Goal: Task Accomplishment & Management: Complete application form

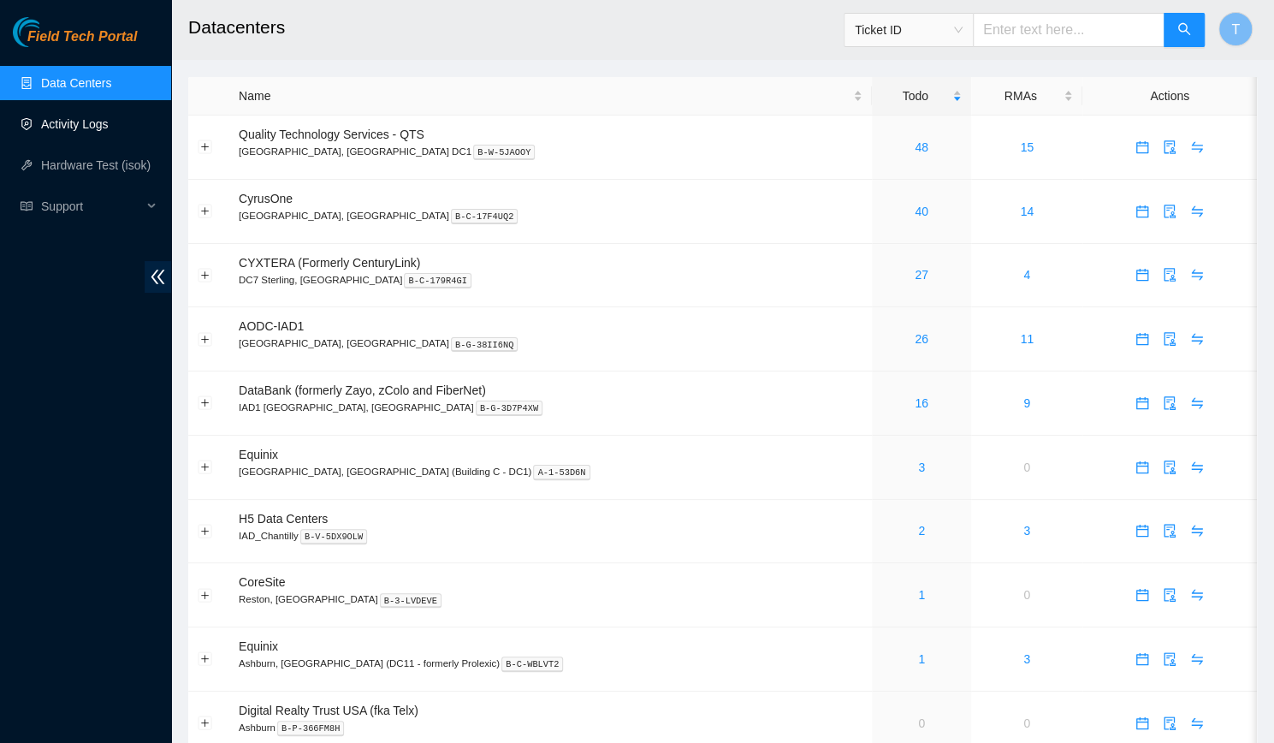
click at [90, 131] on link "Activity Logs" at bounding box center [75, 124] width 68 height 14
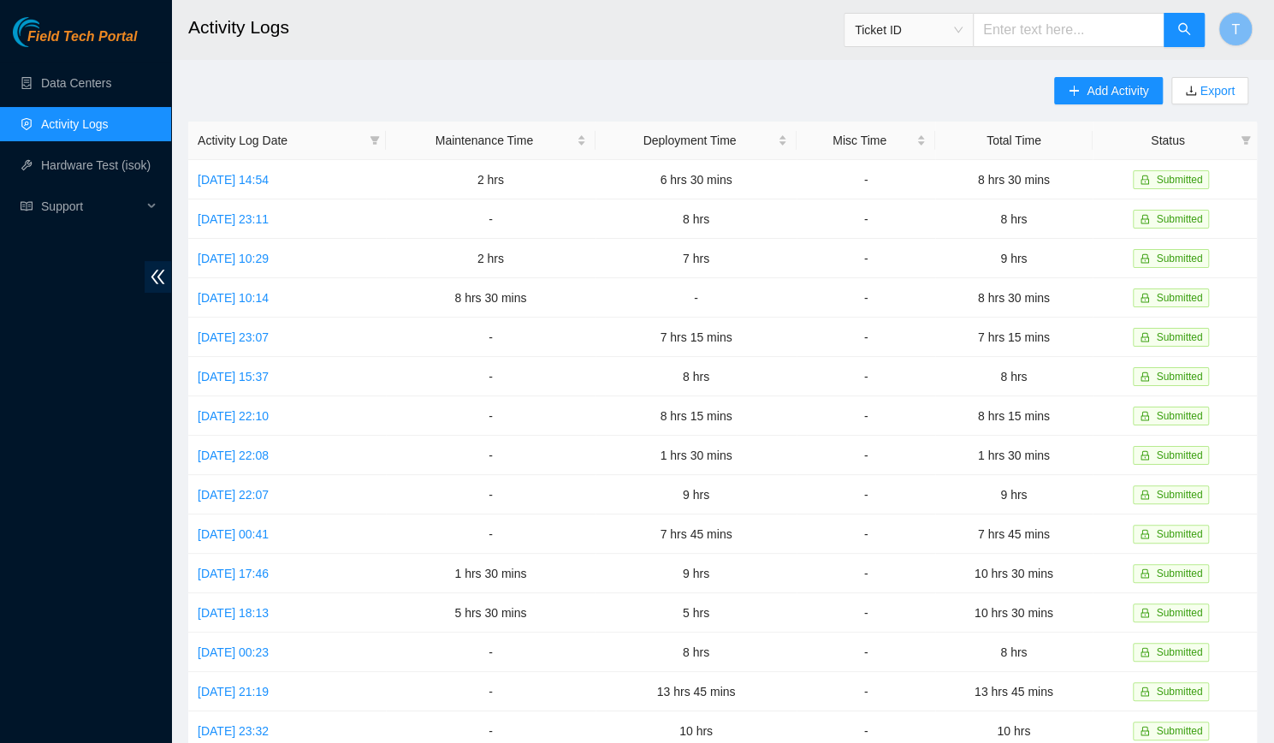
click at [1080, 105] on div "Add Activity Export" at bounding box center [1155, 99] width 203 height 44
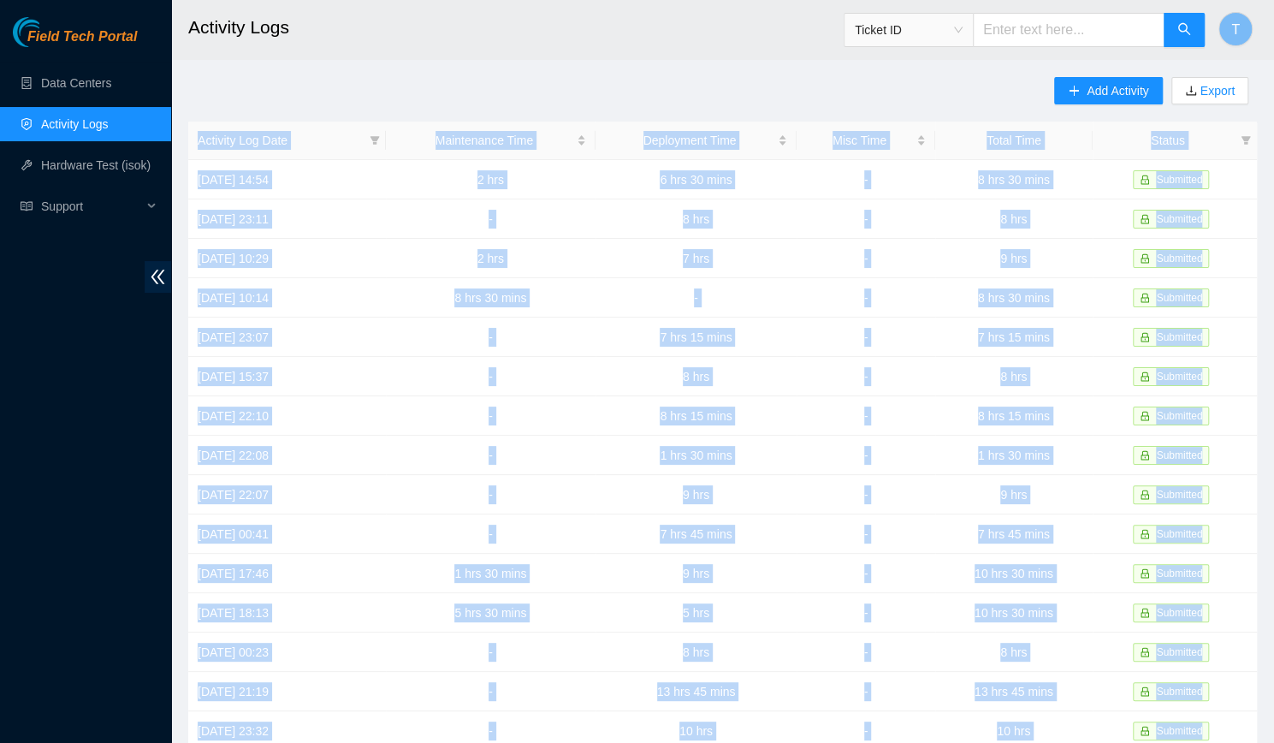
click at [1080, 105] on div "Add Activity Export" at bounding box center [1155, 99] width 203 height 44
click at [996, 99] on div "Add Activity Export Activity Log Date Maintenance Time Deployment Time Misc Tim…" at bounding box center [722, 539] width 1069 height 925
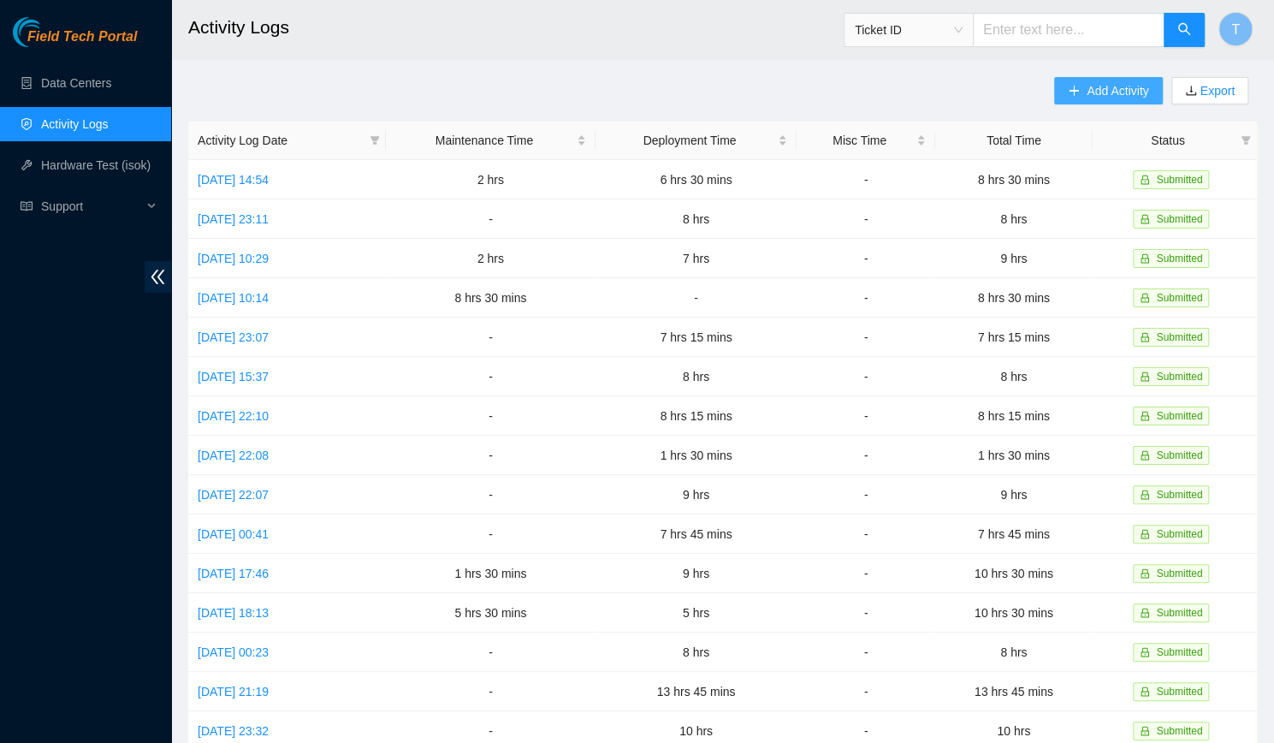
click at [1068, 97] on span "plus" at bounding box center [1074, 92] width 12 height 14
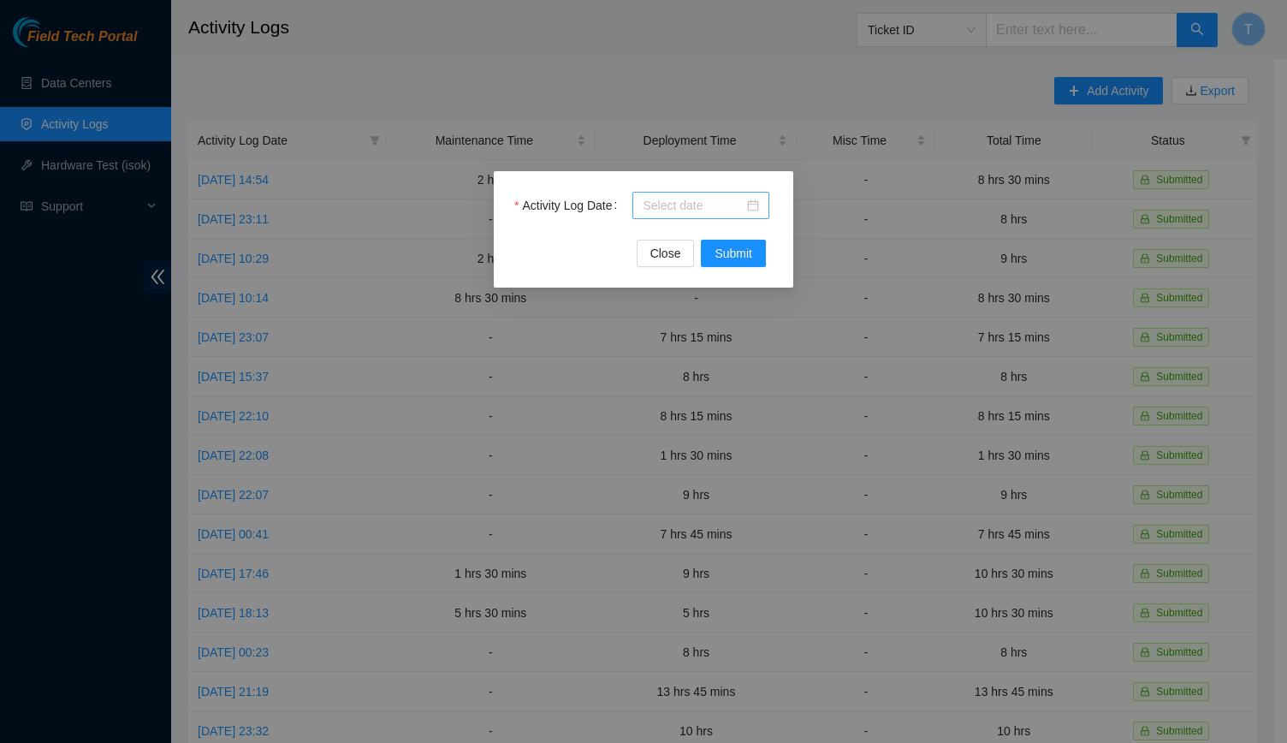
click at [709, 211] on input "Activity Log Date" at bounding box center [693, 205] width 101 height 19
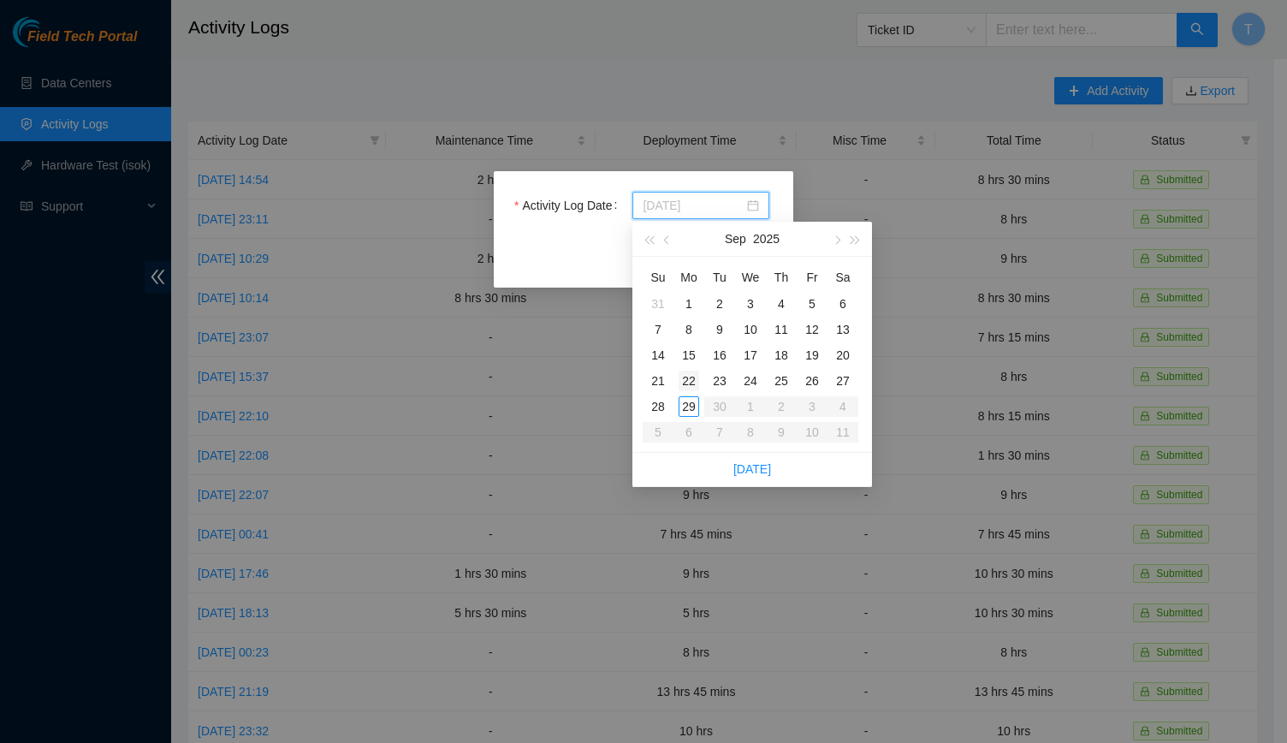
type input "2025-09-22"
click at [685, 376] on div "22" at bounding box center [689, 381] width 21 height 21
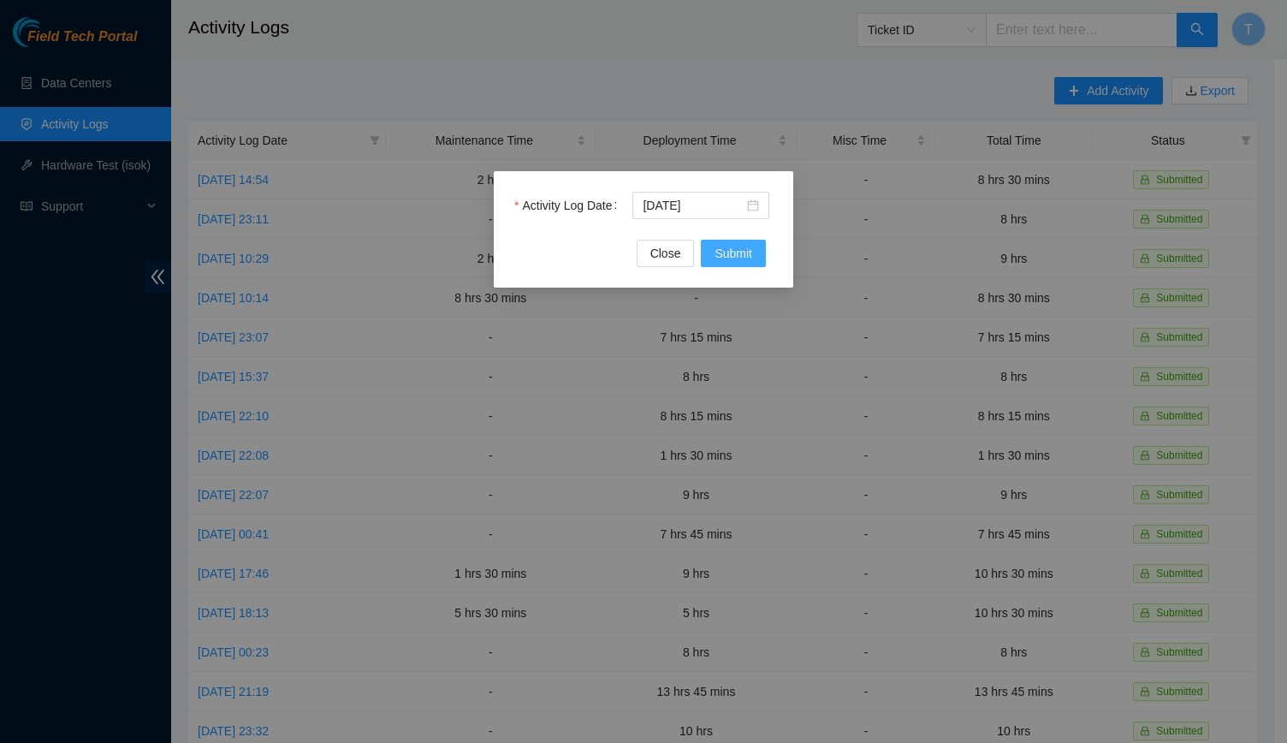
click at [730, 263] on button "Submit" at bounding box center [733, 253] width 65 height 27
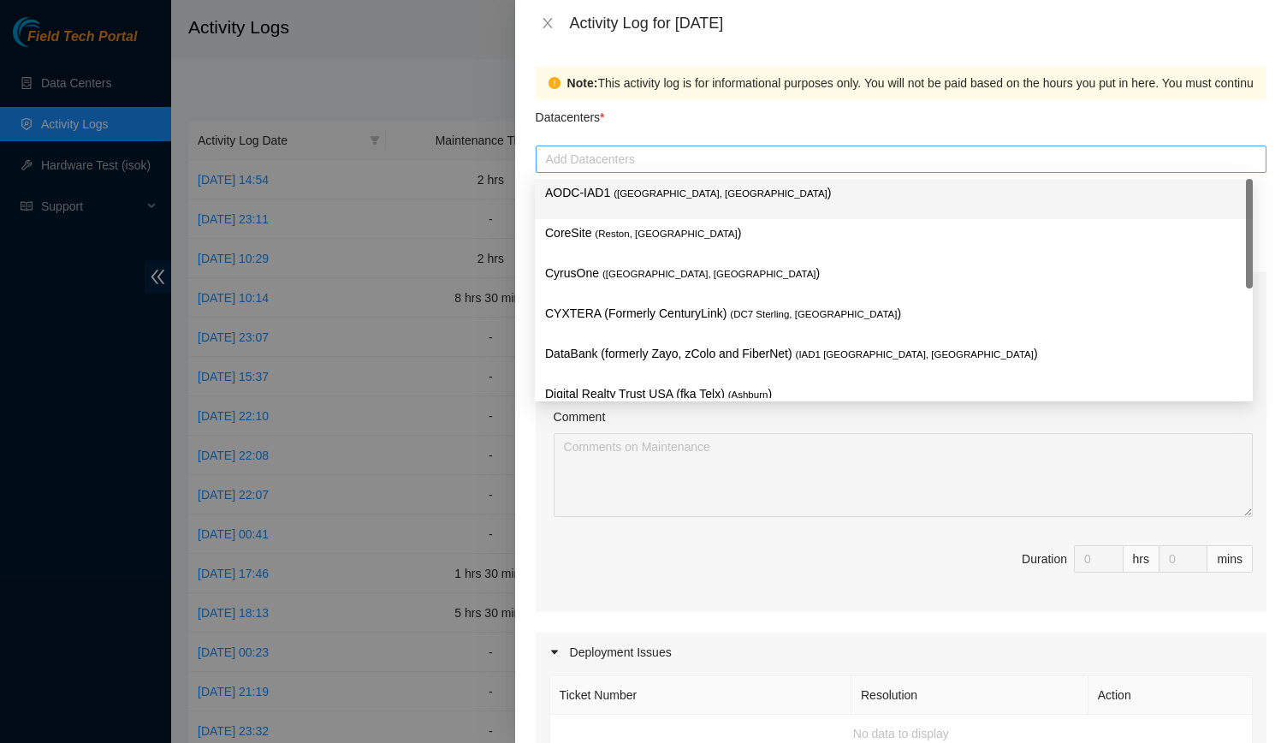
click at [706, 166] on div at bounding box center [901, 159] width 722 height 21
type input "da"
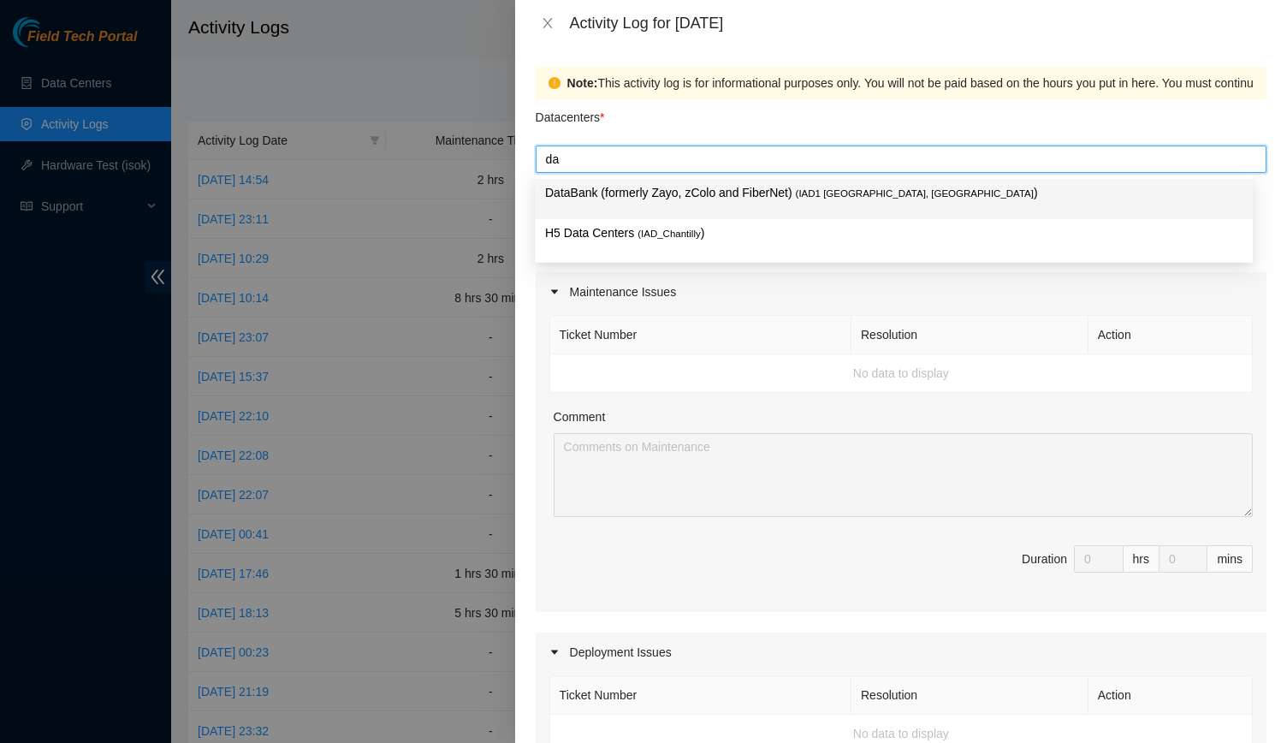
click at [702, 182] on div "DataBank (formerly Zayo, zColo and FiberNet) ( IAD1 Ashburn, VA )" at bounding box center [894, 199] width 718 height 40
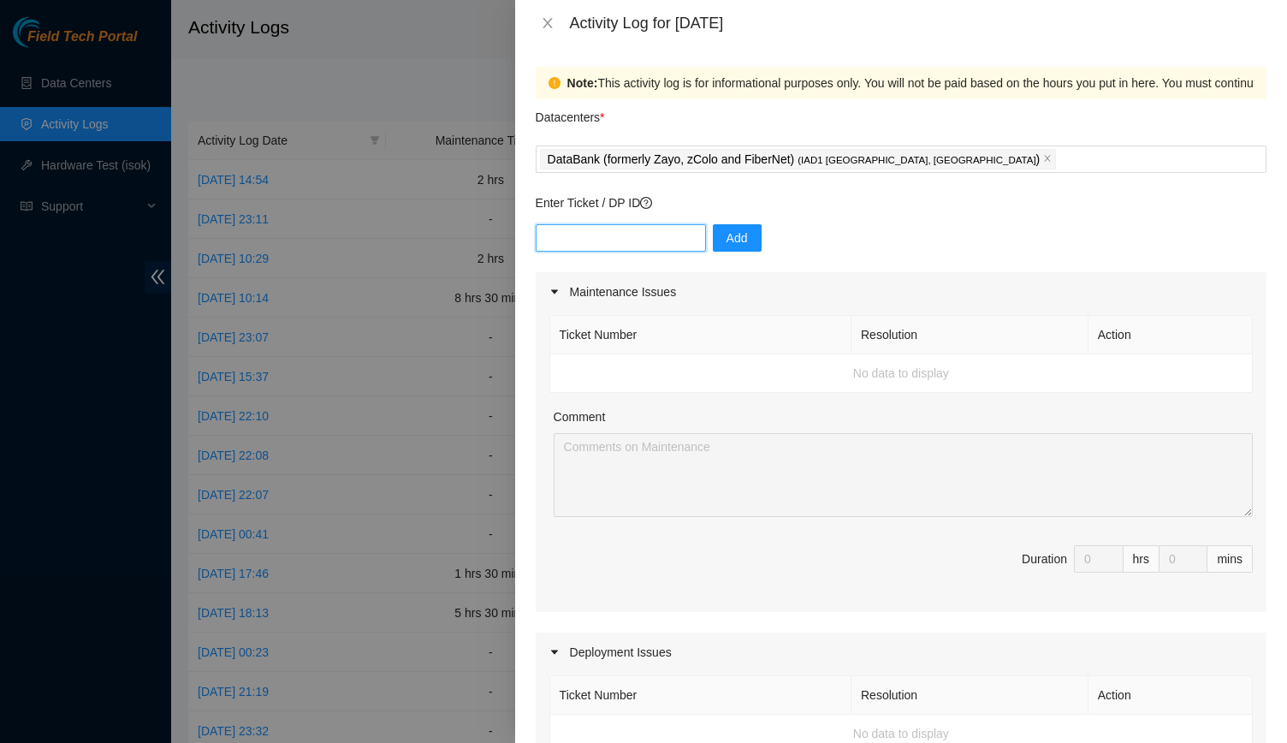
click at [637, 251] on input "text" at bounding box center [621, 237] width 170 height 27
type input "DP83347"
click at [739, 242] on button "Add" at bounding box center [737, 237] width 49 height 27
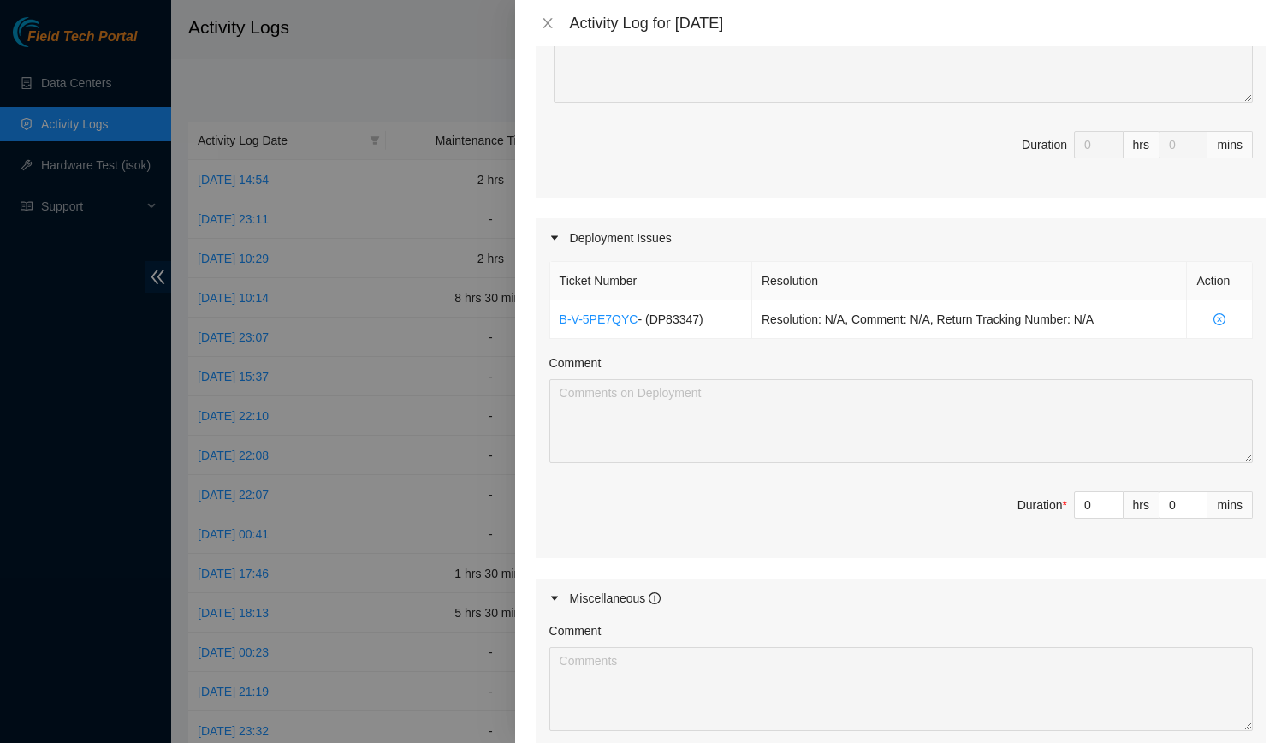
scroll to position [415, 0]
click at [1087, 507] on input "0" at bounding box center [1099, 504] width 48 height 26
type input "1"
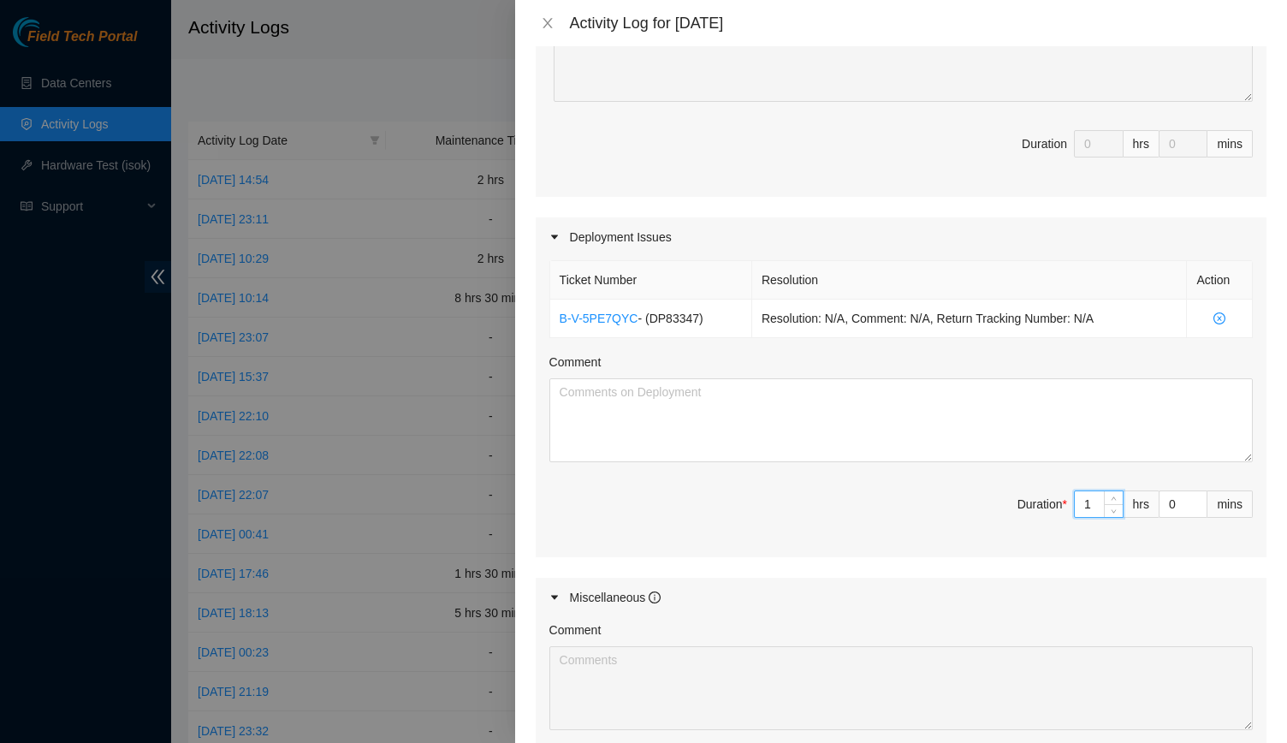
type input "11"
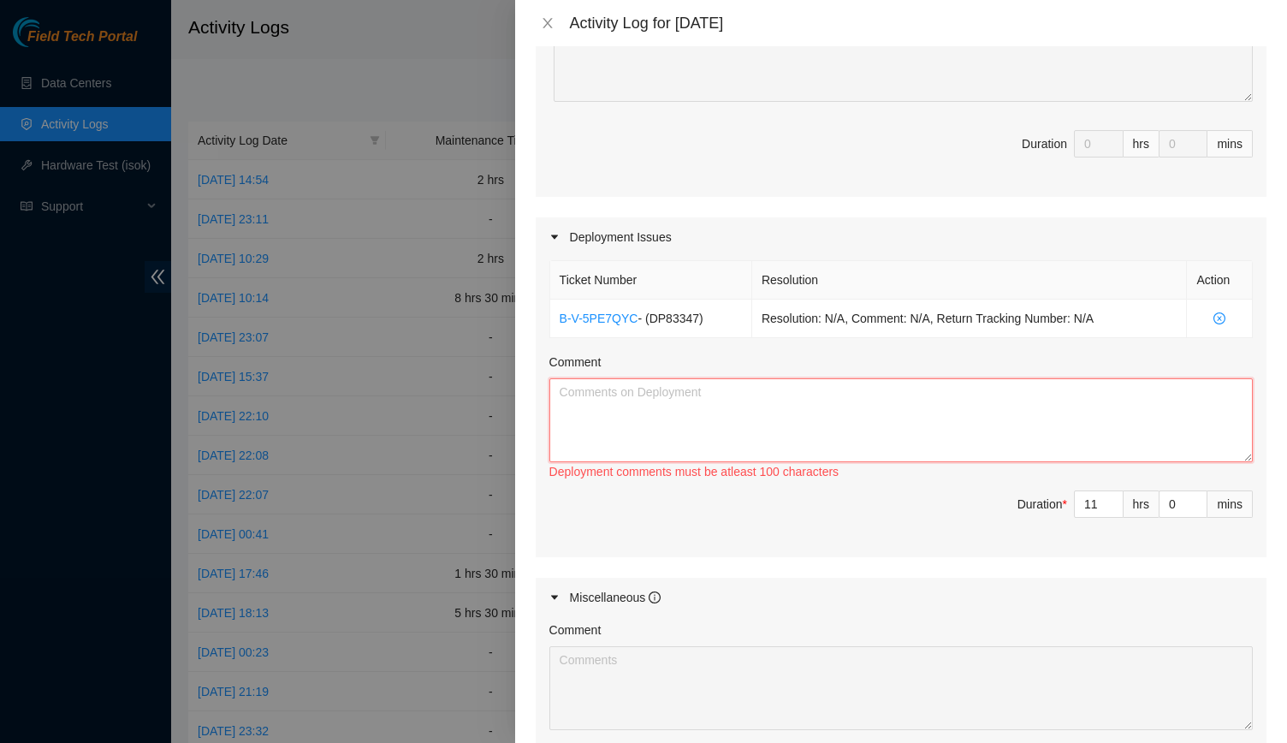
click at [950, 452] on textarea "Comment" at bounding box center [900, 420] width 703 height 84
paste textarea "EOD Report -Prepped, managed, and ran 16 fibers for R03 and mtor03(Re ran becau…"
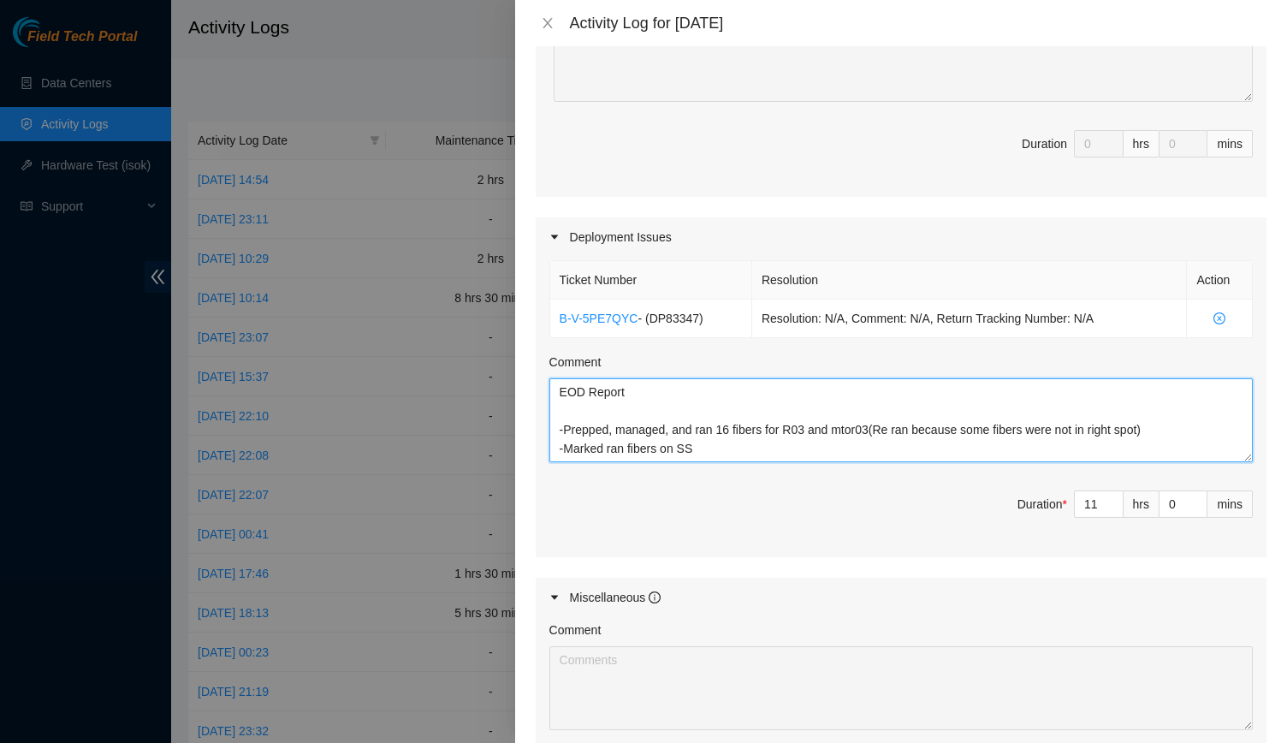
scroll to position [671, 0]
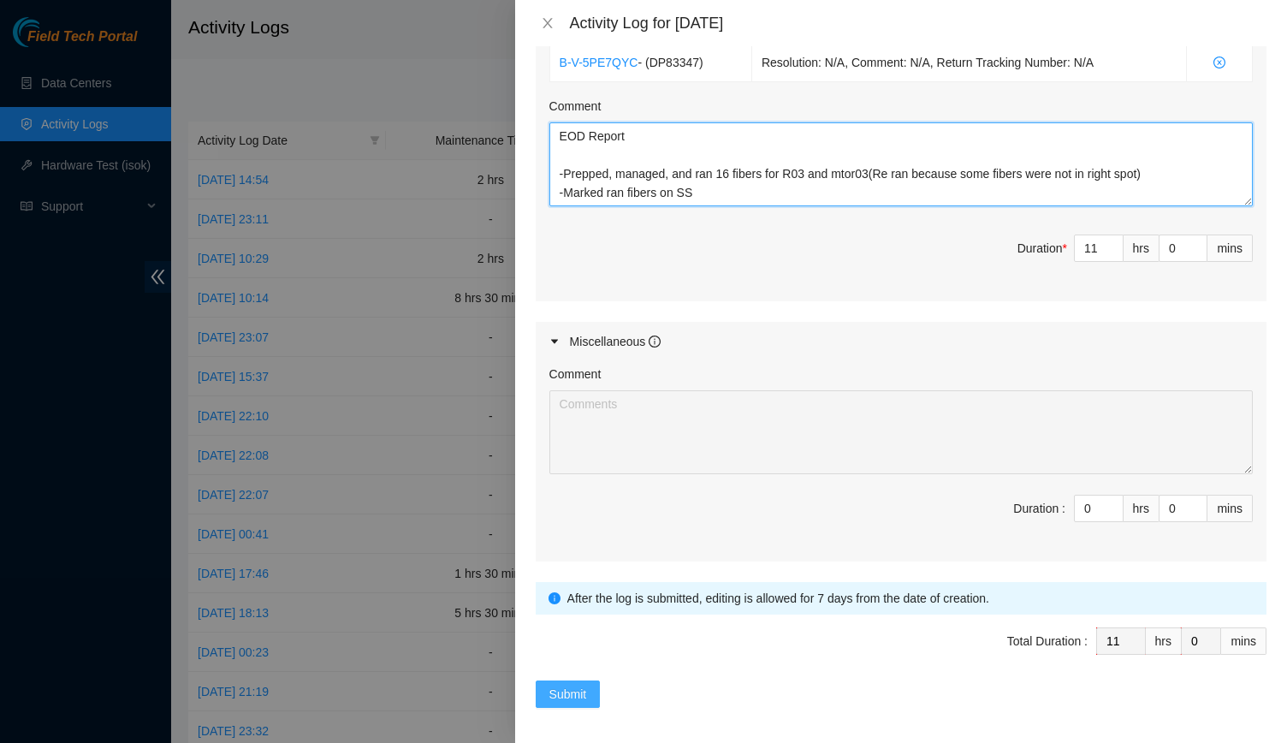
type textarea "EOD Report -Prepped, managed, and ran 16 fibers for R03 and mtor03(Re ran becau…"
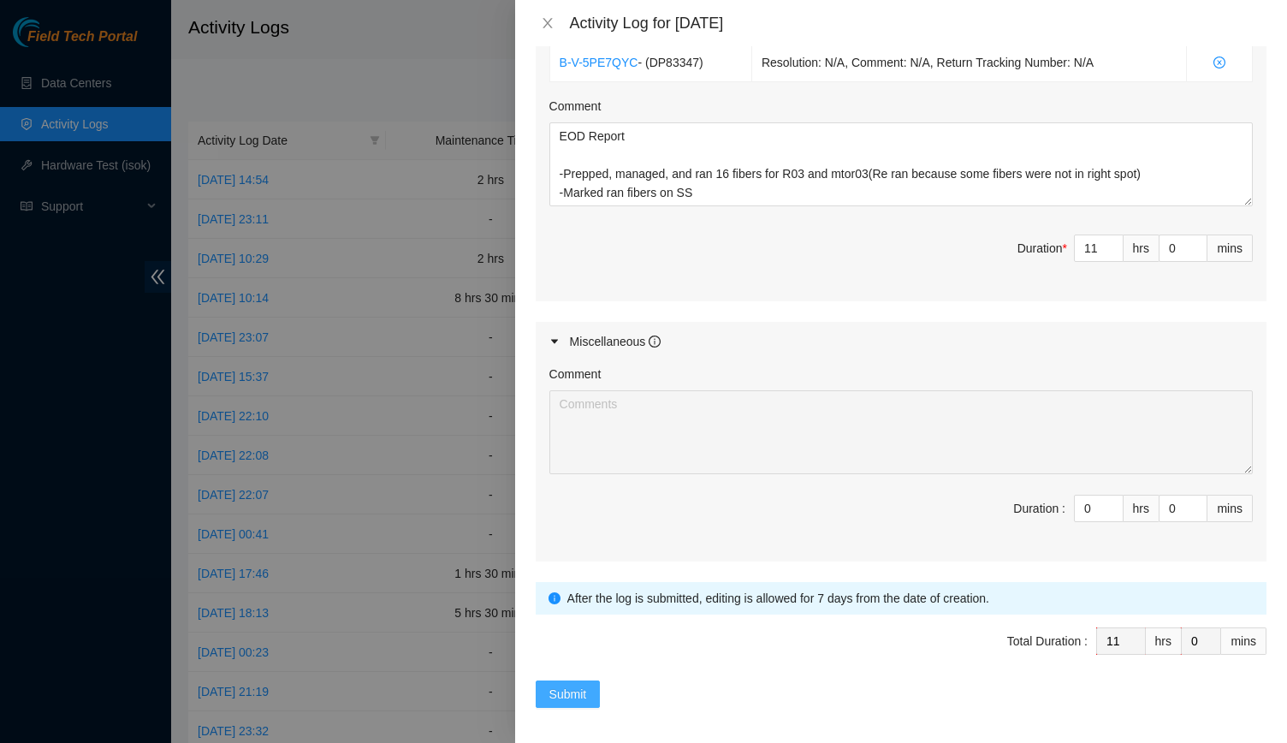
click at [547, 691] on button "Submit" at bounding box center [568, 693] width 65 height 27
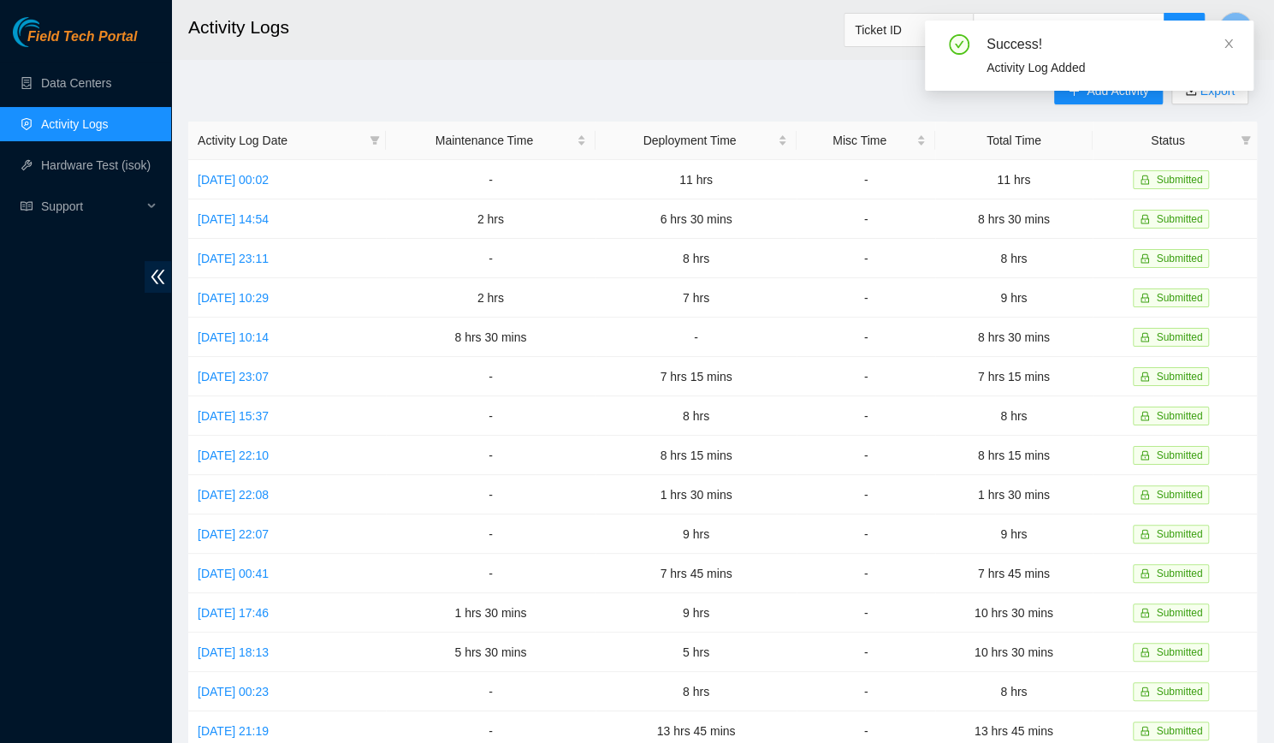
click at [1102, 102] on div "Success! Activity Log Added" at bounding box center [1089, 63] width 329 height 84
click at [1230, 42] on icon "close" at bounding box center [1229, 44] width 12 height 12
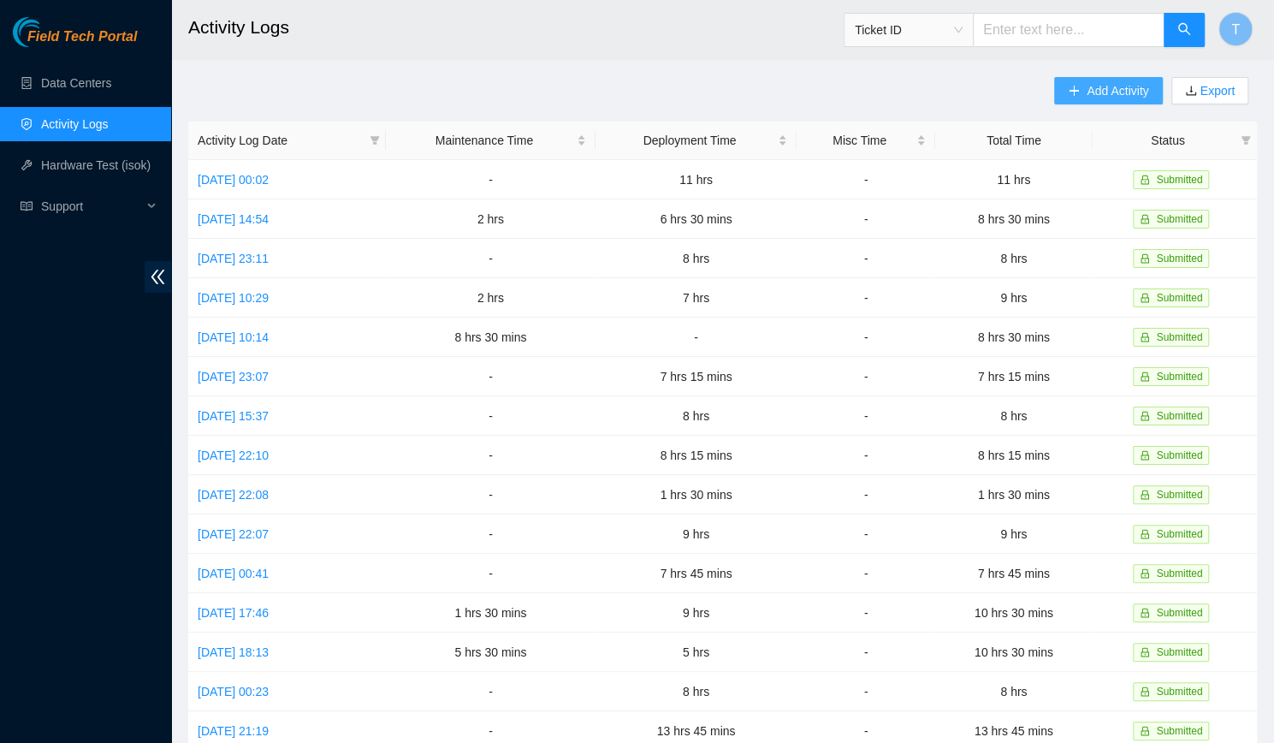
click at [1140, 82] on span "Add Activity" at bounding box center [1118, 90] width 62 height 19
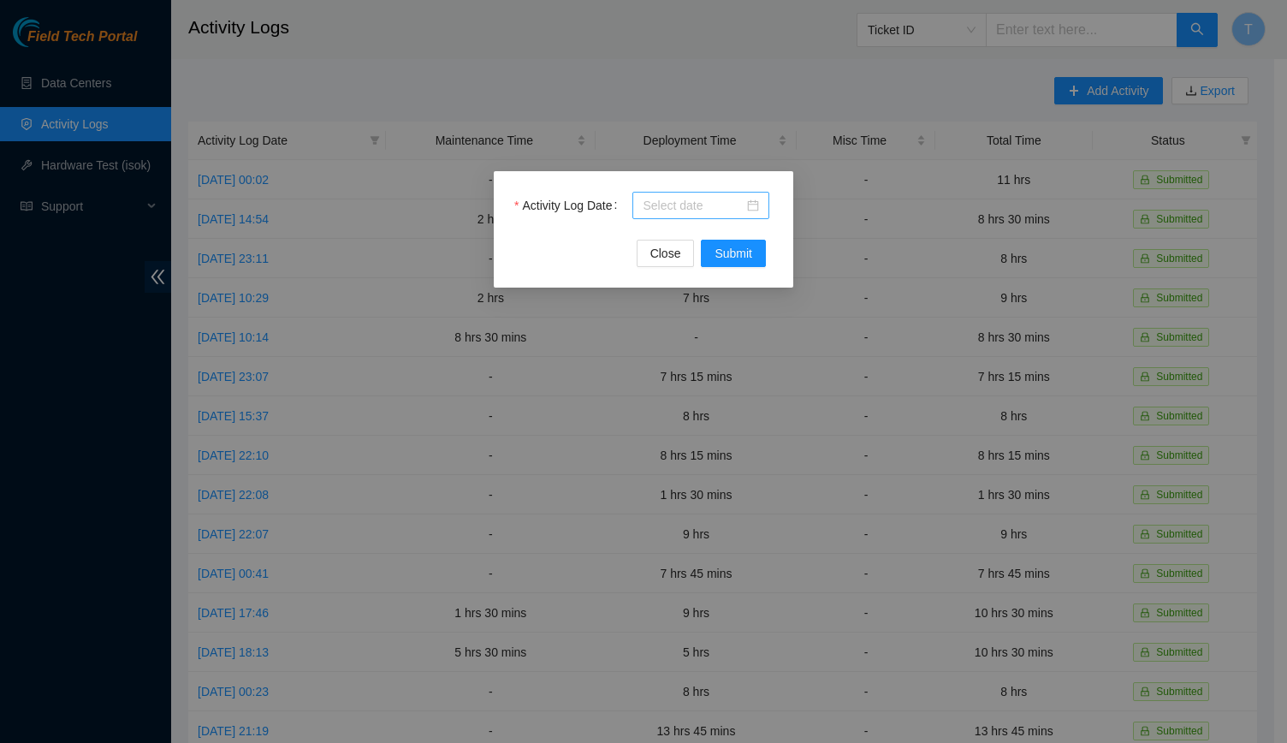
click at [659, 196] on input "Activity Log Date" at bounding box center [693, 205] width 101 height 19
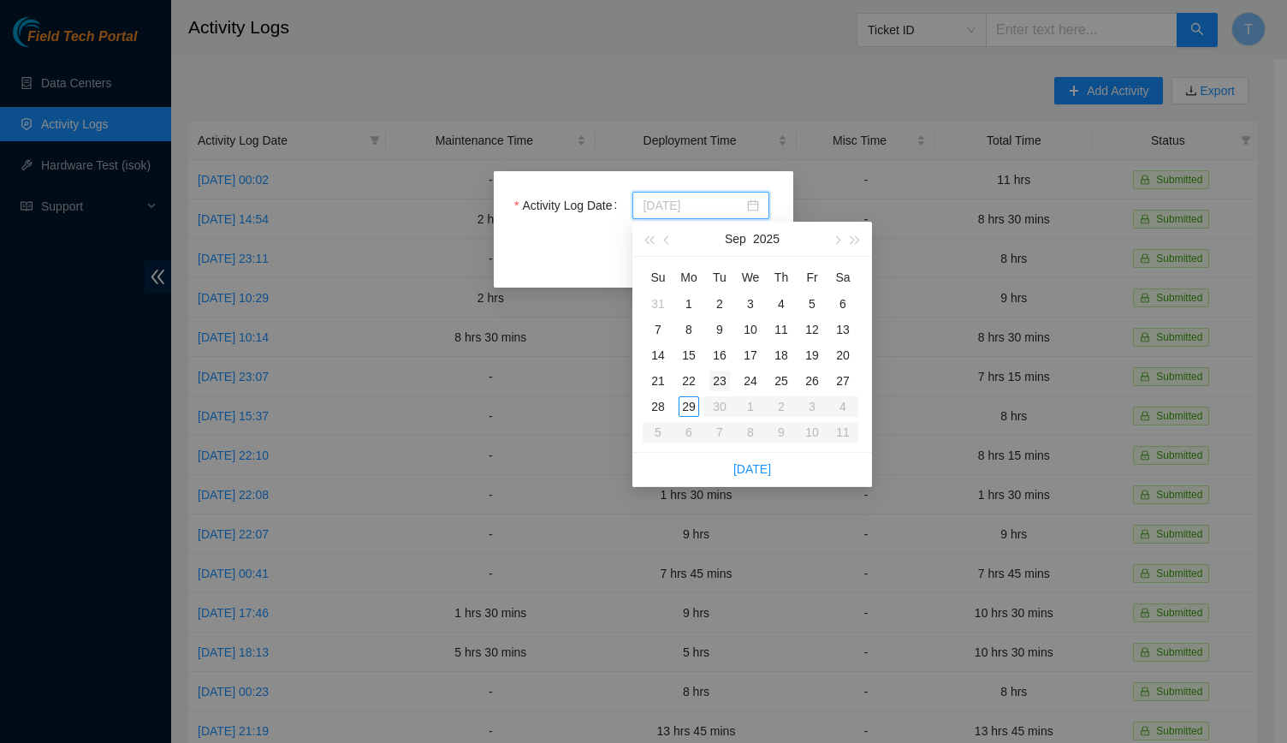
type input "2025-09-23"
click at [724, 380] on div "23" at bounding box center [719, 381] width 21 height 21
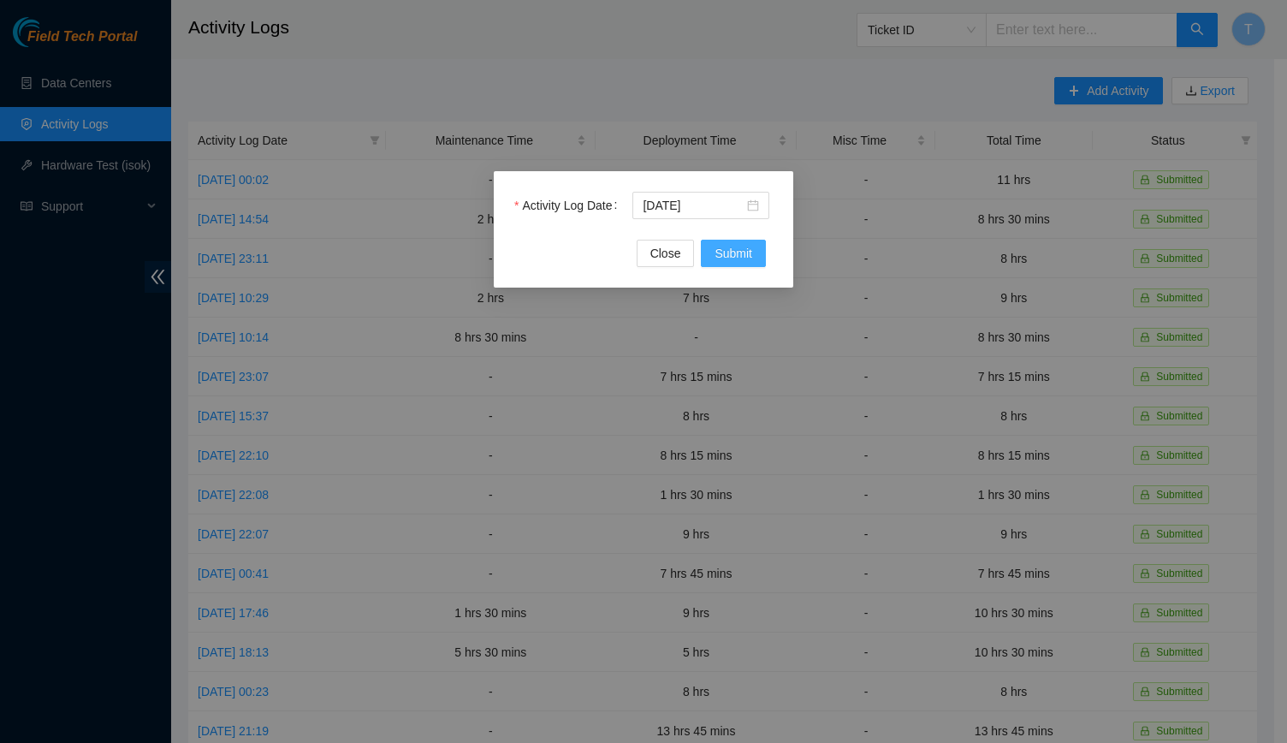
click at [723, 258] on span "Submit" at bounding box center [734, 253] width 38 height 19
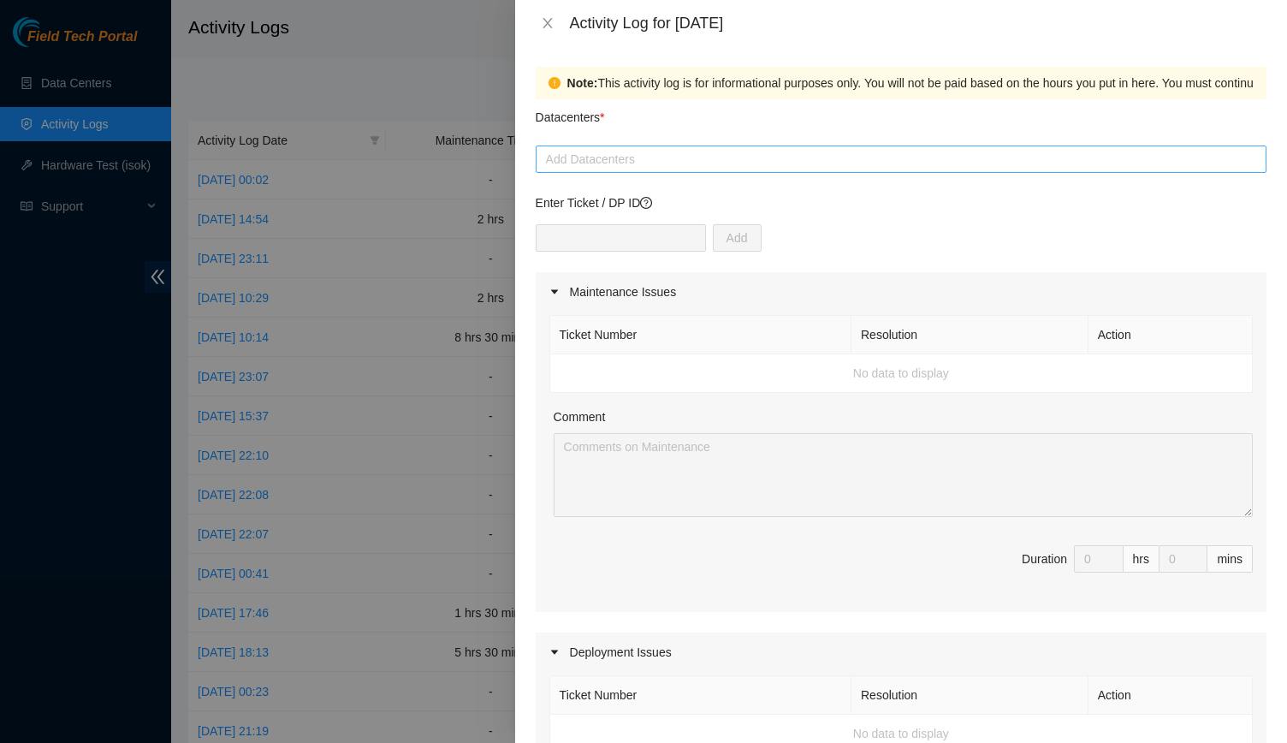
click at [703, 170] on div "Add Datacenters" at bounding box center [901, 158] width 731 height 27
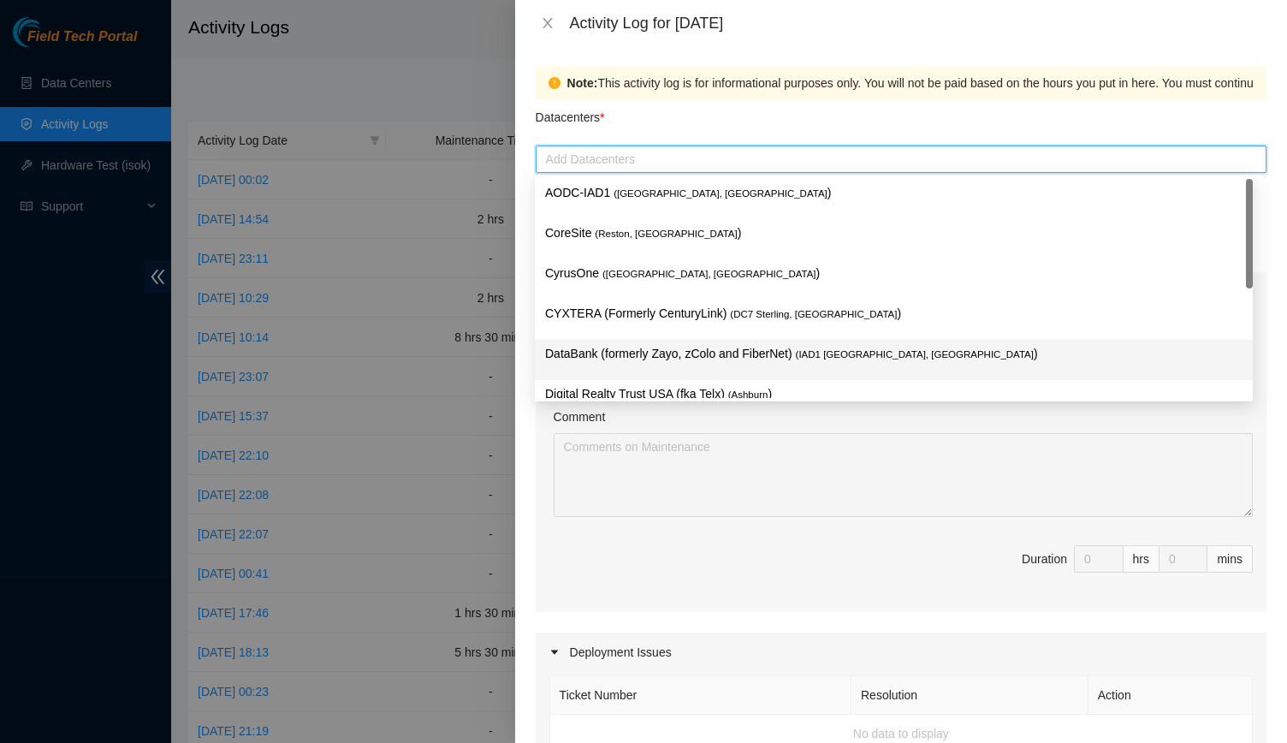
click at [702, 355] on p "DataBank (formerly Zayo, zColo and FiberNet) ( IAD1 Ashburn, VA )" at bounding box center [893, 354] width 697 height 20
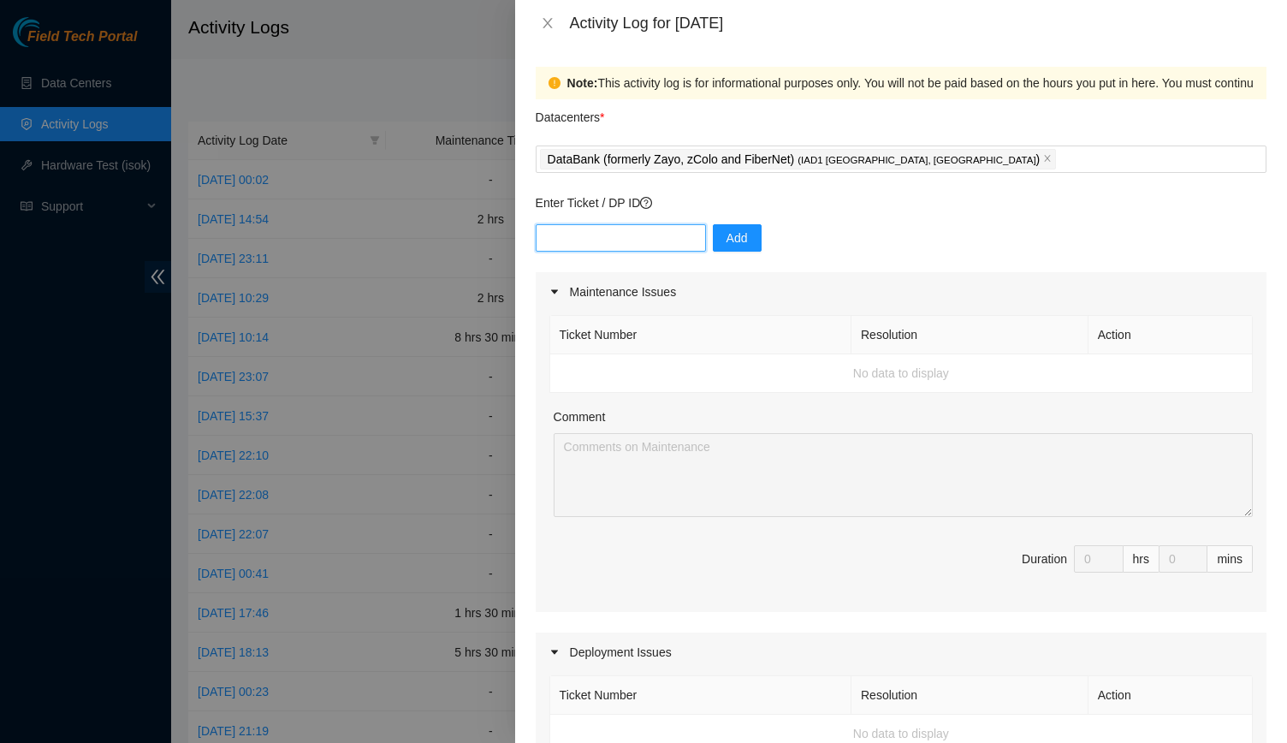
click at [618, 230] on input "text" at bounding box center [621, 237] width 170 height 27
type input "DP83347"
click at [734, 231] on span "Add" at bounding box center [736, 237] width 21 height 19
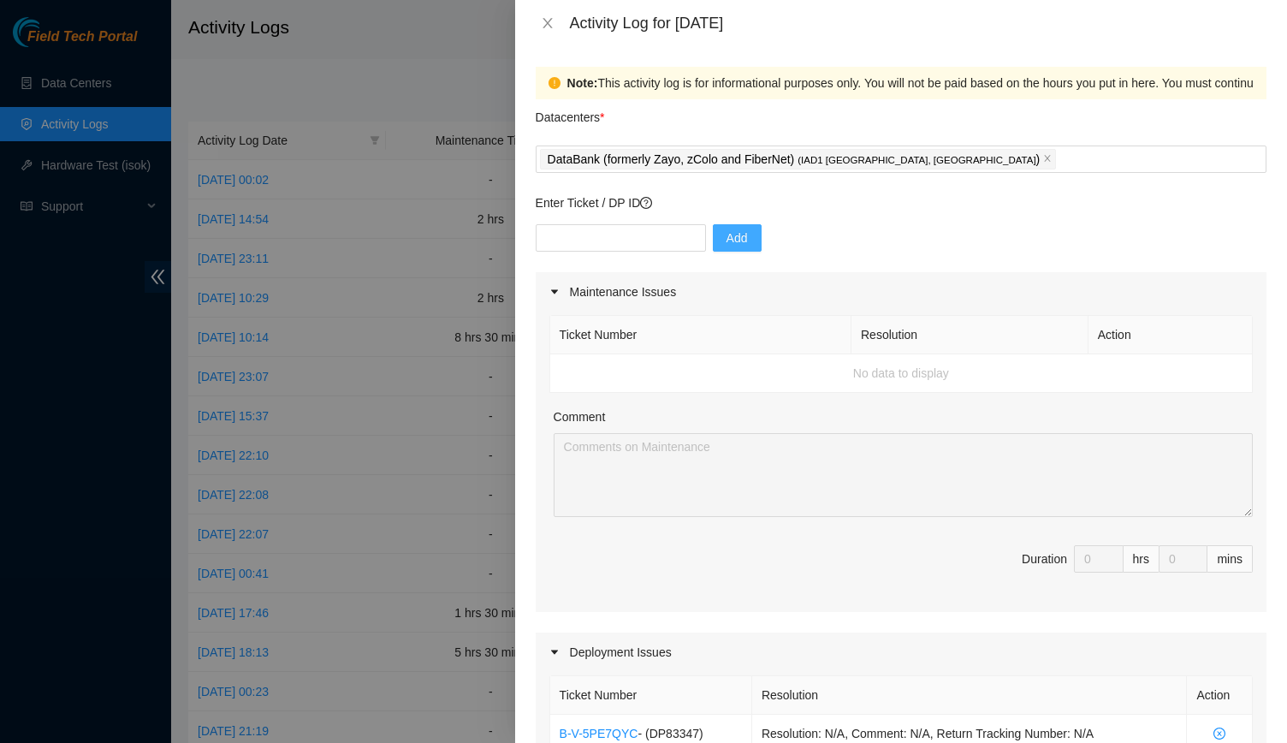
scroll to position [228, 0]
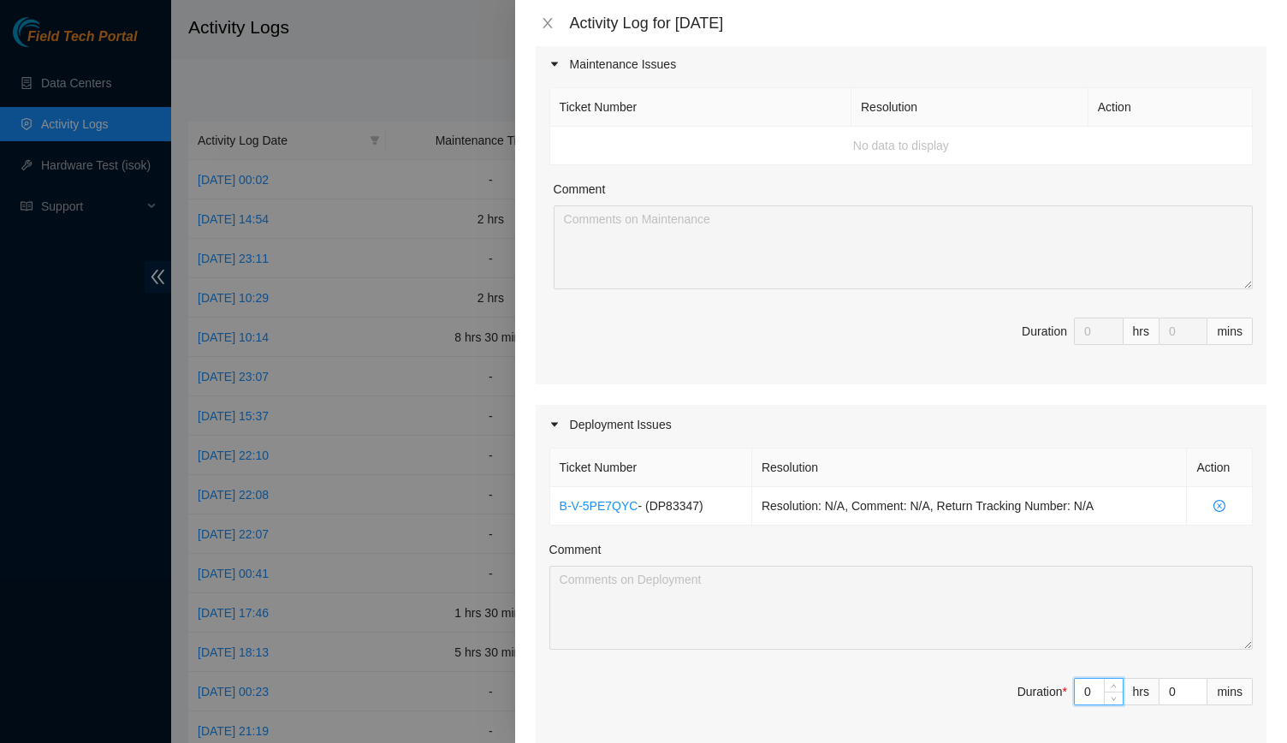
click at [1081, 691] on input "0" at bounding box center [1099, 692] width 48 height 26
type input "7"
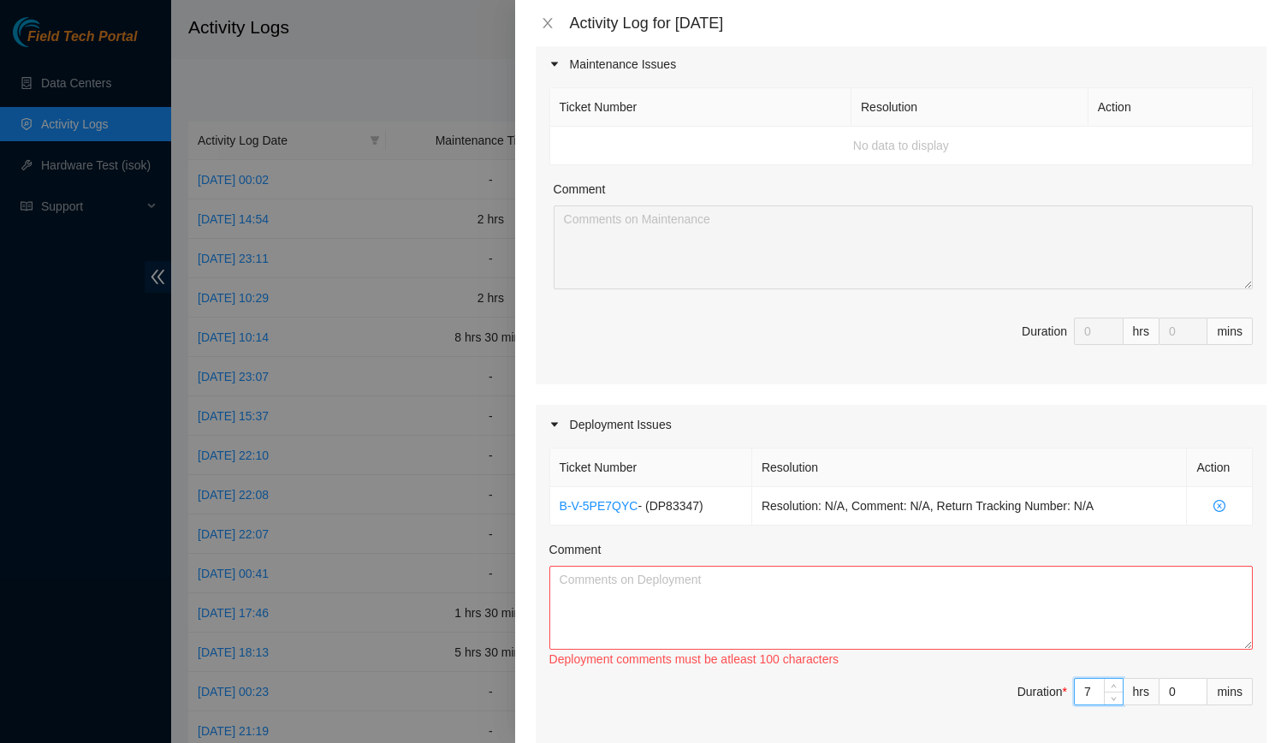
type input "7"
click at [1048, 665] on div "Deployment comments must be atleast 100 characters" at bounding box center [900, 659] width 703 height 21
click at [1001, 632] on textarea "Comment" at bounding box center [900, 608] width 703 height 84
paste textarea "EOD Report for yesterday and today -Finished running all fiber that goes into t…"
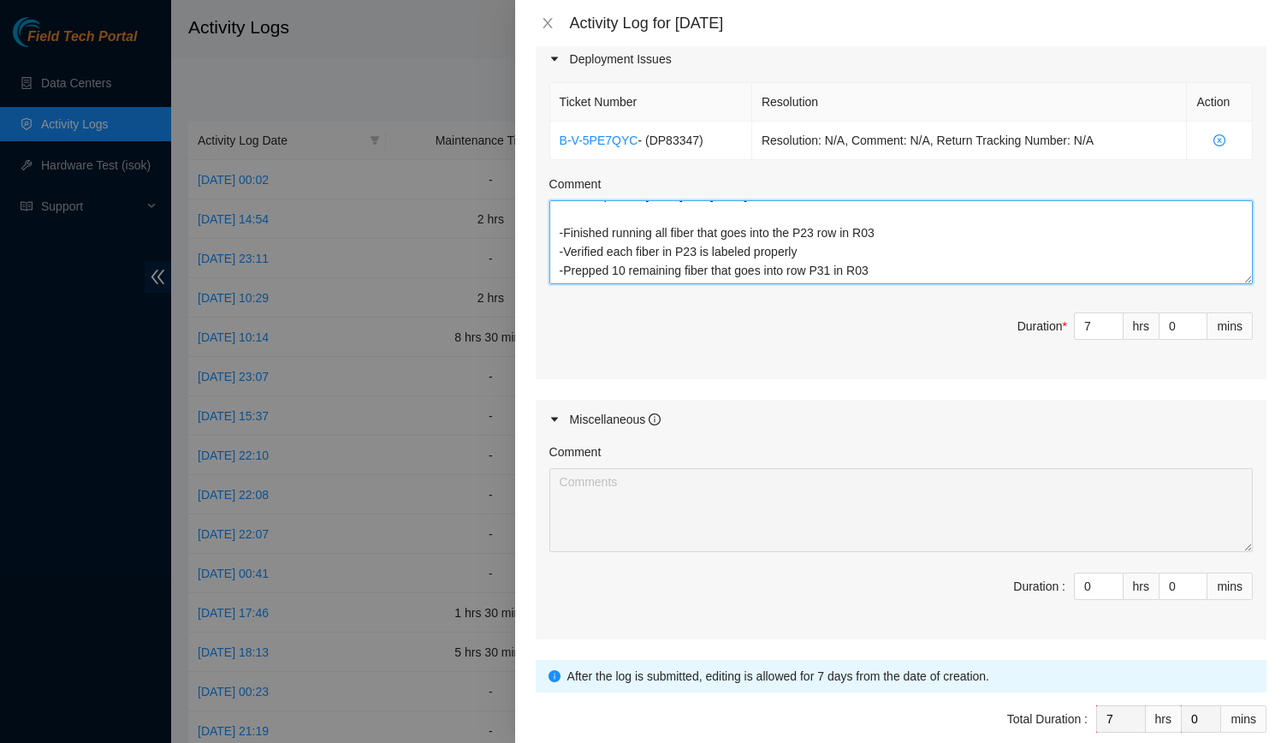
scroll to position [671, 0]
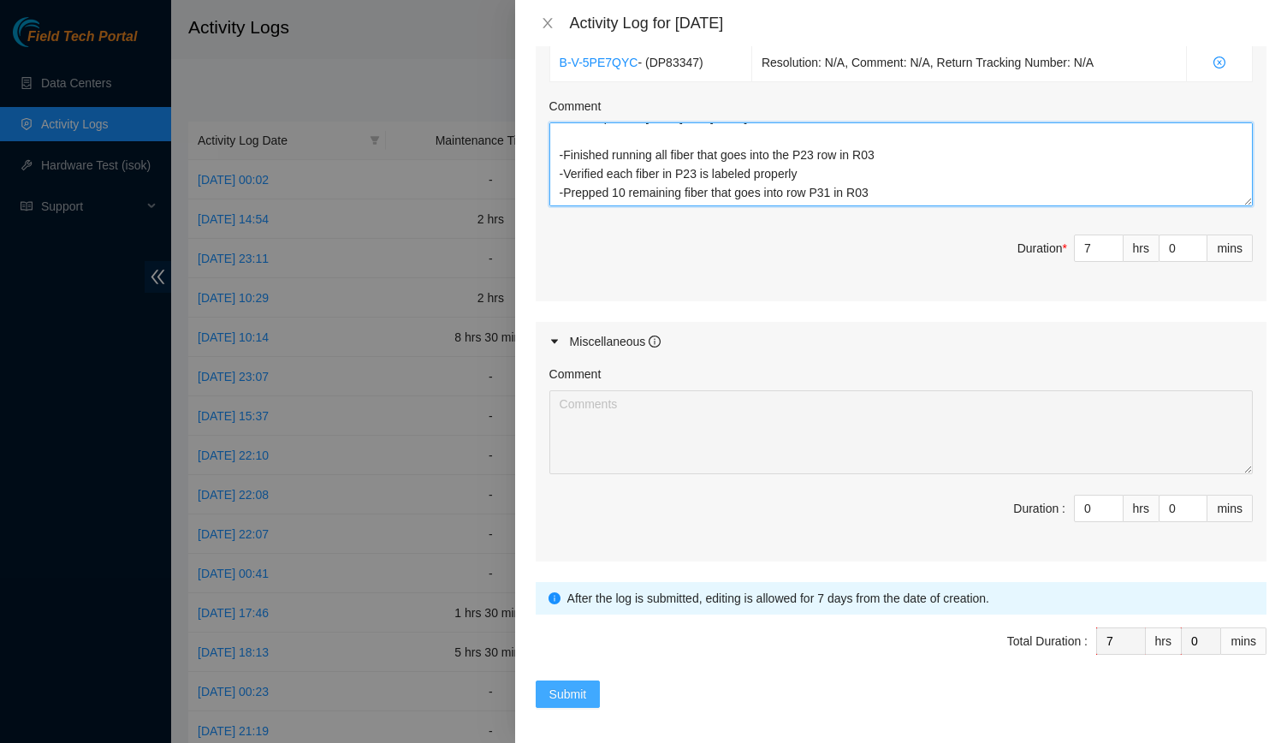
type textarea "EOD Report for yesterday and today -Finished running all fiber that goes into t…"
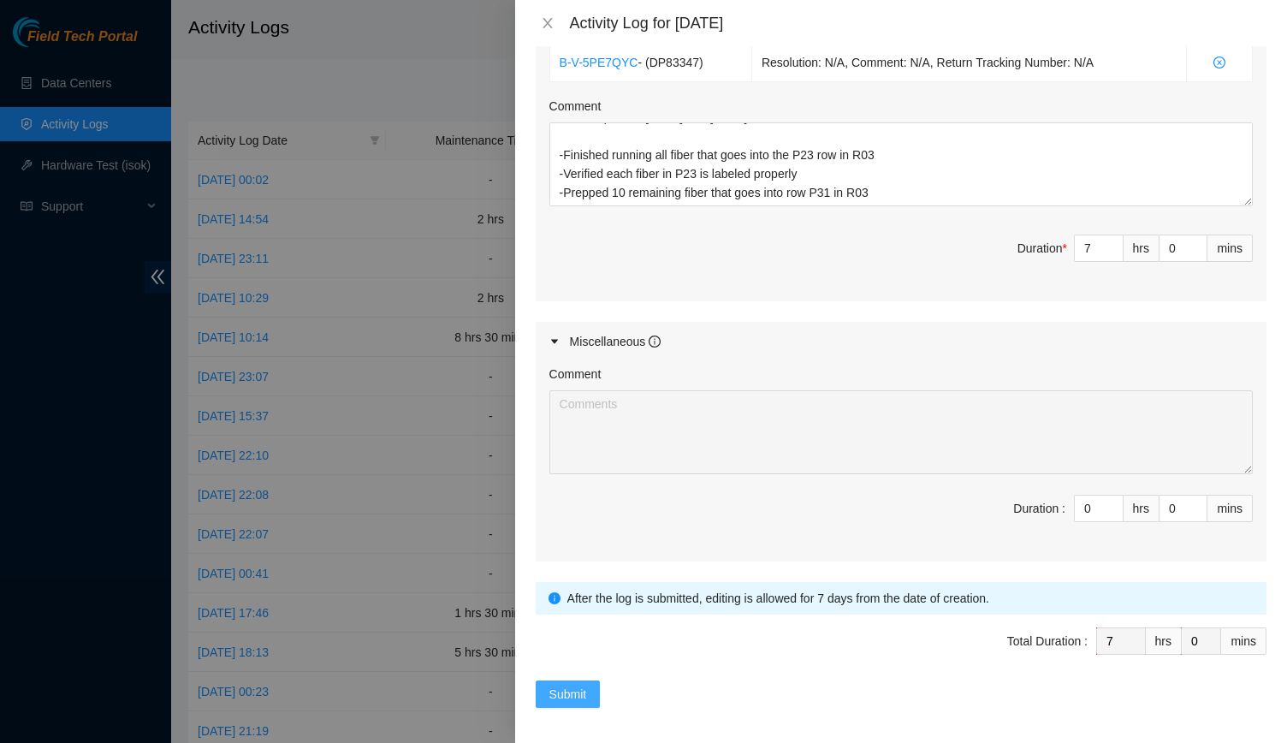
click at [590, 694] on button "Submit" at bounding box center [568, 693] width 65 height 27
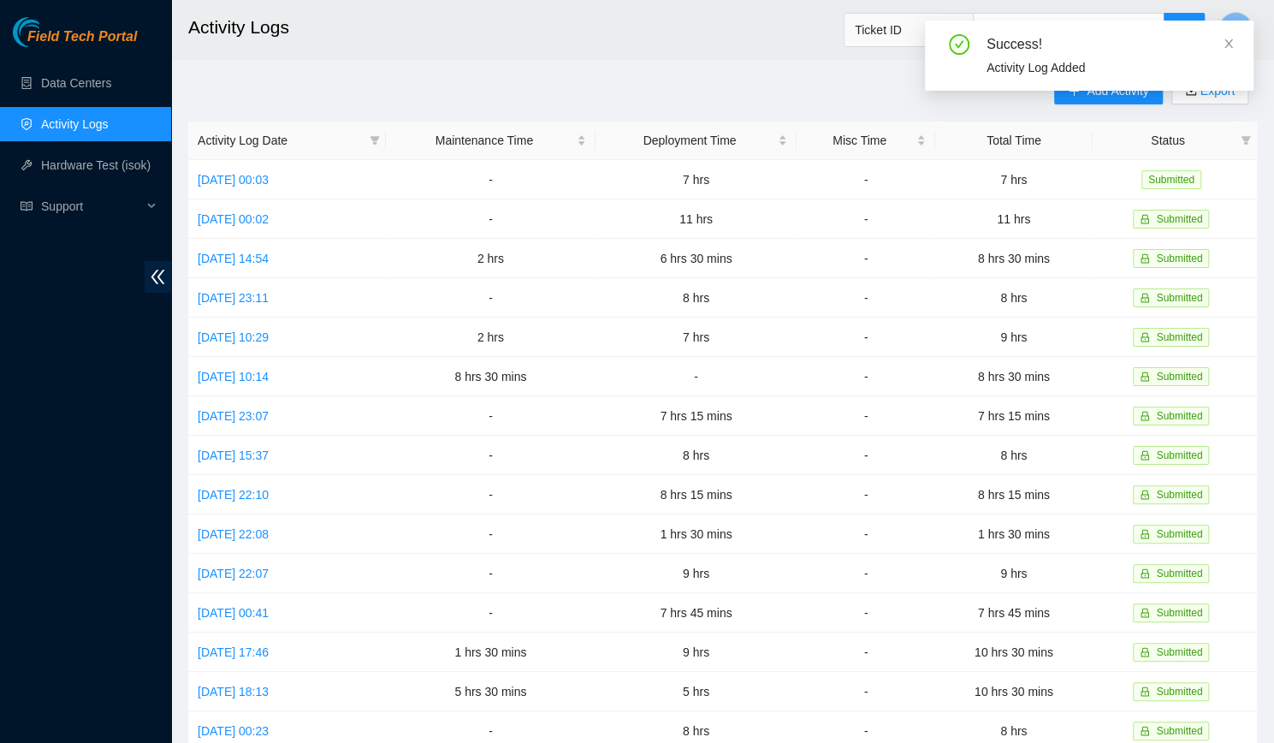
click at [1101, 102] on div "Success! Activity Log Added" at bounding box center [1089, 63] width 329 height 84
click at [1112, 96] on div "Success! Activity Log Added" at bounding box center [1089, 63] width 329 height 84
click at [1227, 40] on icon "close" at bounding box center [1229, 44] width 12 height 12
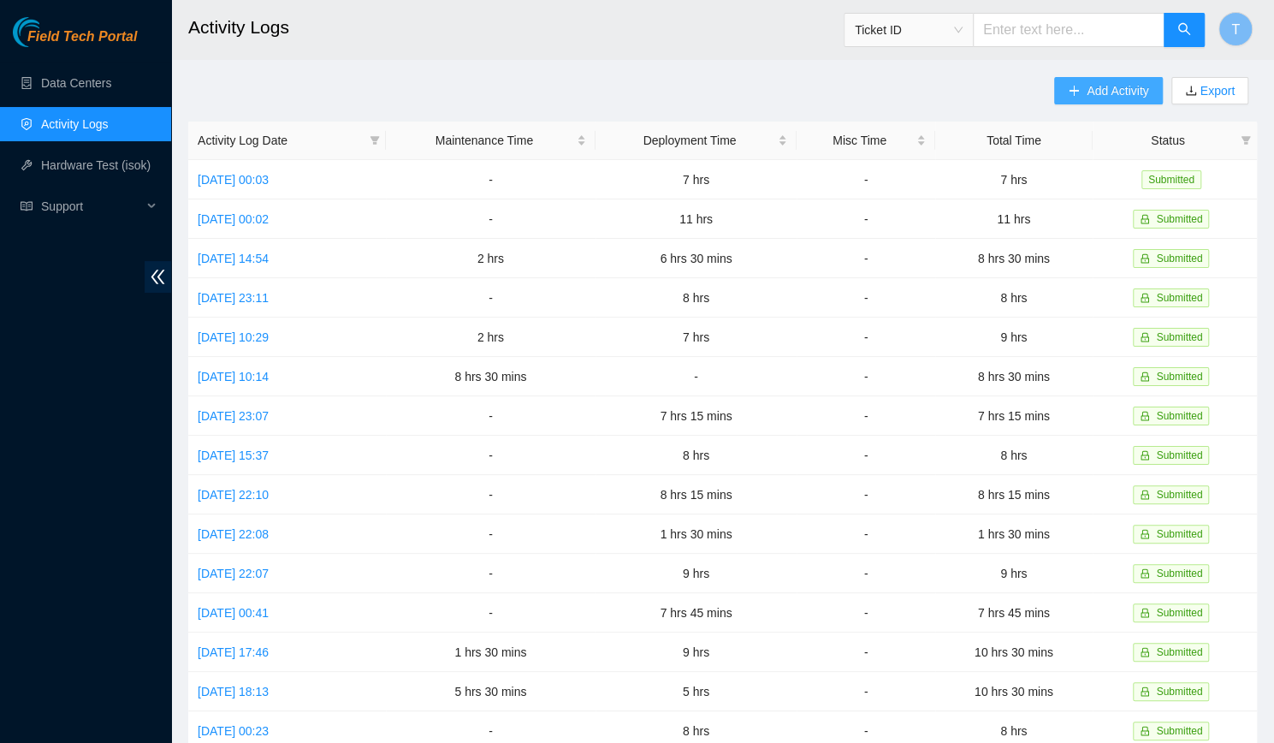
click at [1090, 90] on span "Add Activity" at bounding box center [1118, 90] width 62 height 19
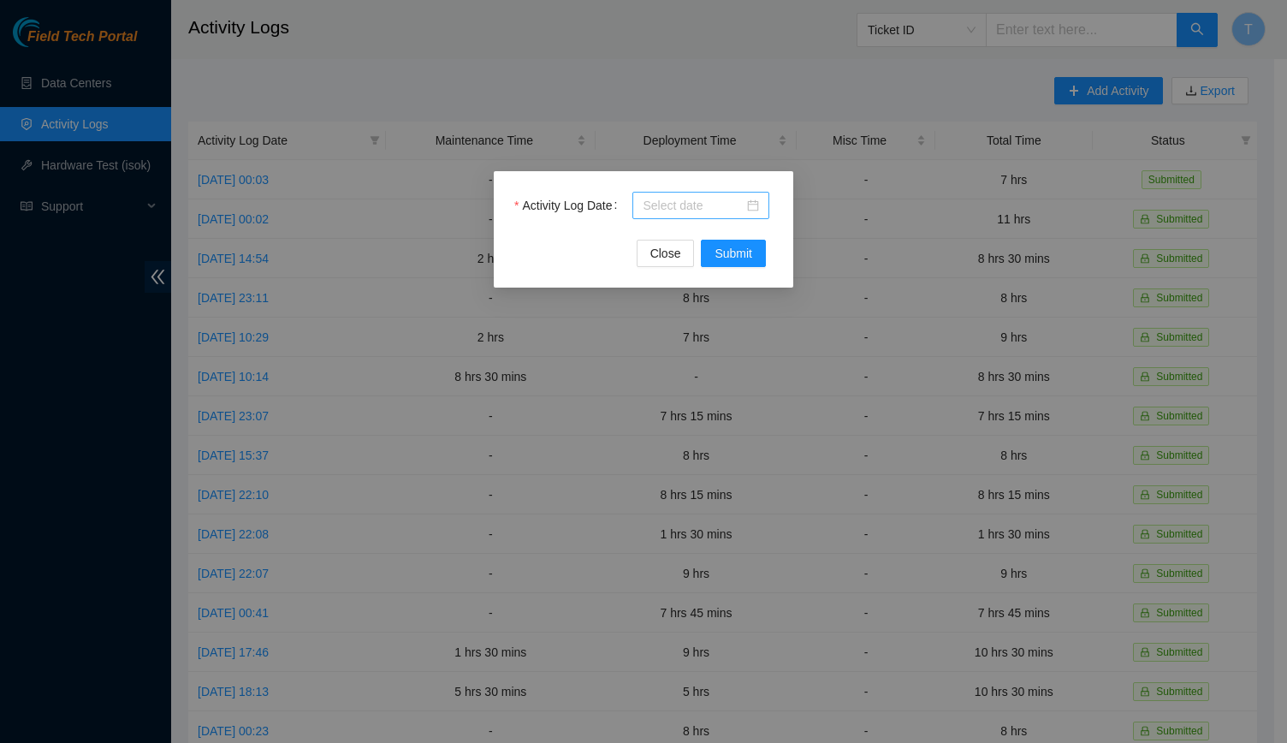
click at [714, 195] on div at bounding box center [700, 205] width 137 height 27
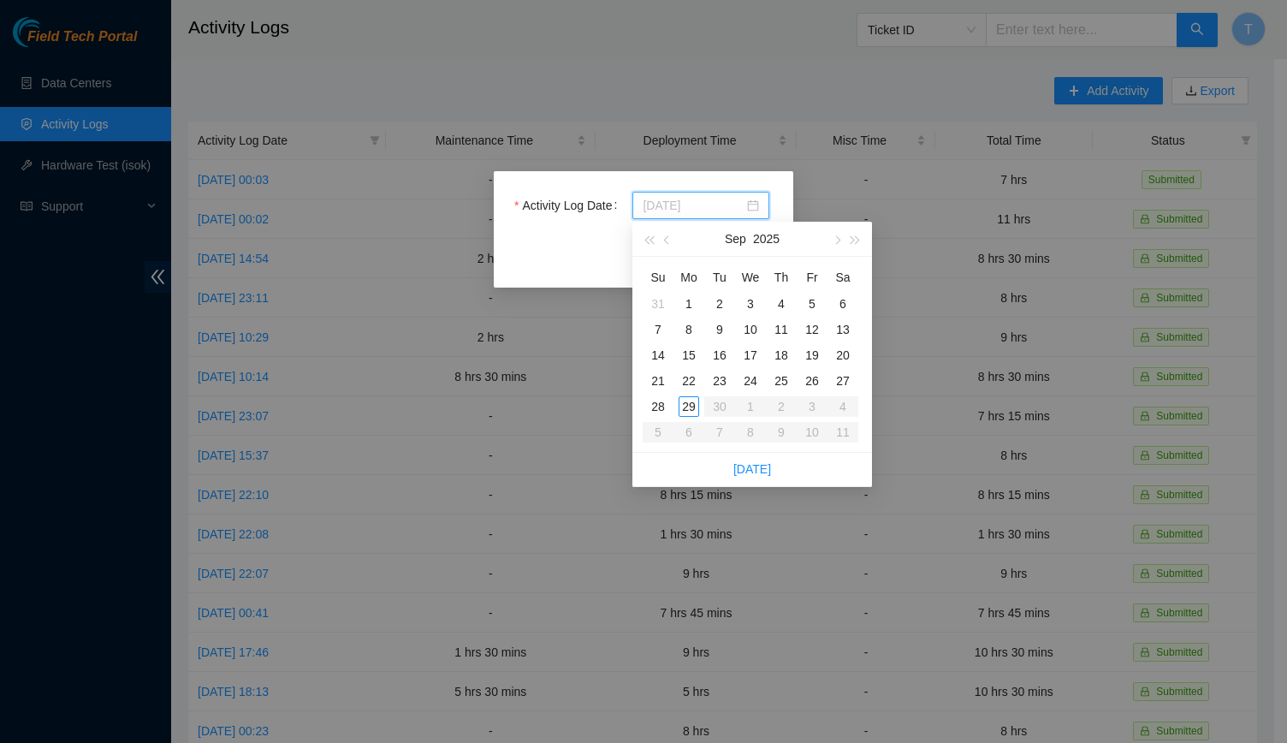
type input "2025-09-23"
type input "2025-09-24"
click at [742, 374] on div "24" at bounding box center [750, 381] width 21 height 21
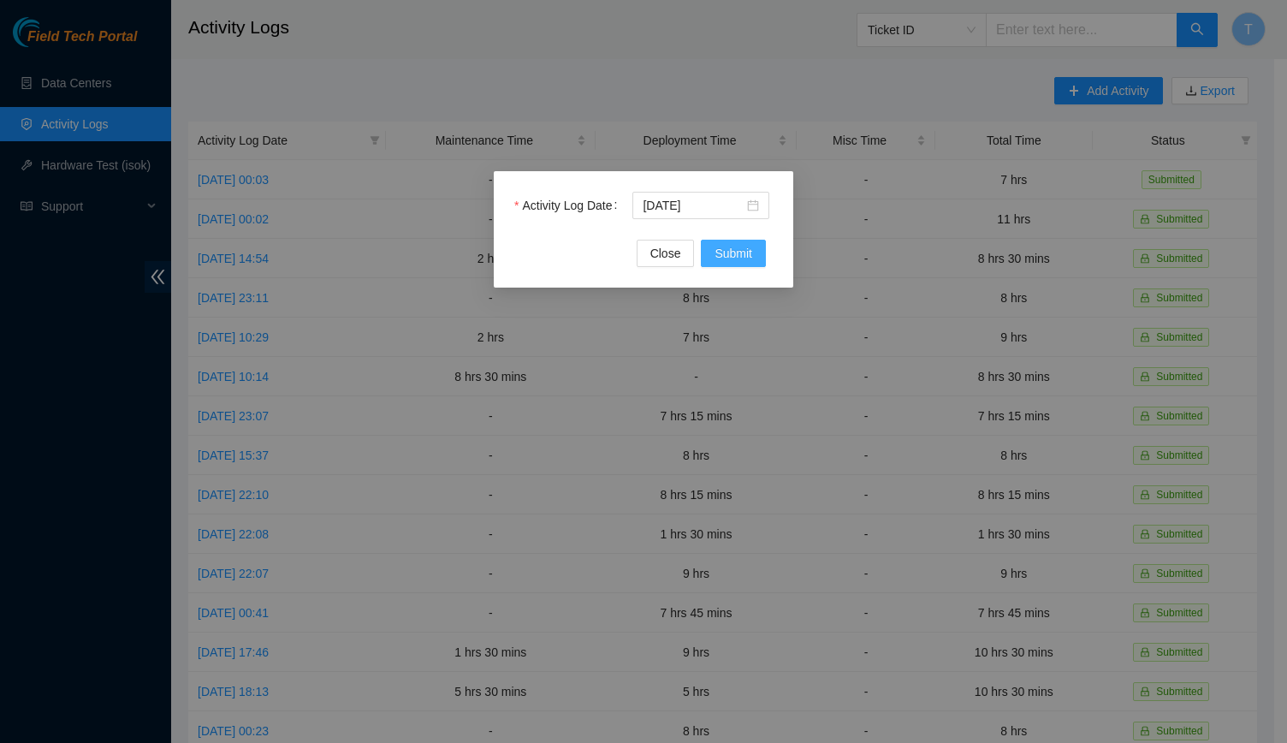
click at [727, 259] on span "Submit" at bounding box center [734, 253] width 38 height 19
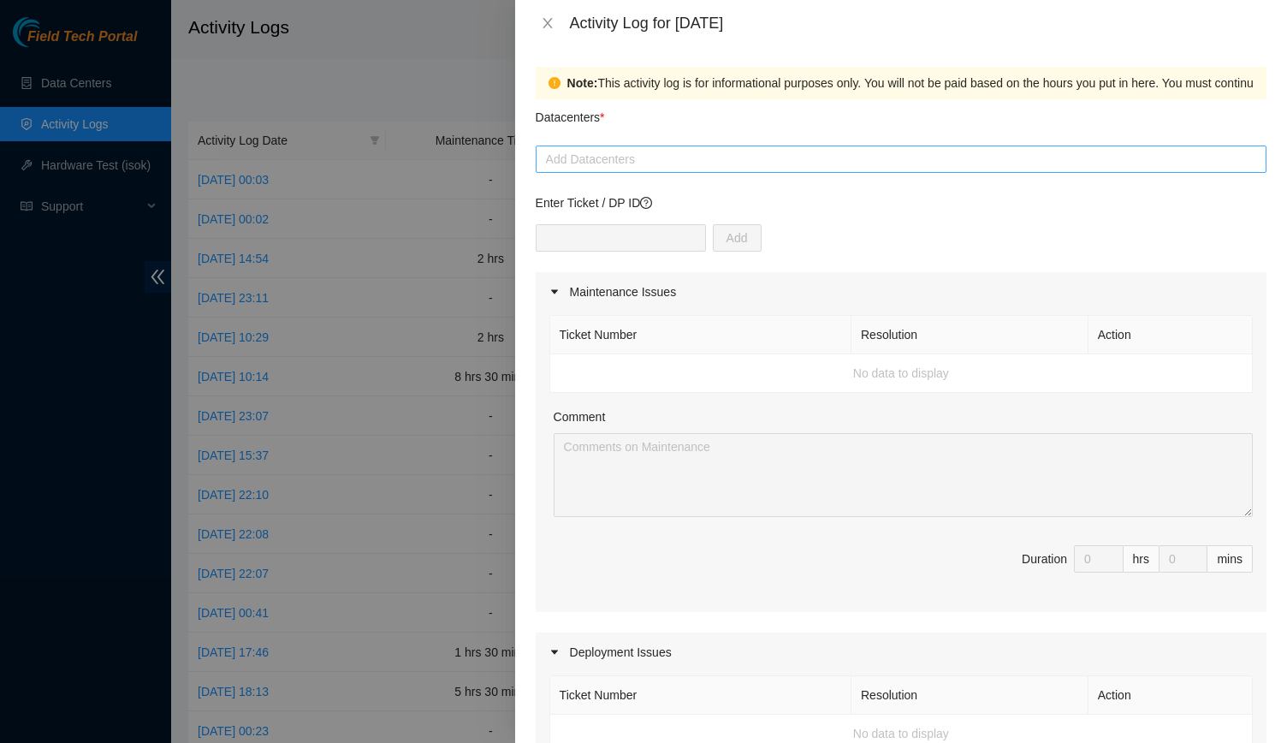
click at [688, 158] on div at bounding box center [901, 159] width 722 height 21
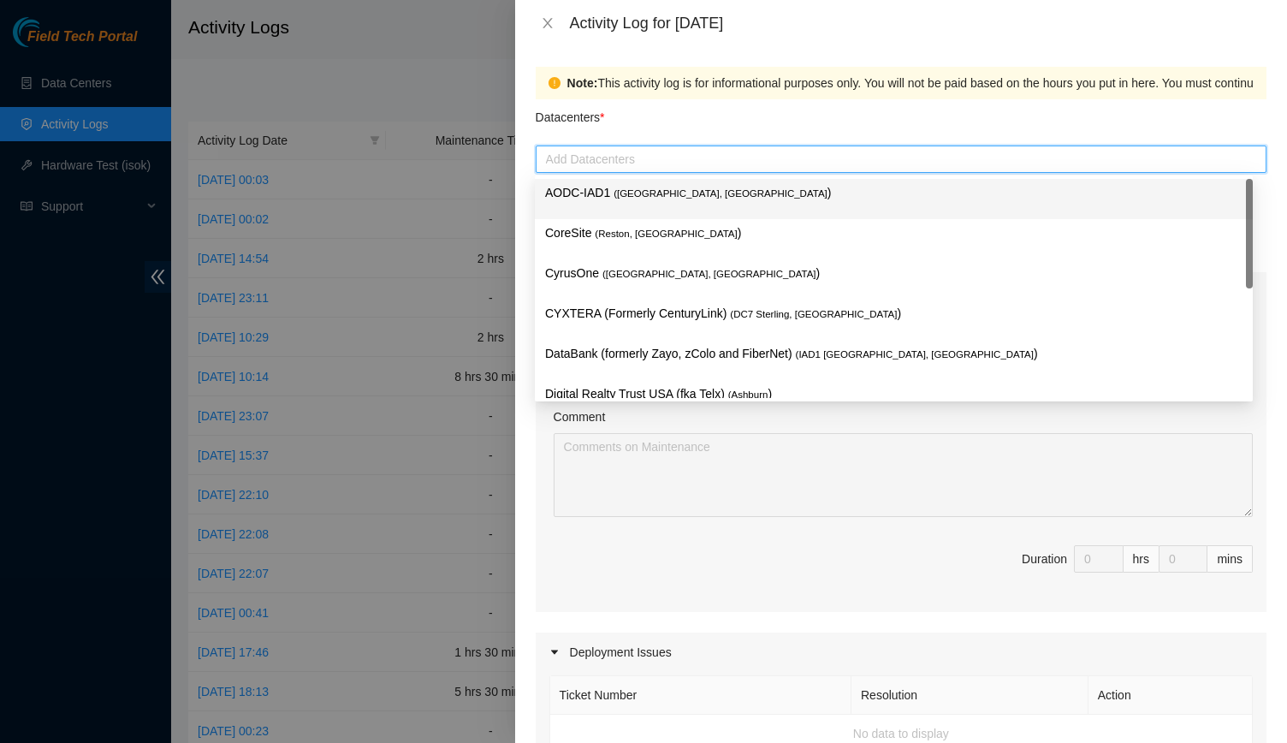
type input "d"
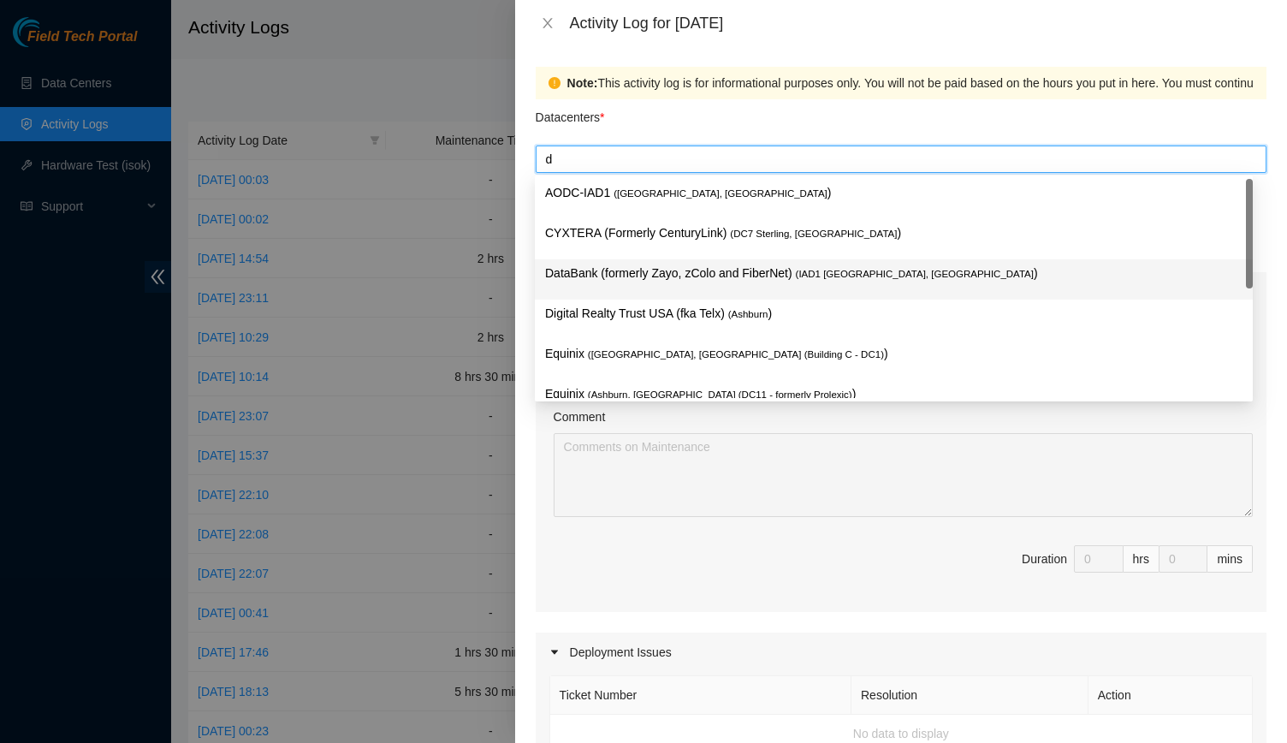
click at [675, 273] on p "DataBank (formerly Zayo, zColo and FiberNet) ( IAD1 Ashburn, VA )" at bounding box center [893, 274] width 697 height 20
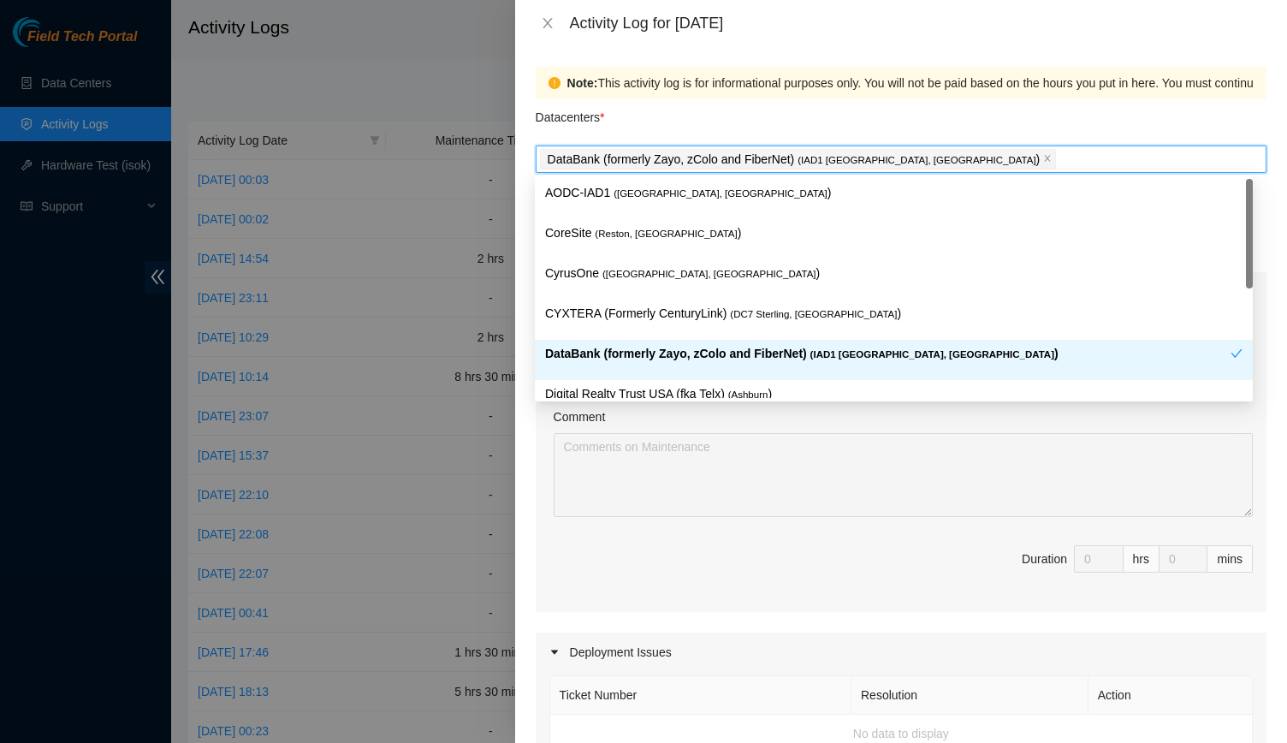
click at [703, 366] on div "DataBank (formerly Zayo, zColo and FiberNet) ( IAD1 Ashburn, VA )" at bounding box center [887, 360] width 685 height 32
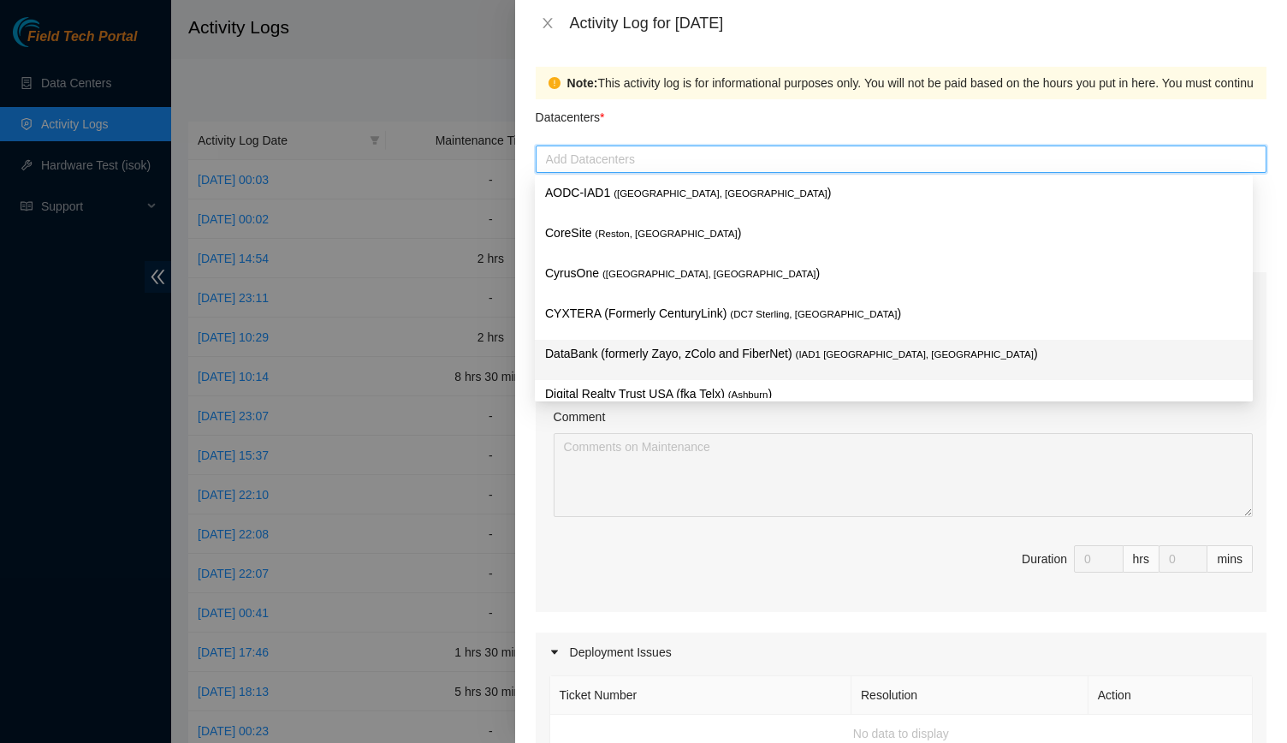
click at [695, 359] on p "DataBank (formerly Zayo, zColo and FiberNet) ( IAD1 Ashburn, VA )" at bounding box center [893, 354] width 697 height 20
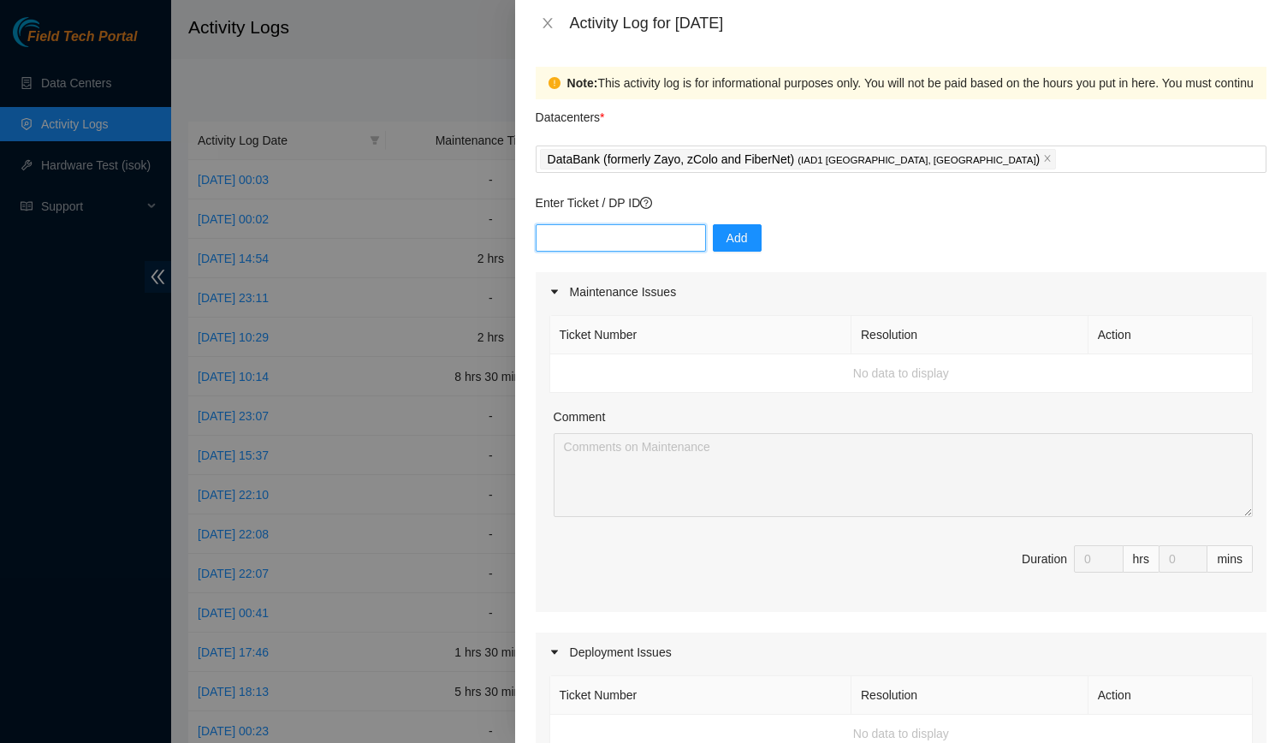
click at [604, 240] on input "text" at bounding box center [621, 237] width 170 height 27
type input "DP83347"
click at [727, 242] on span "Add" at bounding box center [736, 237] width 21 height 19
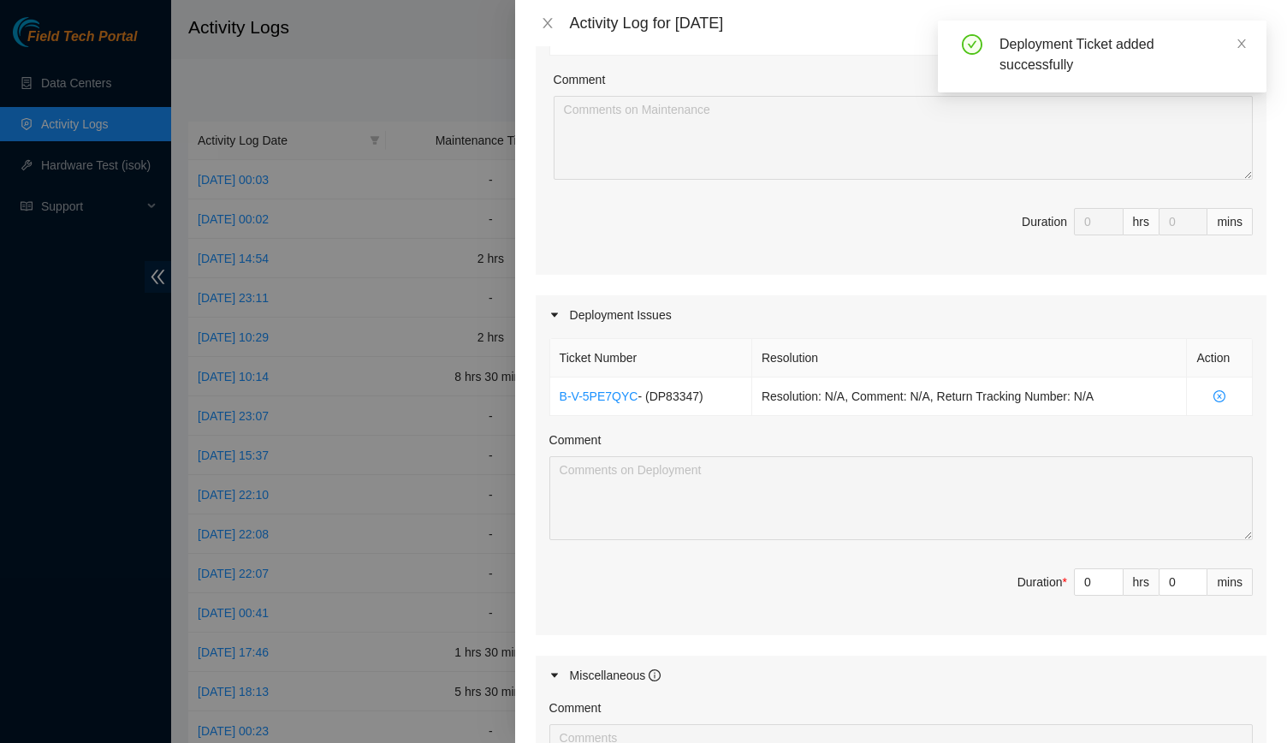
scroll to position [339, 0]
click at [1089, 580] on input "0" at bounding box center [1099, 580] width 48 height 26
type input "1"
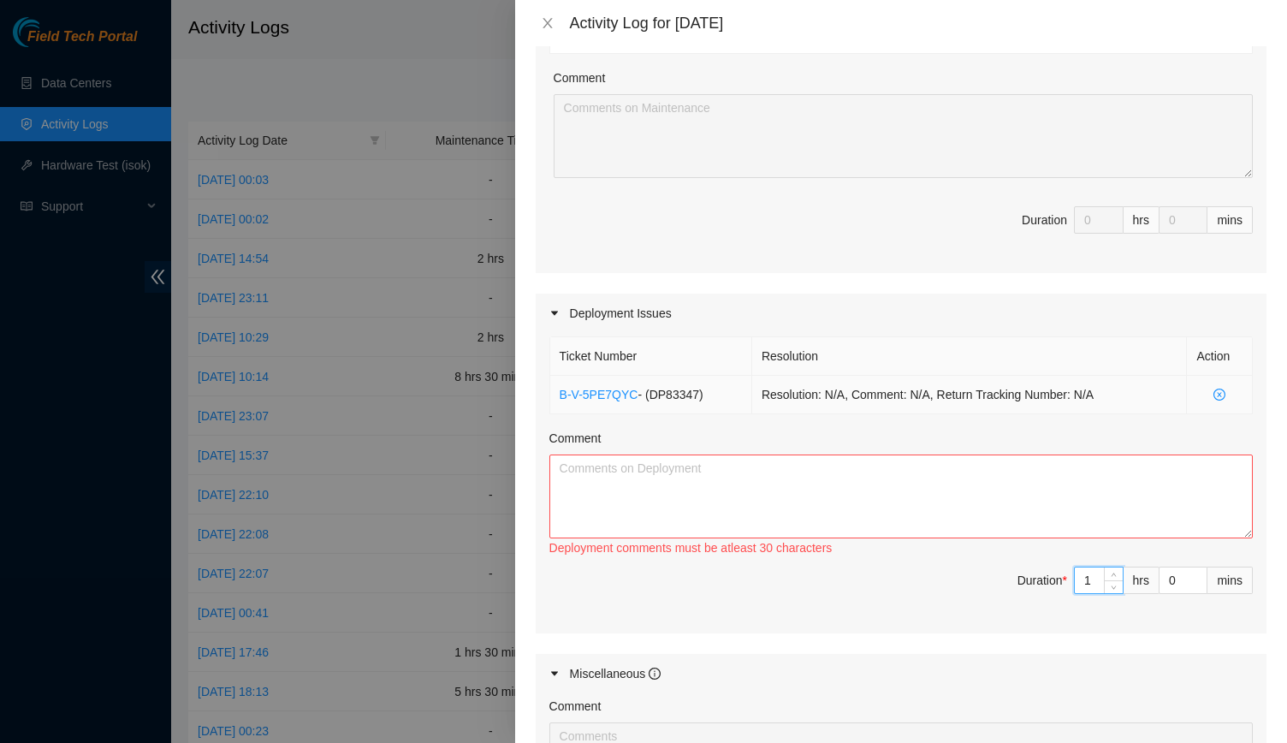
type input "12"
click at [1172, 583] on input "0" at bounding box center [1182, 580] width 47 height 26
type input "30"
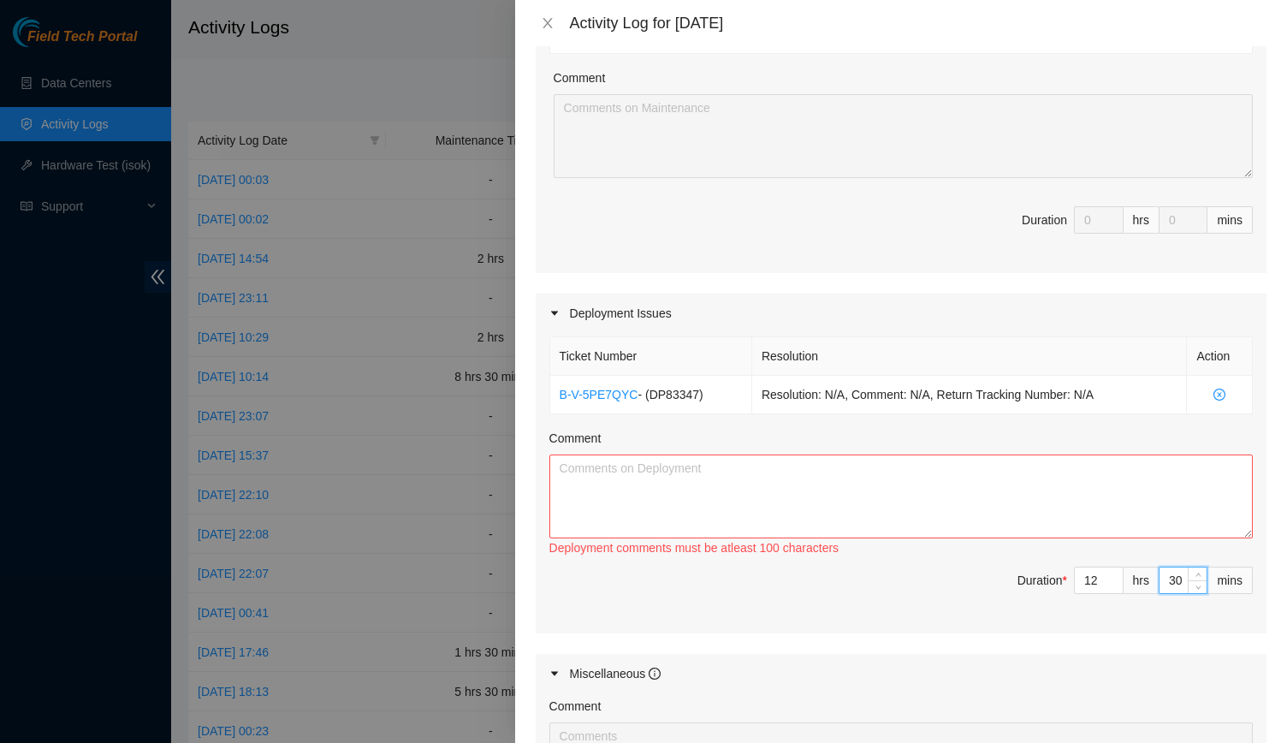
type input "30"
click at [1041, 506] on textarea "Comment" at bounding box center [900, 496] width 703 height 84
paste textarea "EOD Report for yesterday and today -Finished running all fiber that goes into t…"
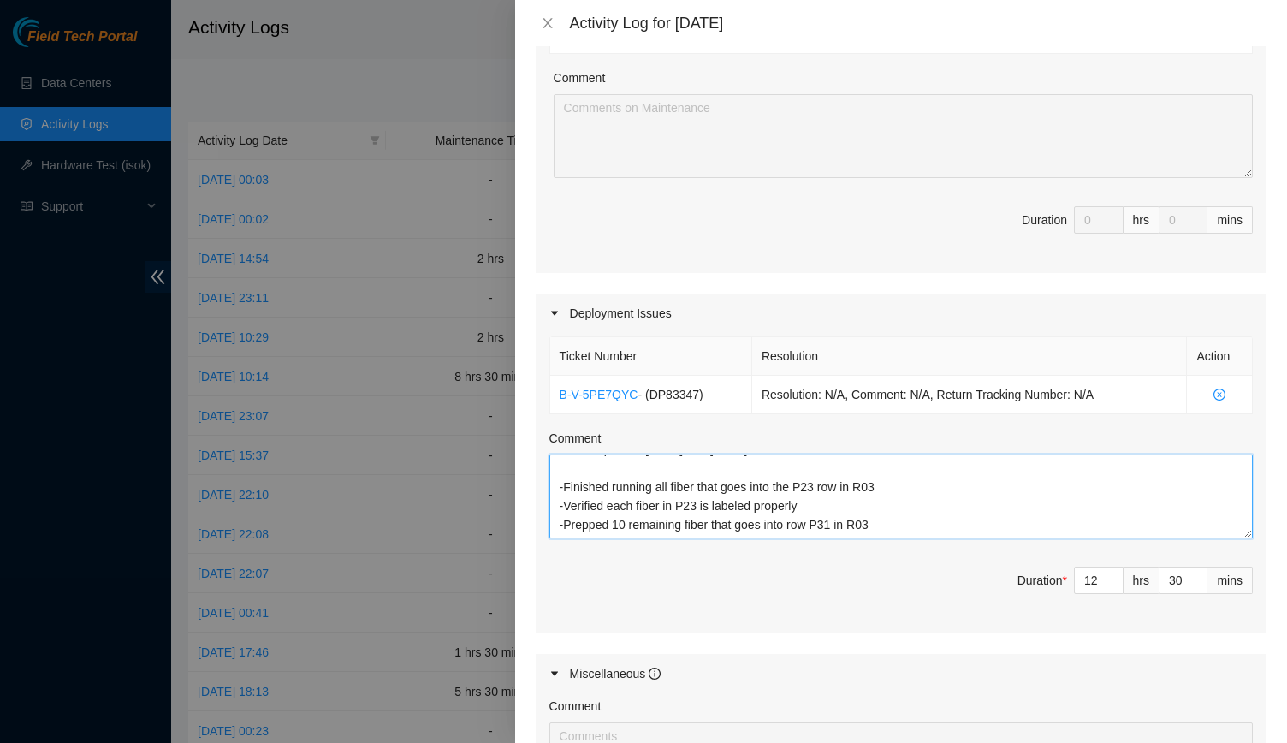
scroll to position [671, 0]
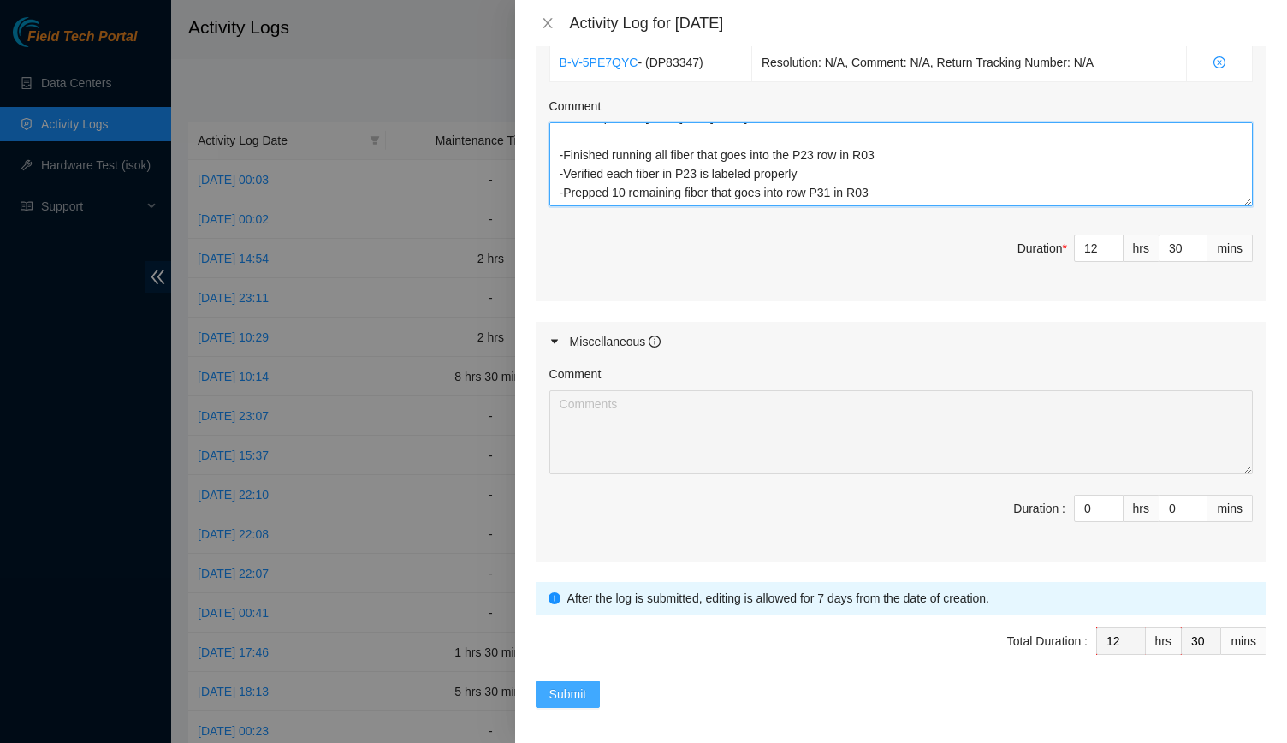
type textarea "EOD Report for yesterday and today -Finished running all fiber that goes into t…"
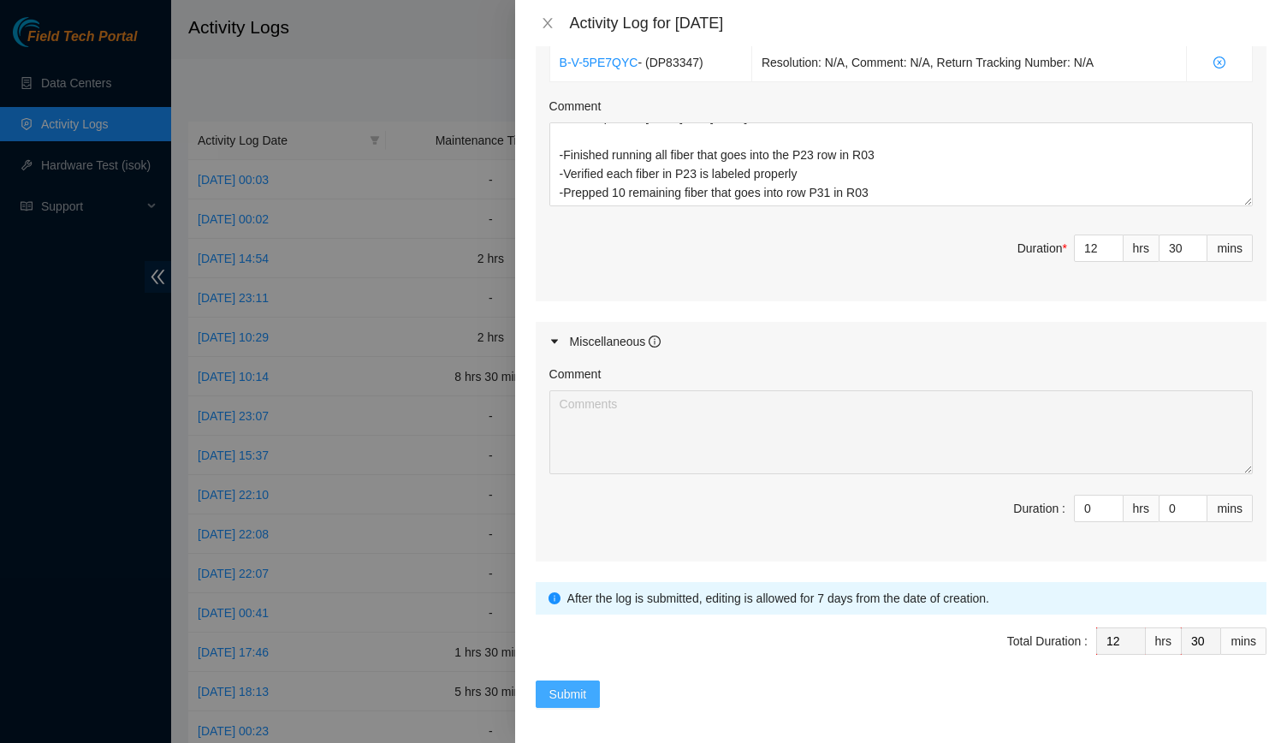
click at [539, 697] on button "Submit" at bounding box center [568, 693] width 65 height 27
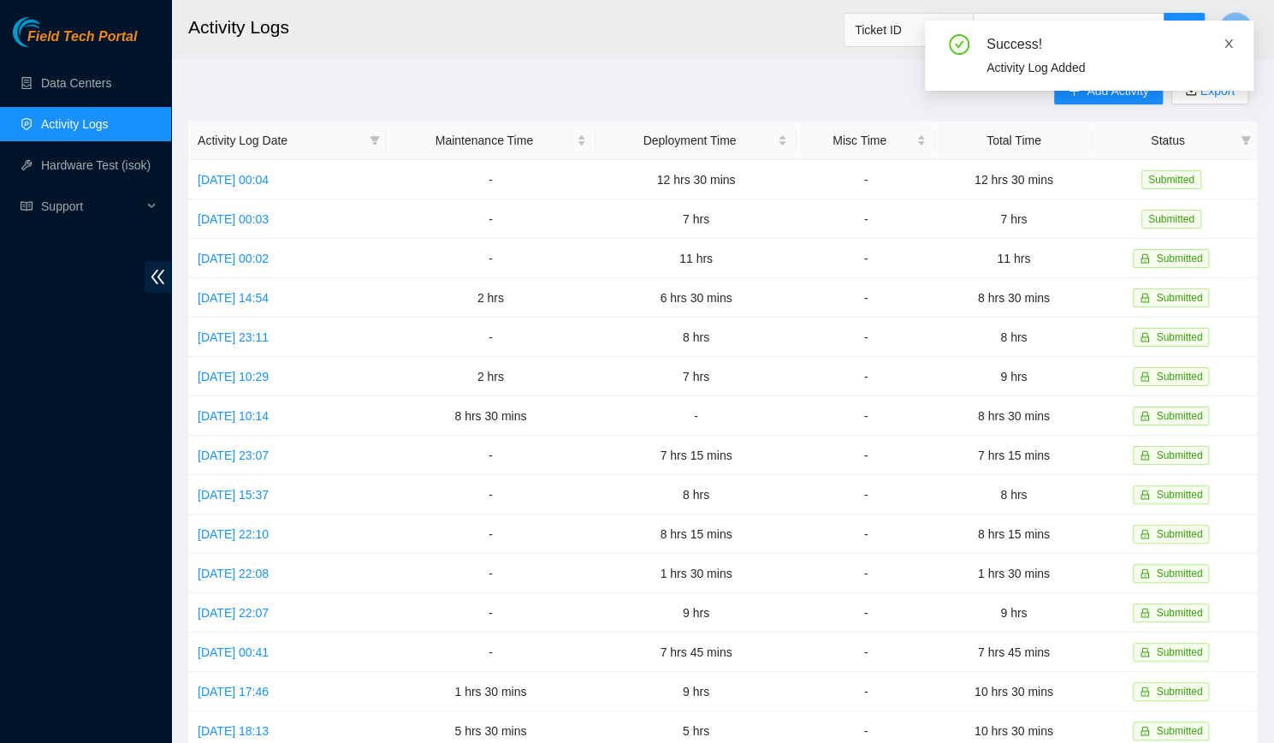
click at [1230, 44] on icon "close" at bounding box center [1229, 44] width 12 height 12
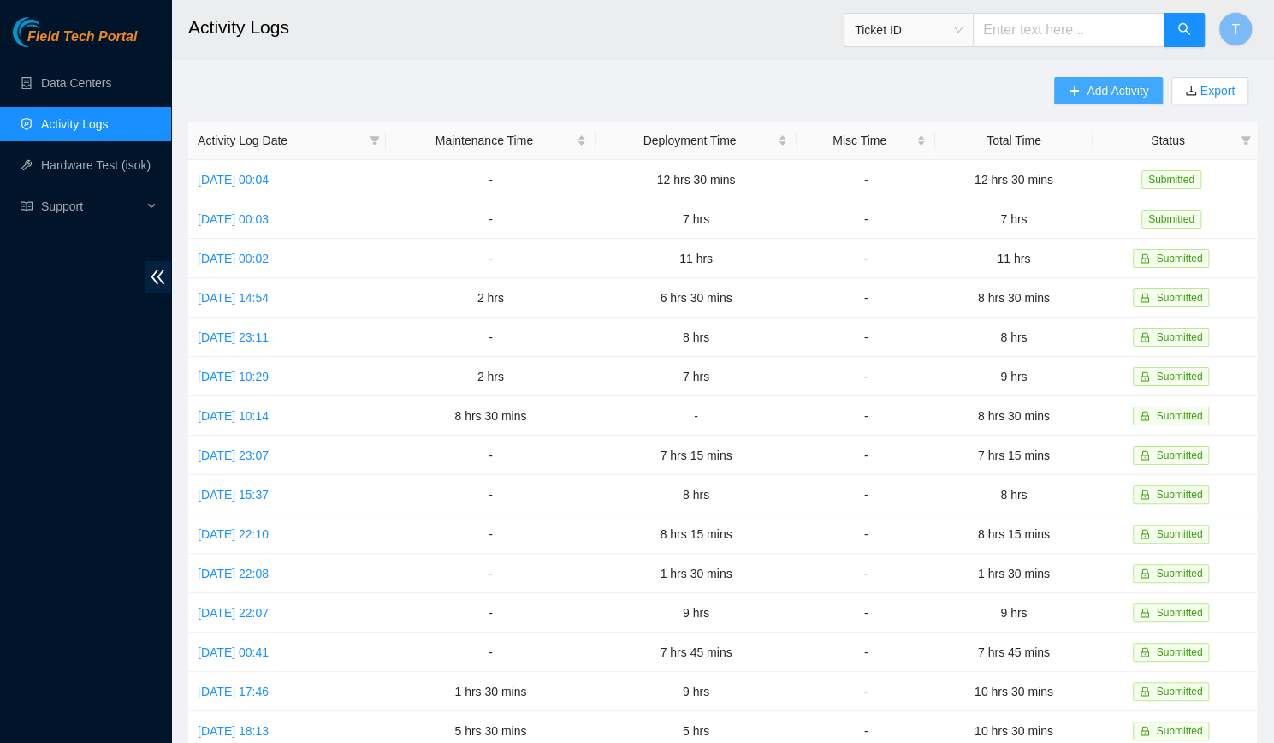
click at [1136, 83] on span "Add Activity" at bounding box center [1118, 90] width 62 height 19
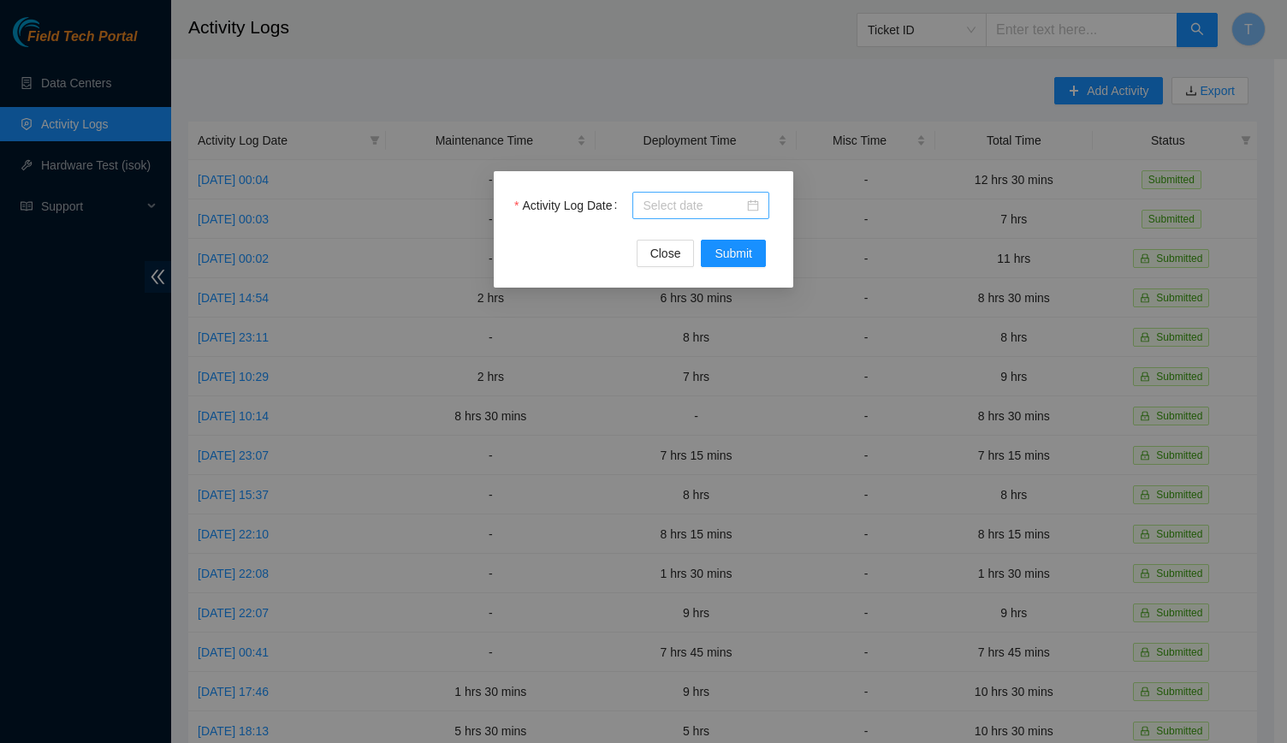
click at [687, 193] on div at bounding box center [700, 205] width 137 height 27
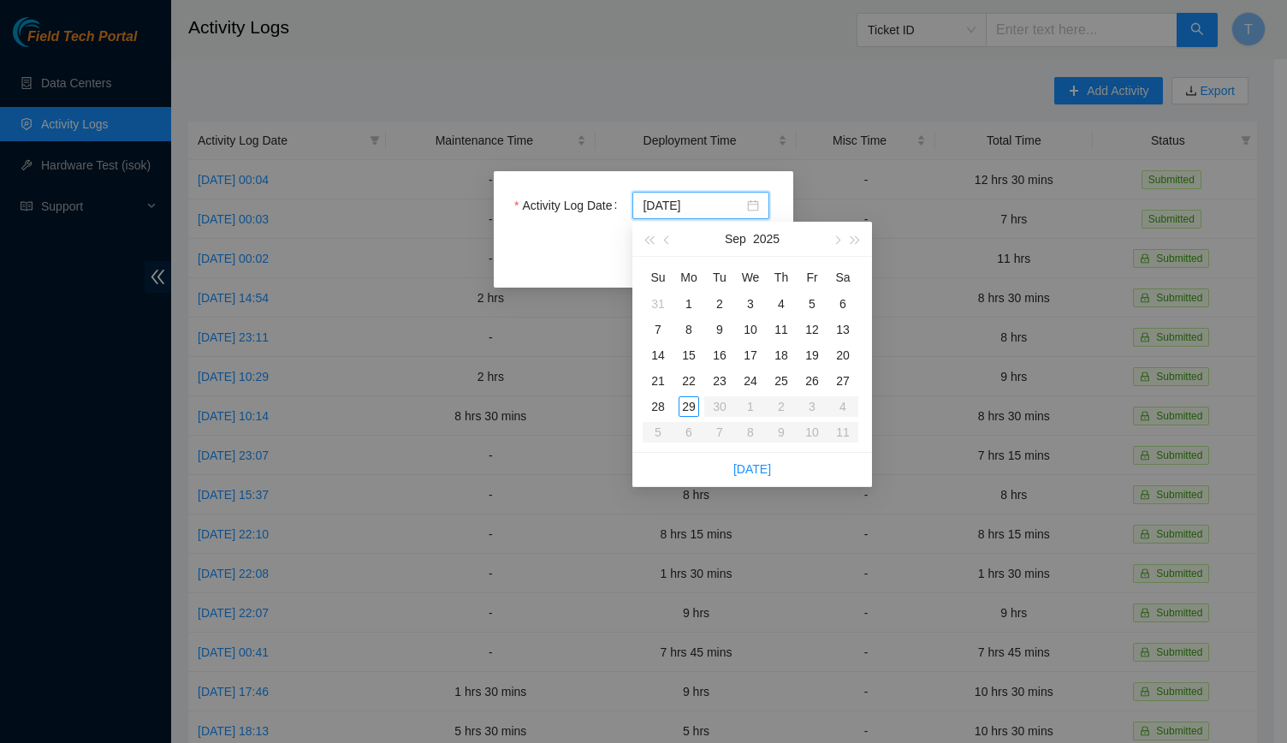
type input "2025-09-26"
type input "2025-09-25"
click at [784, 377] on div "25" at bounding box center [781, 381] width 21 height 21
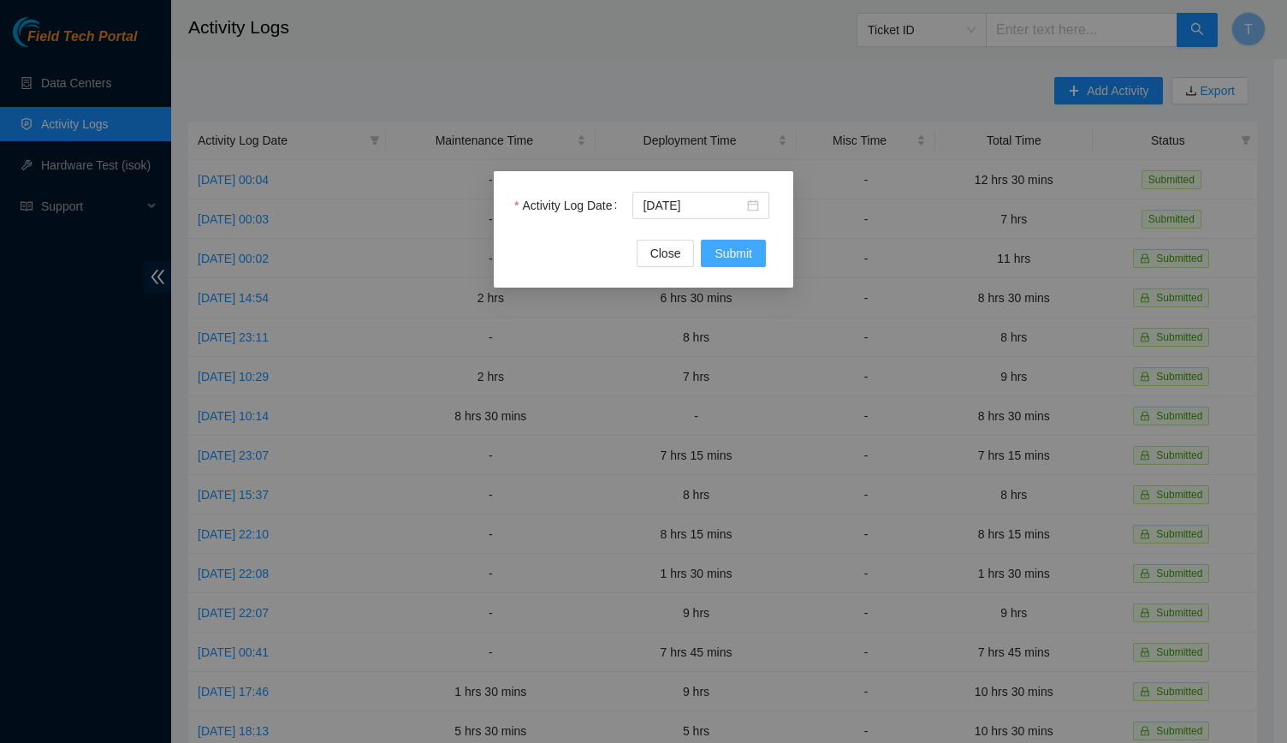
click at [719, 251] on span "Submit" at bounding box center [734, 253] width 38 height 19
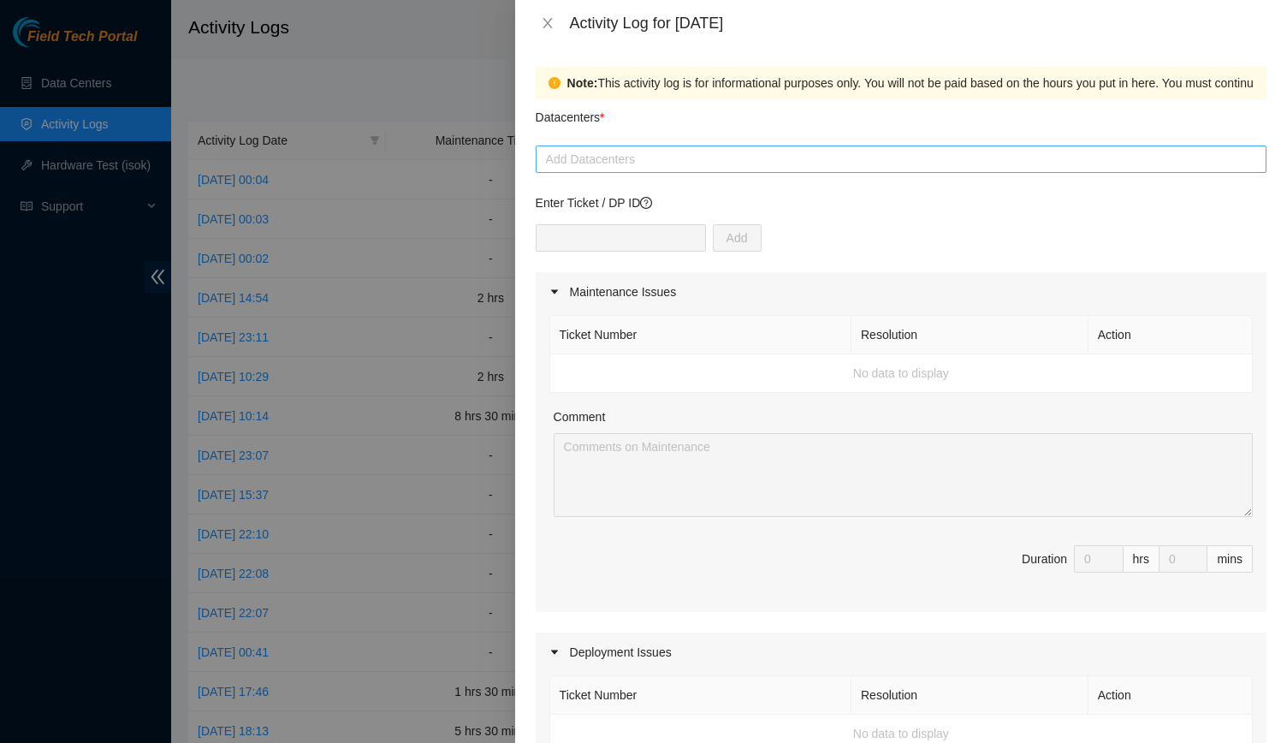
click at [667, 152] on div at bounding box center [901, 159] width 722 height 21
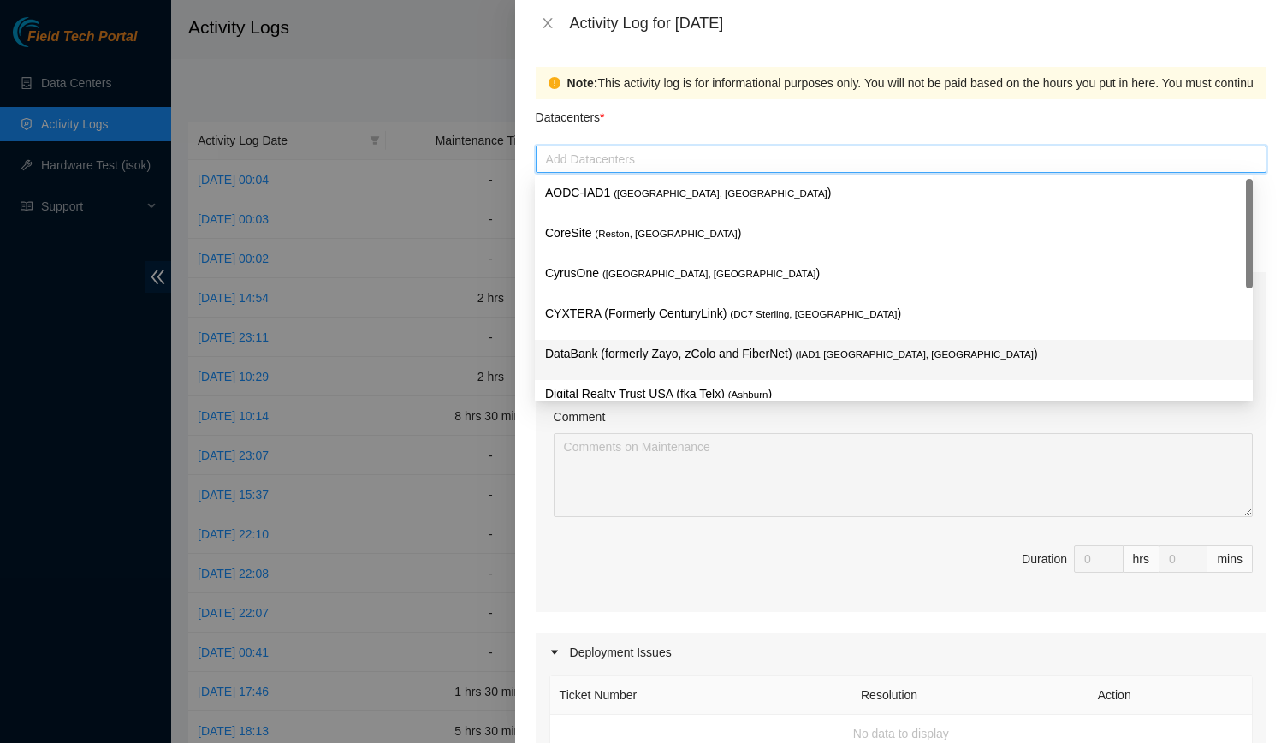
click at [664, 346] on p "DataBank (formerly Zayo, zColo and FiberNet) ( IAD1 Ashburn, VA )" at bounding box center [893, 354] width 697 height 20
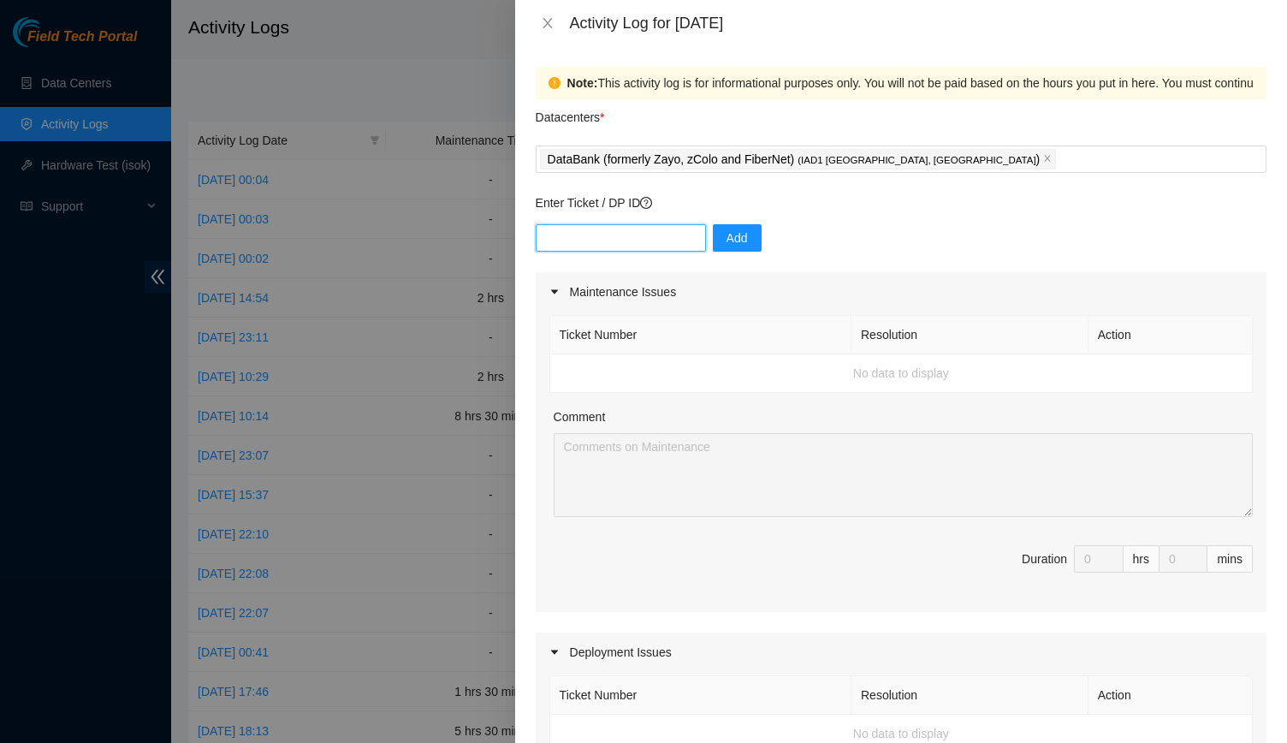
click at [619, 238] on input "text" at bounding box center [621, 237] width 170 height 27
type input "DP83347"
click at [738, 242] on button "Add" at bounding box center [737, 237] width 49 height 27
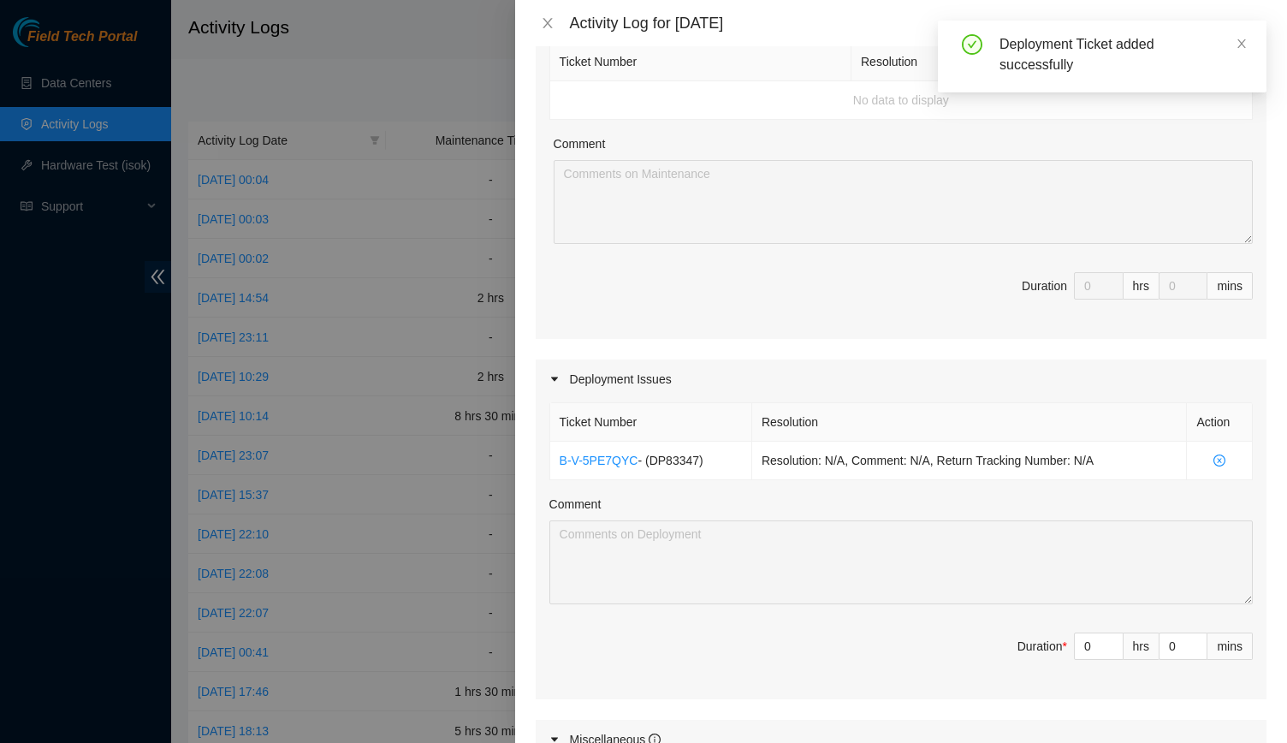
scroll to position [274, 0]
click at [1084, 651] on input "0" at bounding box center [1099, 645] width 48 height 26
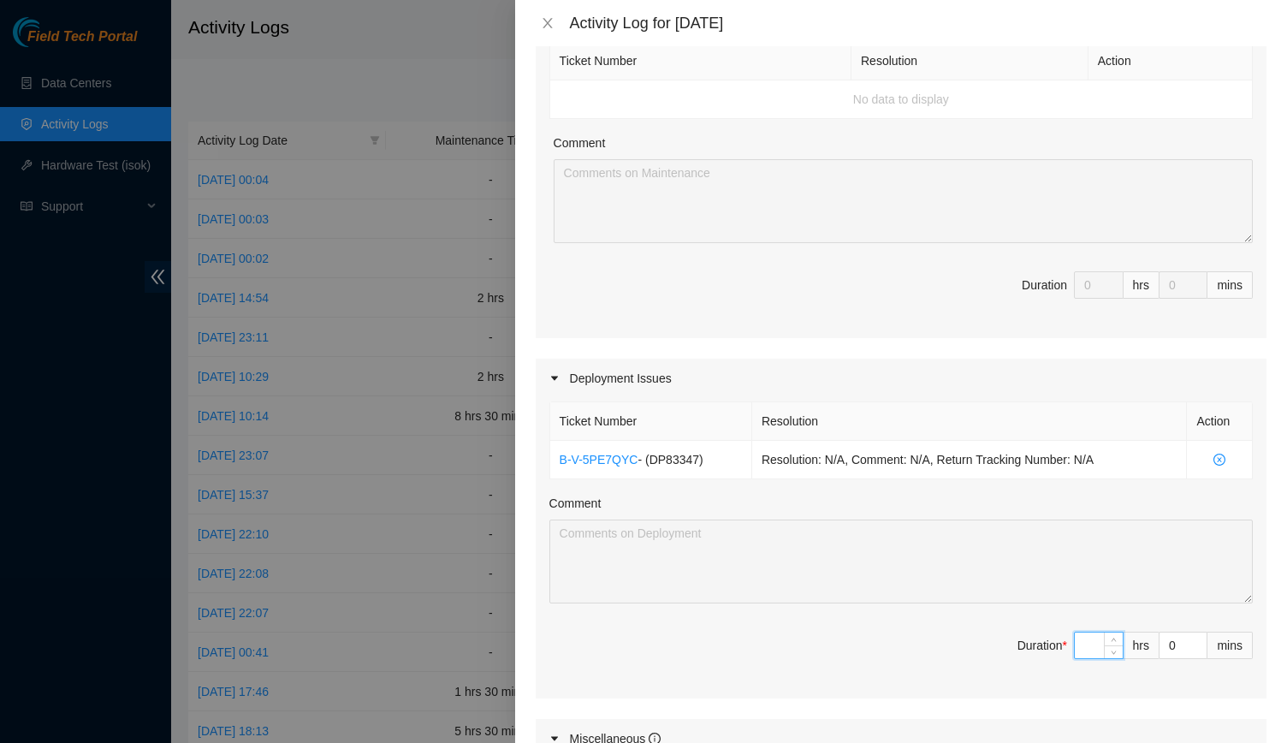
type input "6"
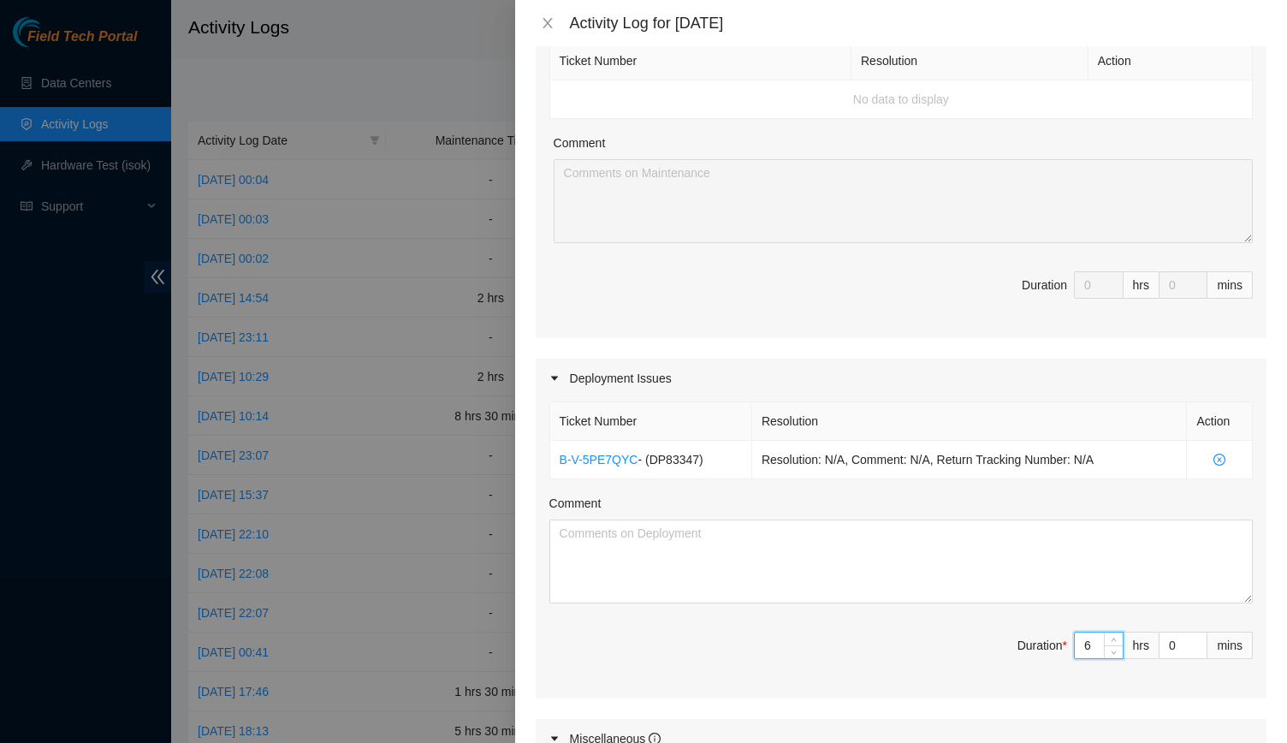
type input "6"
type input "45"
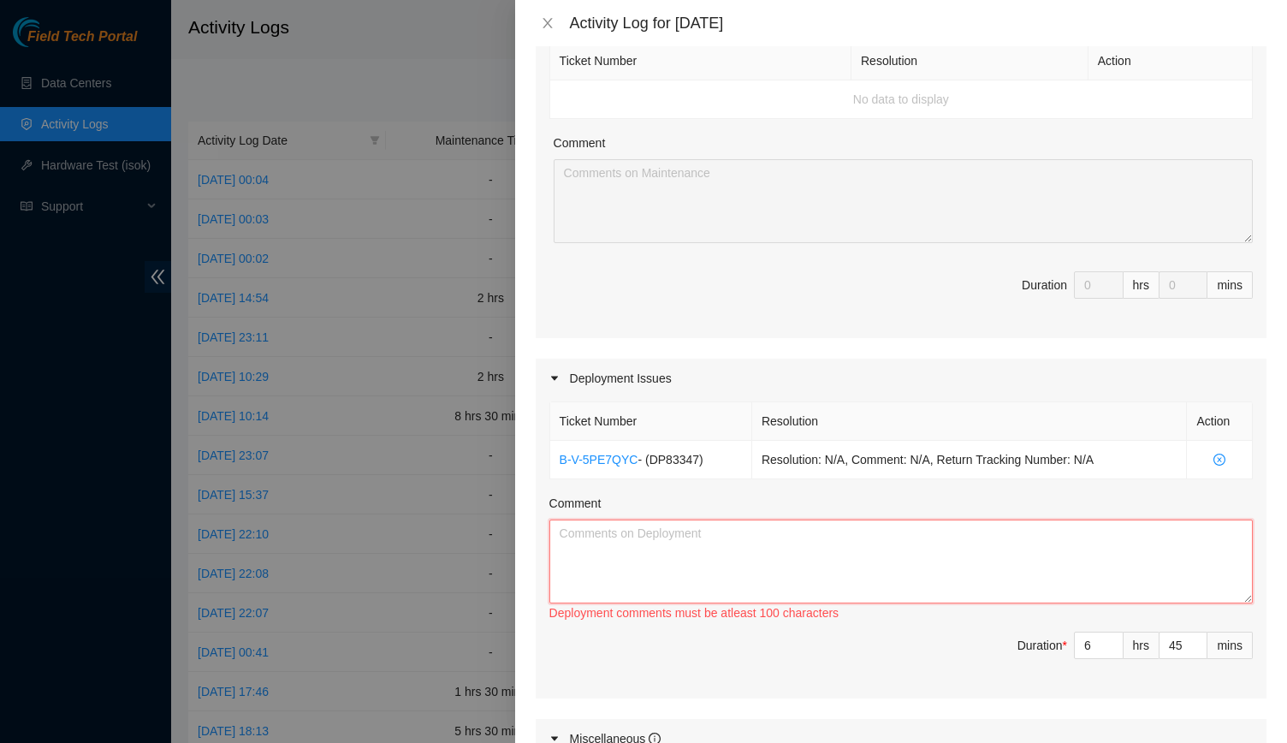
click at [1003, 572] on textarea "Comment" at bounding box center [900, 561] width 703 height 84
paste textarea "-Prepped, labeled, and ran 18 fibers for R03 -P31 row finished with all fibers …"
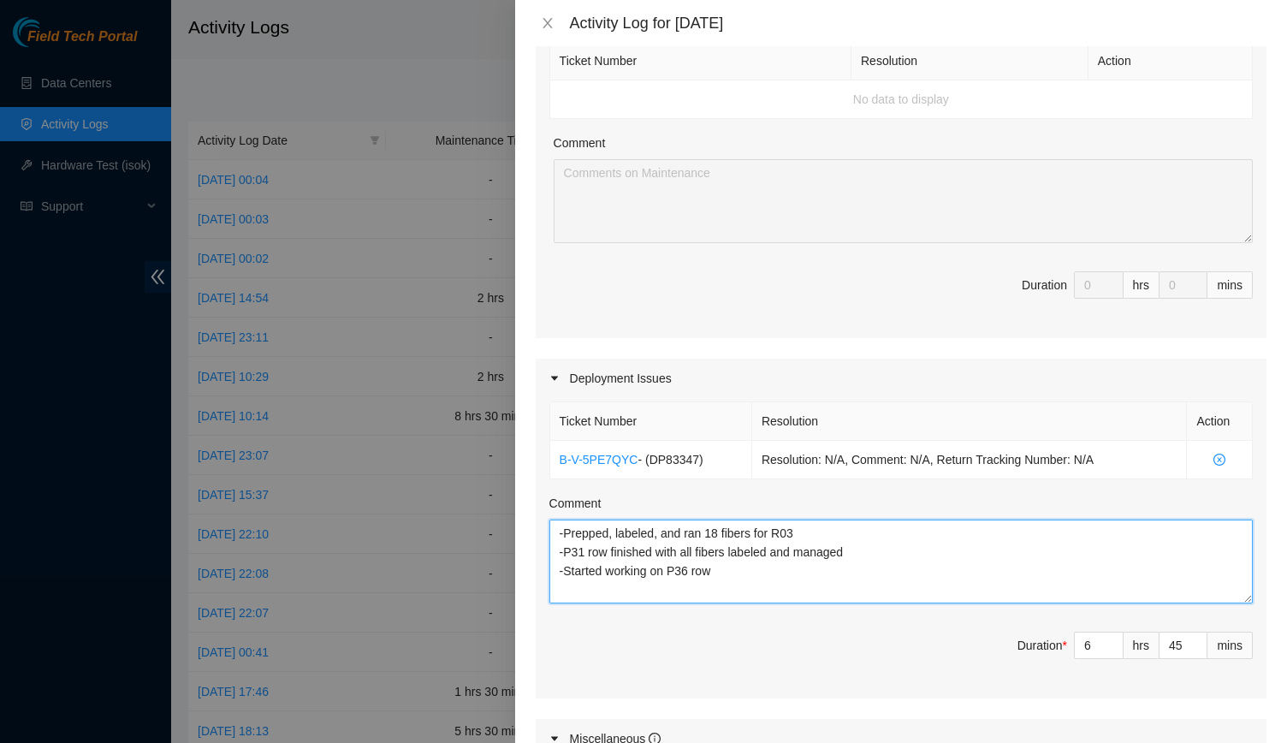
scroll to position [671, 0]
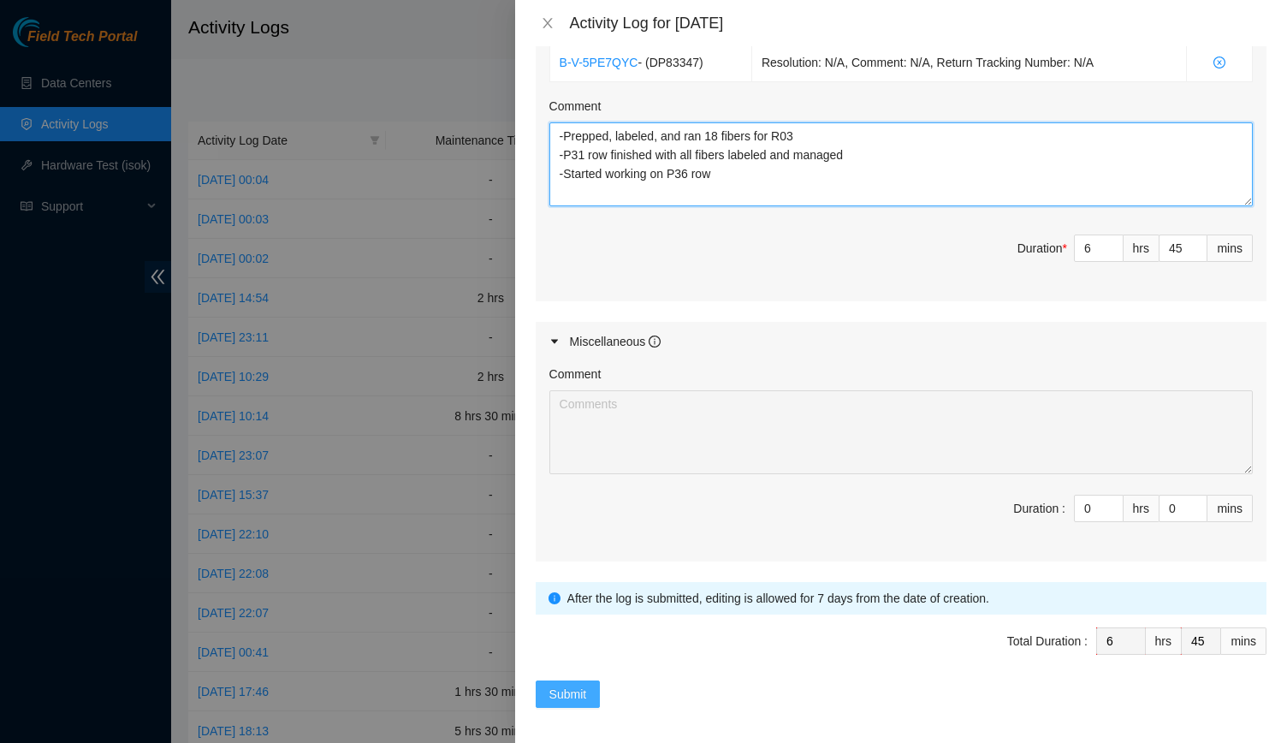
type textarea "-Prepped, labeled, and ran 18 fibers for R03 -P31 row finished with all fibers …"
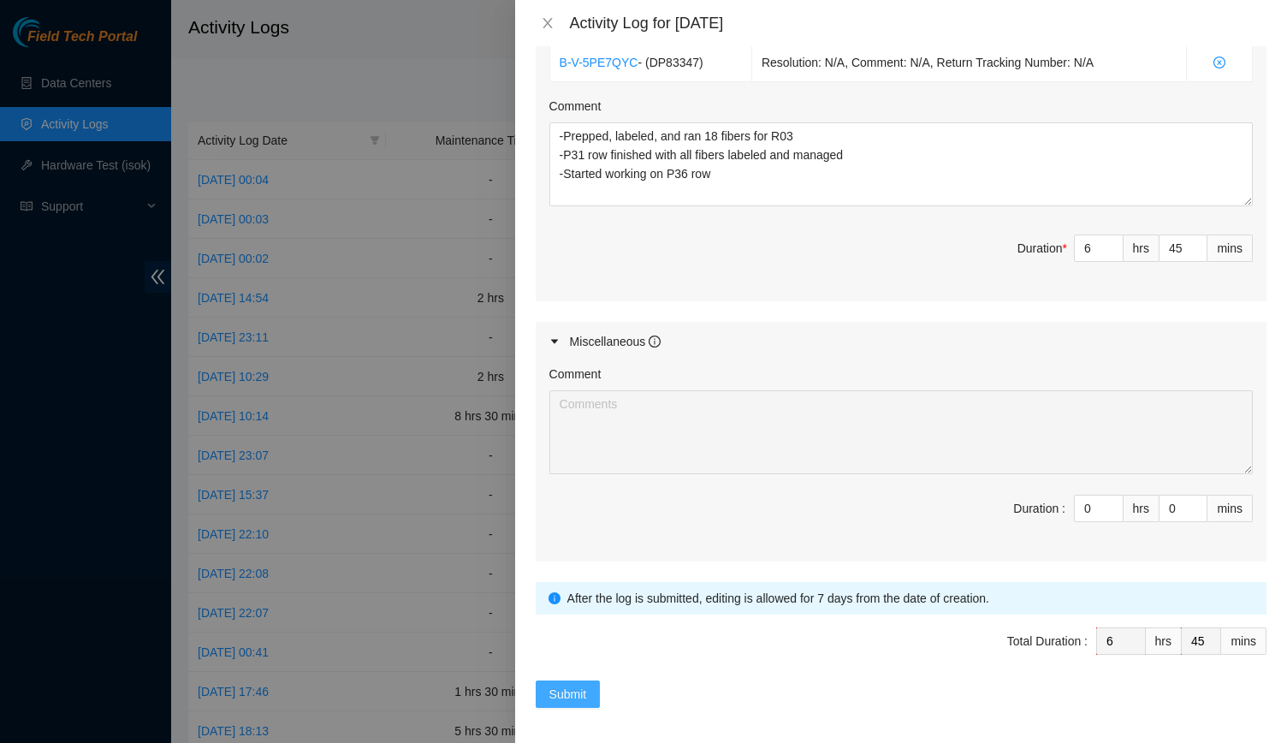
click at [586, 690] on button "Submit" at bounding box center [568, 693] width 65 height 27
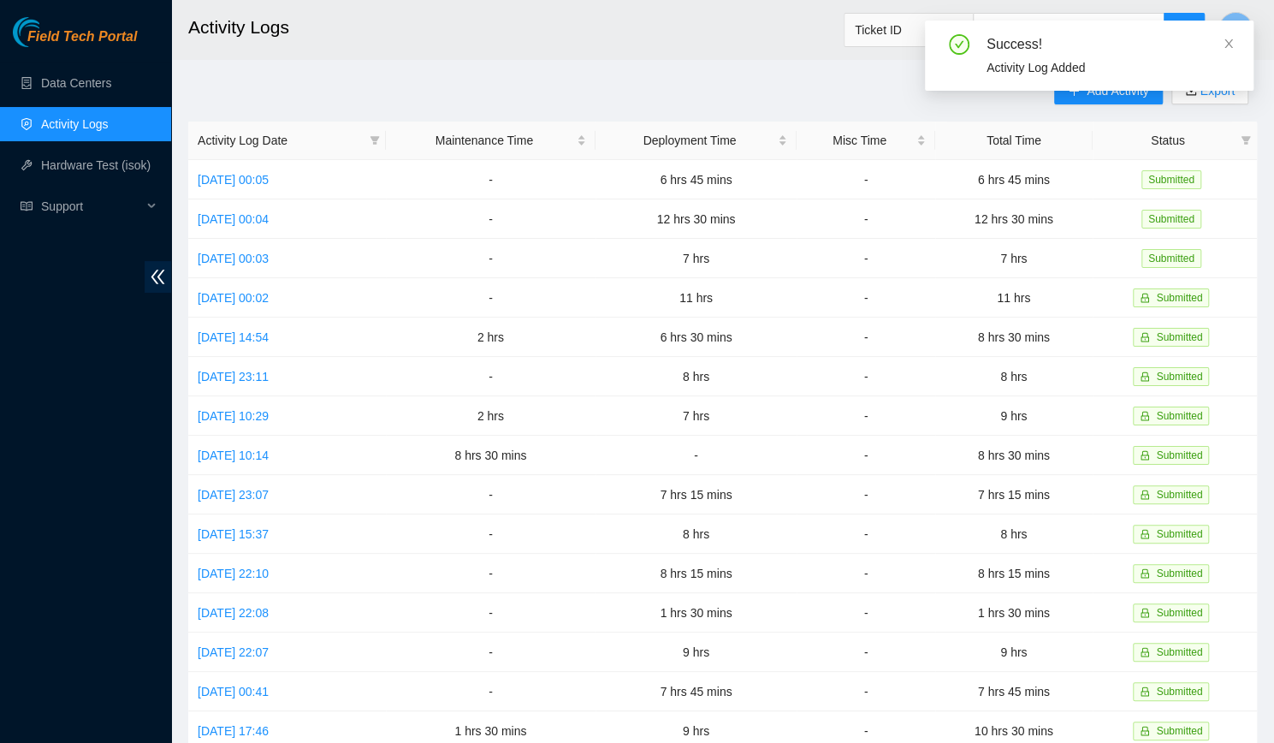
click at [1079, 95] on div "Success! Activity Log Added" at bounding box center [1089, 63] width 329 height 84
click at [1219, 44] on div "Success!" at bounding box center [1110, 44] width 246 height 21
click at [1241, 54] on div "Success! Activity Log Added" at bounding box center [1089, 56] width 329 height 70
click at [1234, 45] on icon "close" at bounding box center [1229, 44] width 12 height 12
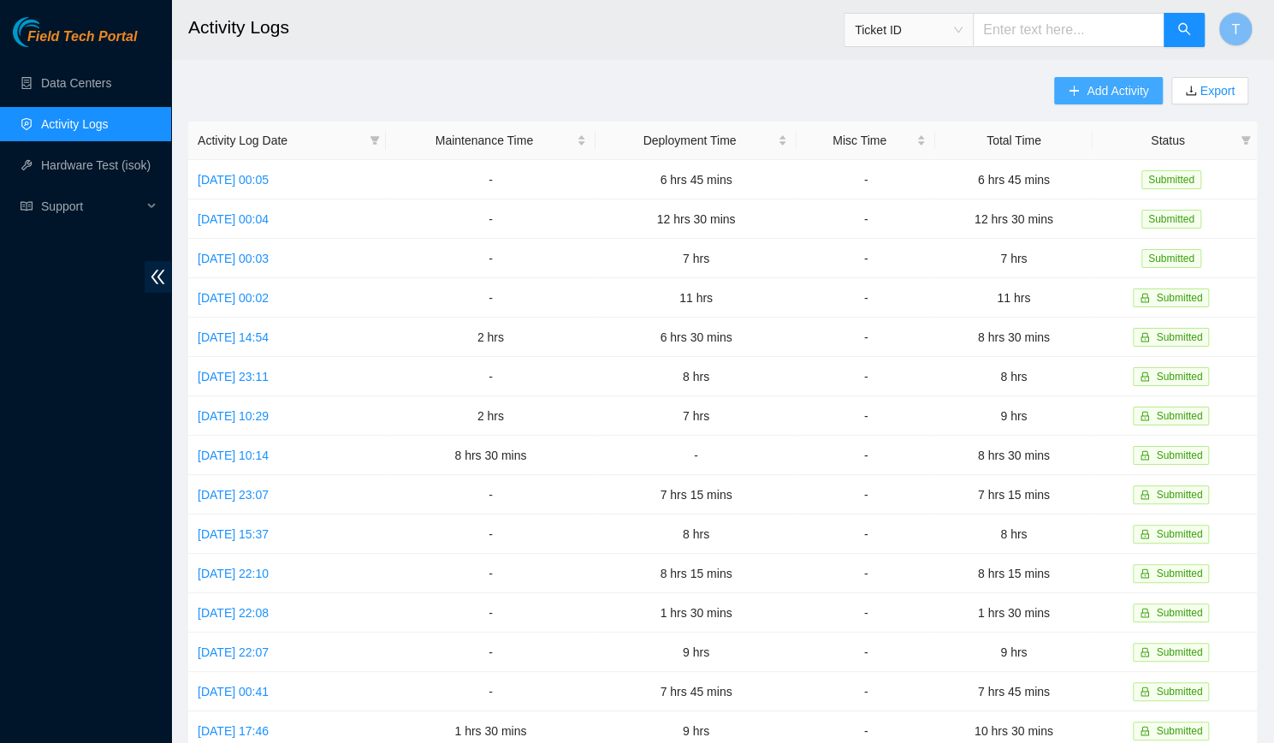
click at [1102, 83] on span "Add Activity" at bounding box center [1118, 90] width 62 height 19
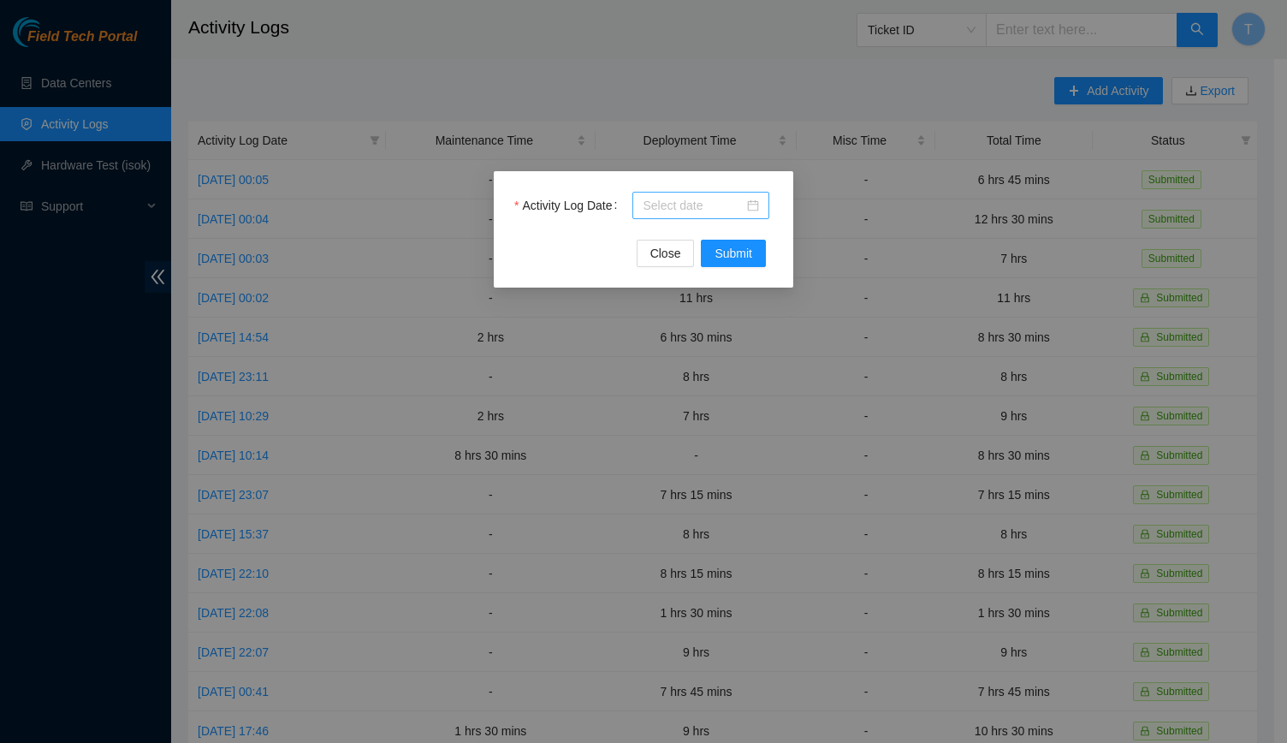
click at [763, 214] on div at bounding box center [700, 205] width 137 height 27
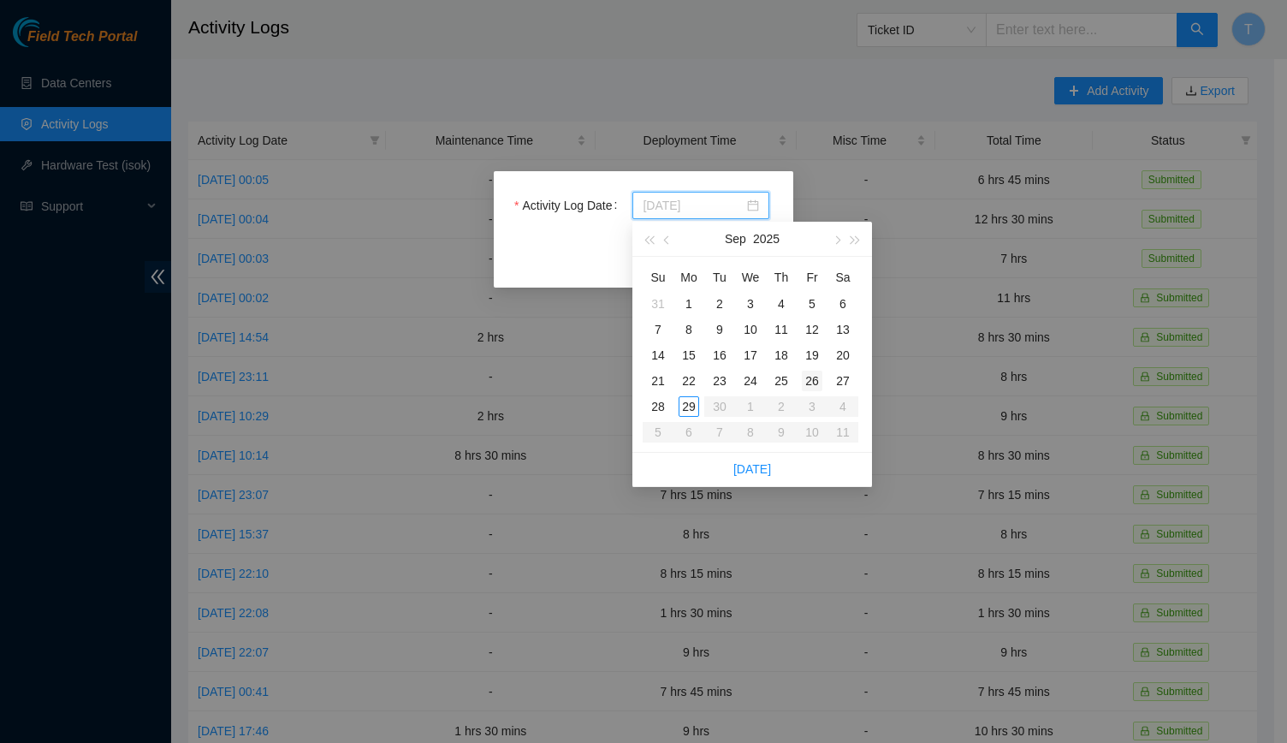
type input "2025-09-26"
click at [810, 380] on div "26" at bounding box center [812, 381] width 21 height 21
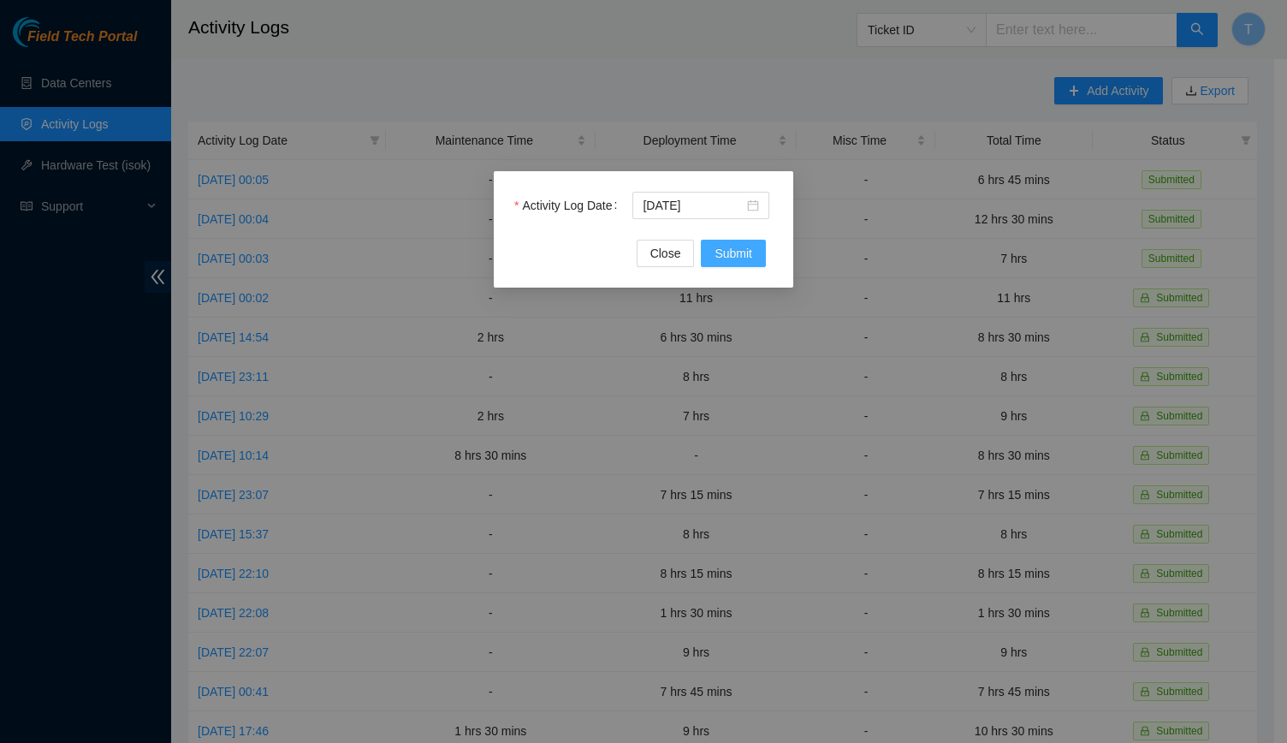
click at [732, 258] on span "Submit" at bounding box center [734, 253] width 38 height 19
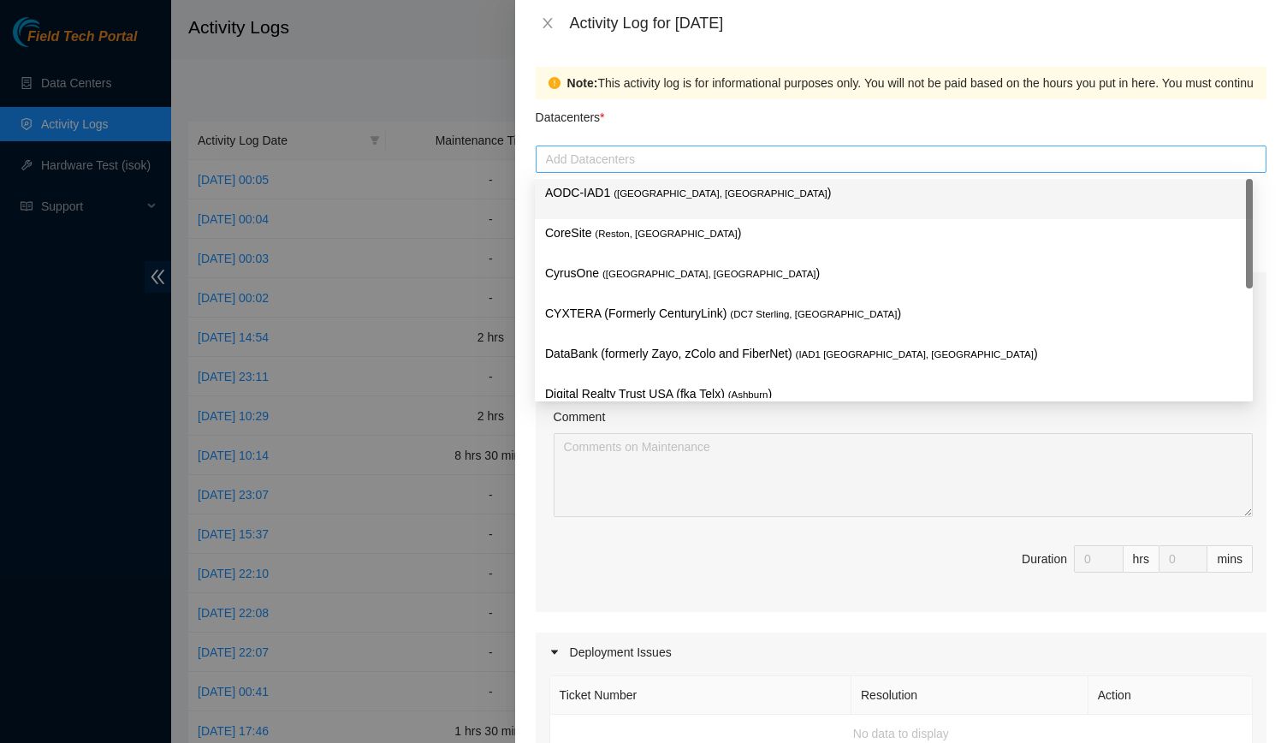
click at [655, 157] on div at bounding box center [901, 159] width 722 height 21
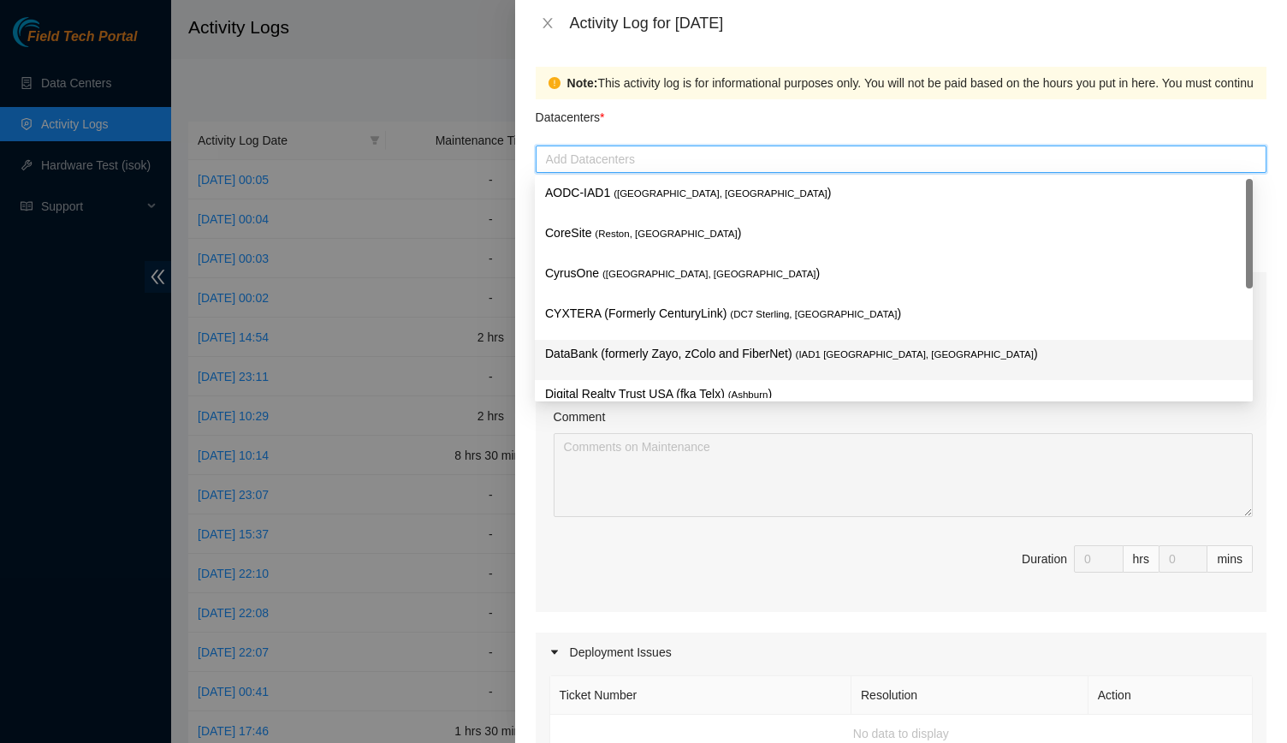
click at [652, 364] on div "DataBank (formerly Zayo, zColo and FiberNet) ( IAD1 Ashburn, VA )" at bounding box center [893, 360] width 697 height 32
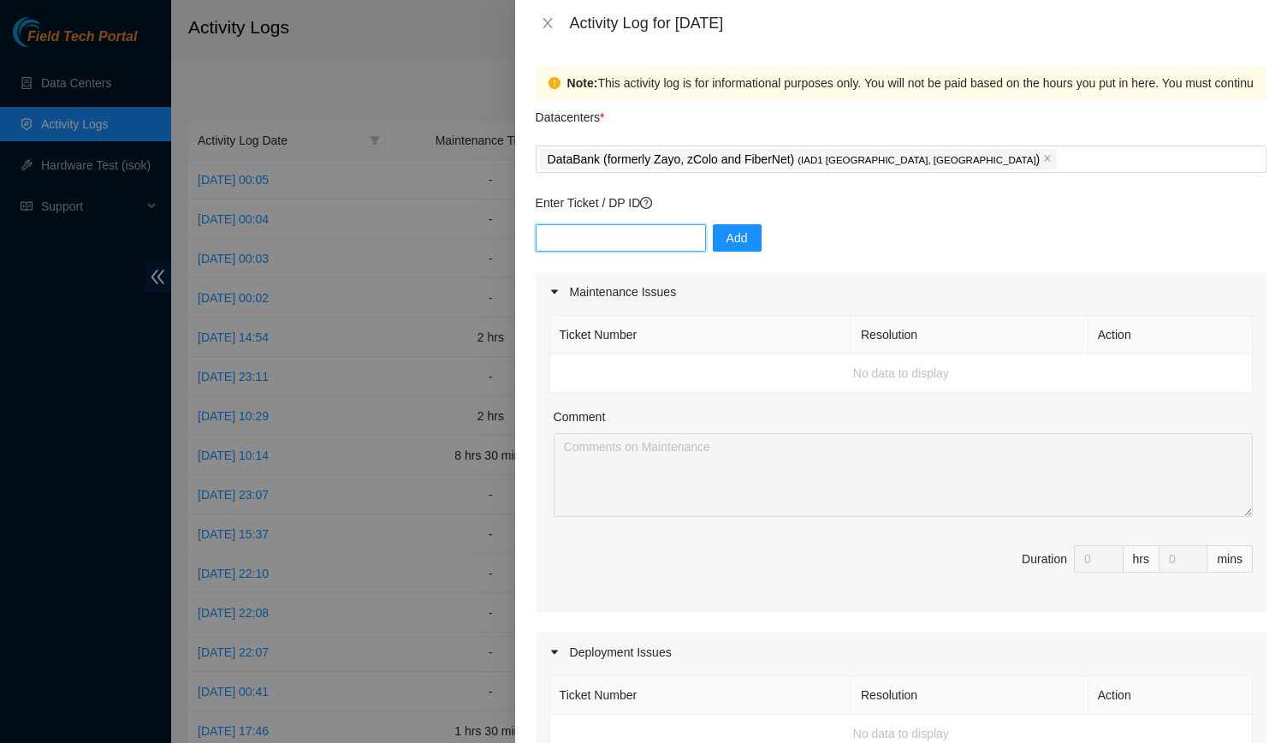
click at [619, 227] on input "text" at bounding box center [621, 237] width 170 height 27
type input "DP83347"
click at [736, 244] on span "Add" at bounding box center [736, 237] width 21 height 19
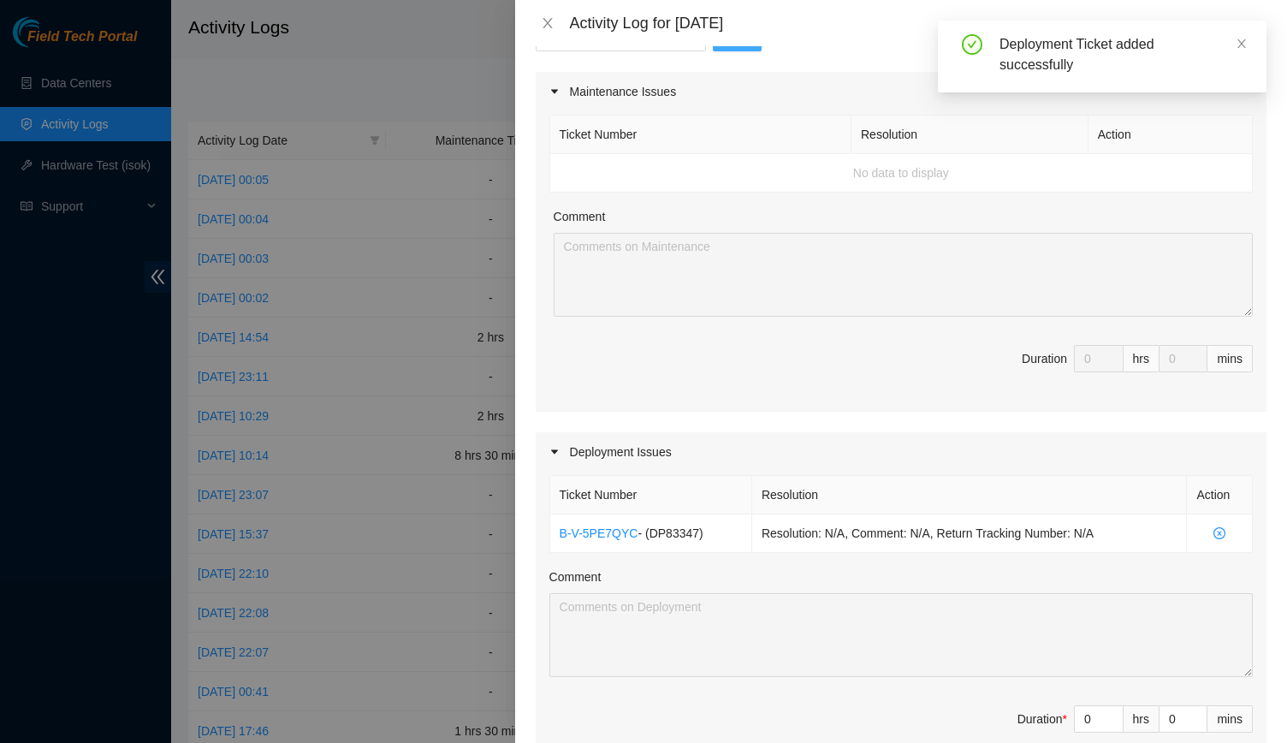
scroll to position [239, 0]
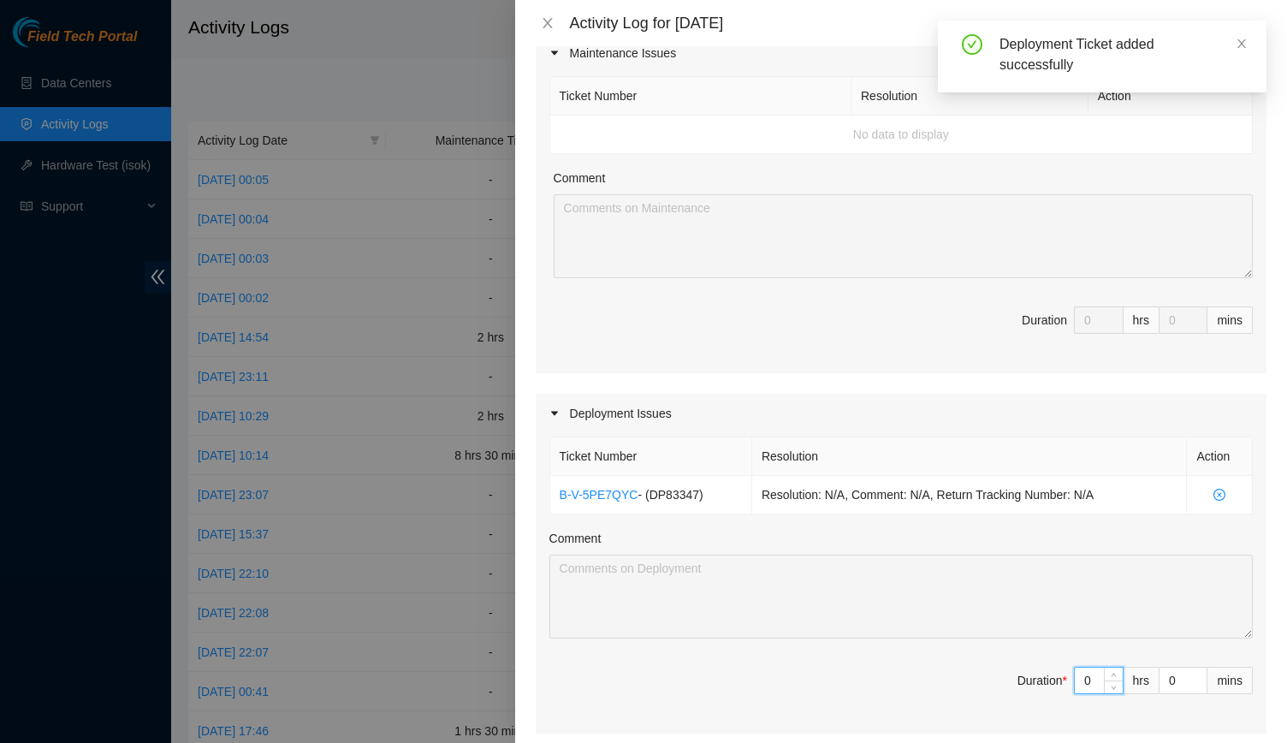
click at [1090, 686] on input "0" at bounding box center [1099, 680] width 48 height 26
type input "13"
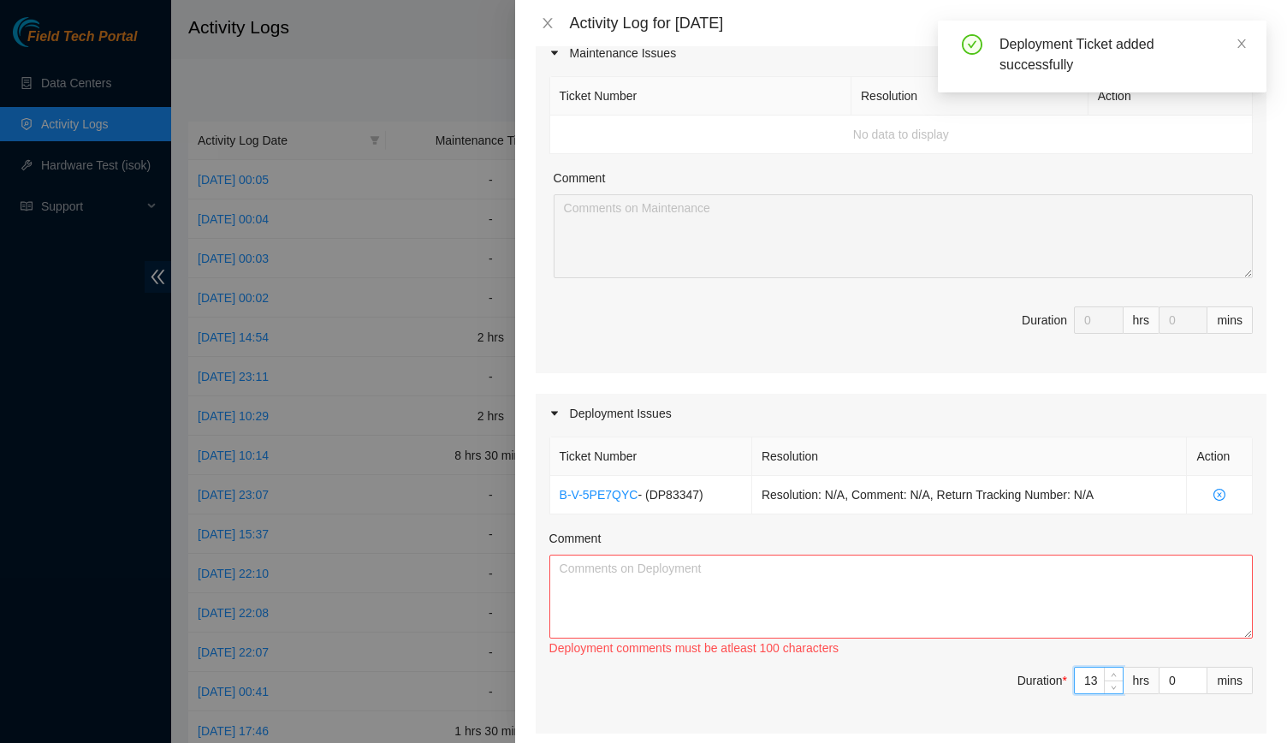
type input "13"
paste textarea "-Prepped, ran, and managed 26 fibers -P36 row fully completed, P39 row complete…"
click at [885, 588] on textarea "Comment" at bounding box center [900, 596] width 703 height 84
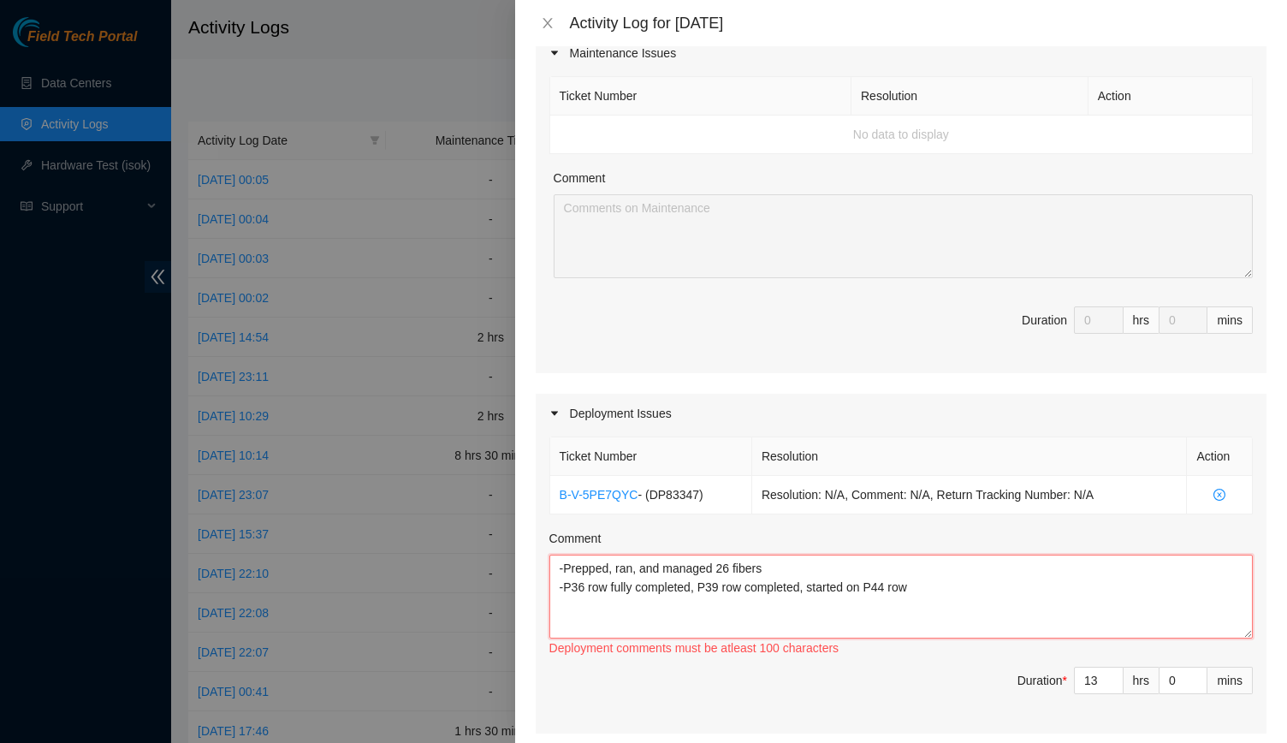
click at [620, 560] on textarea "-Prepped, ran, and managed 26 fibers -P36 row fully completed, P39 row complete…" at bounding box center [900, 596] width 703 height 84
click at [688, 572] on textarea "-Prepped, ran, and managed 26 fibers -P36 row fully completed, P39 row complete…" at bounding box center [900, 596] width 703 height 84
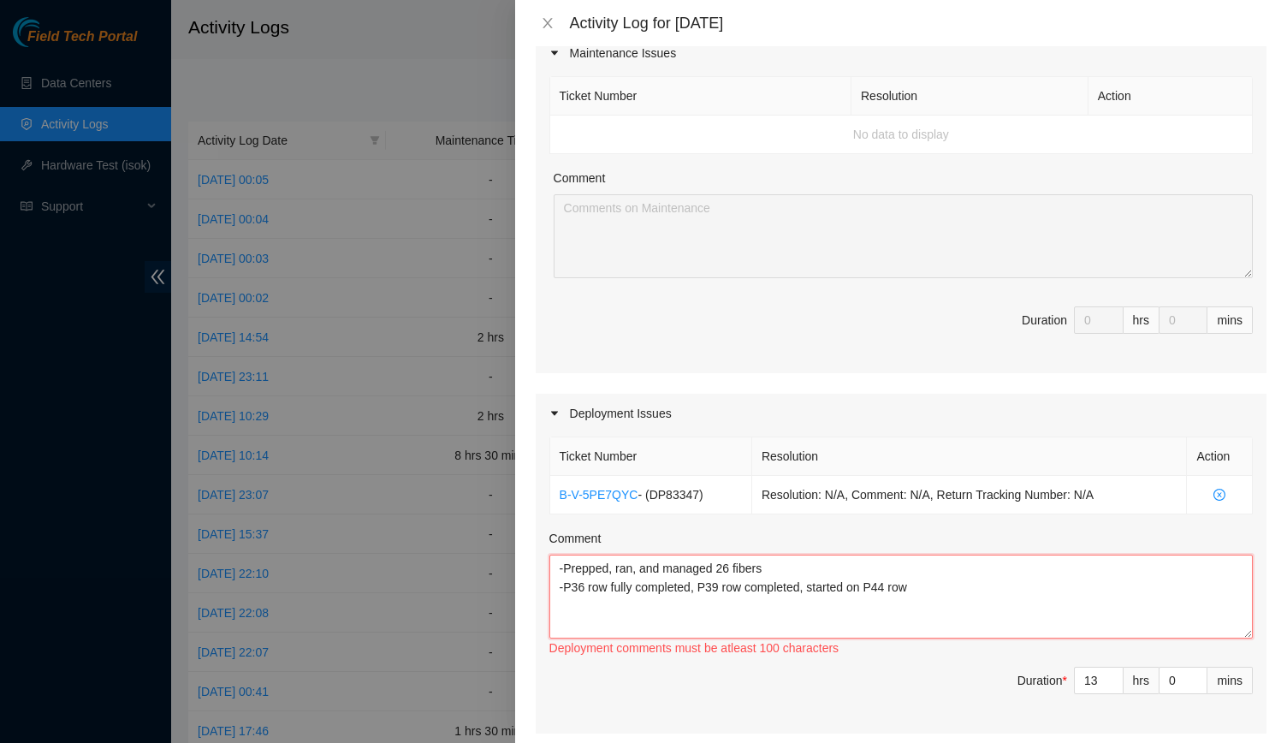
click at [746, 604] on textarea "-Prepped, ran, and managed 26 fibers -P36 row fully completed, P39 row complete…" at bounding box center [900, 596] width 703 height 84
click at [972, 624] on textarea "-Prepped, ran, and managed 26 fibers -P36 row fully completed, P39 row complete…" at bounding box center [900, 596] width 703 height 84
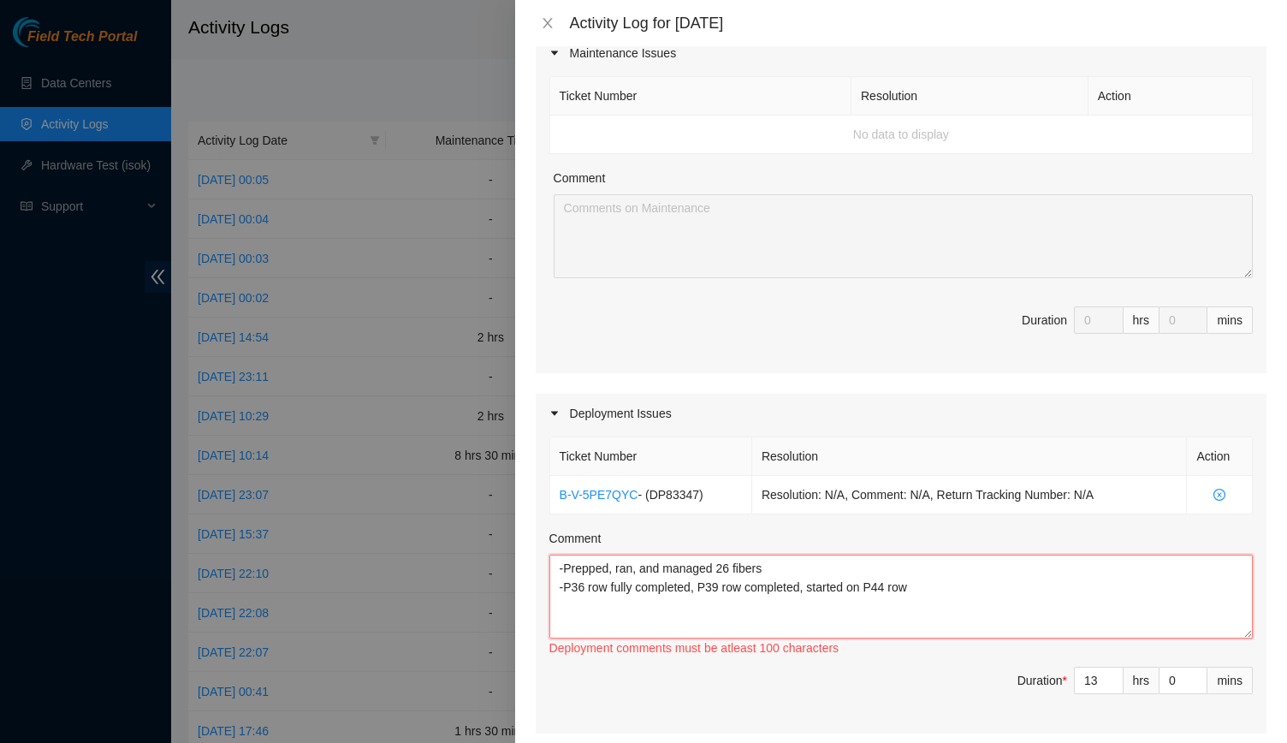
drag, startPoint x: 972, startPoint y: 624, endPoint x: 620, endPoint y: 567, distance: 356.2
click at [620, 567] on textarea "-Prepped, ran, and managed 26 fibers -P36 row fully completed, P39 row complete…" at bounding box center [900, 596] width 703 height 84
paste textarea "EOD Report -Prepped, ran, and managed 26 fibers -P36 row fully completed, P39 r…"
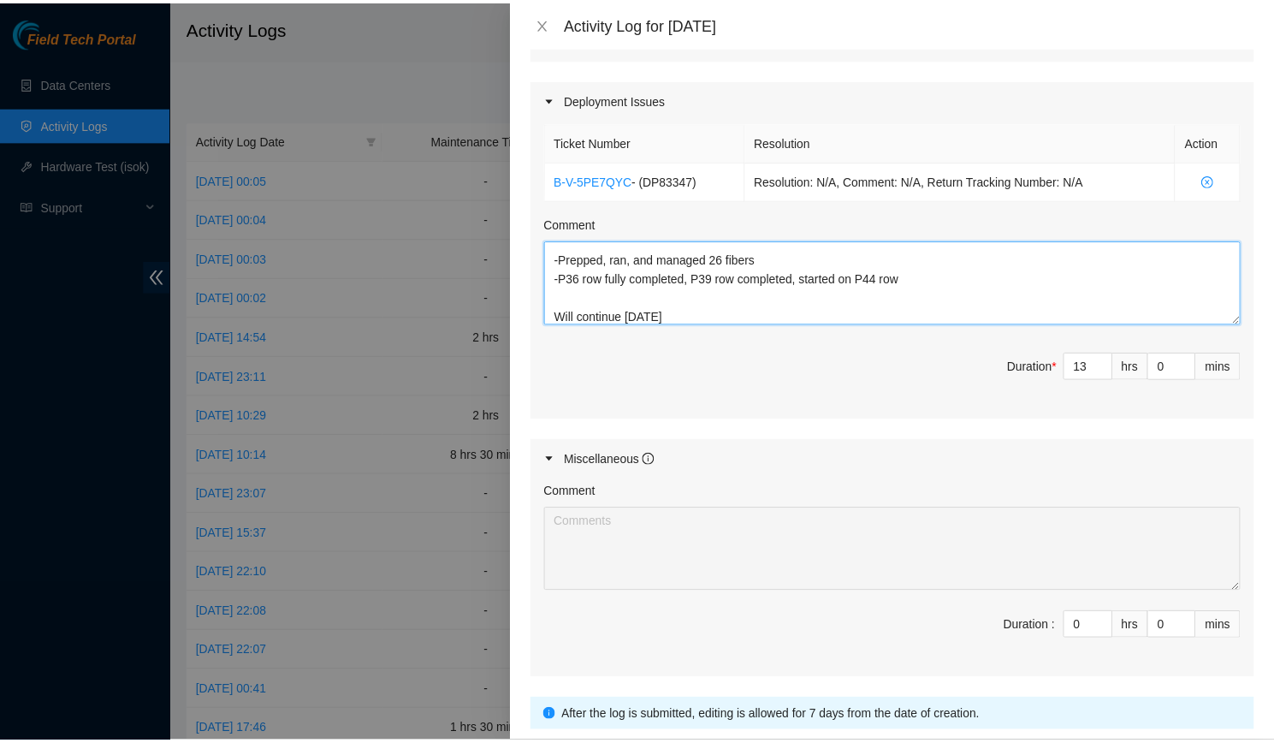
scroll to position [671, 0]
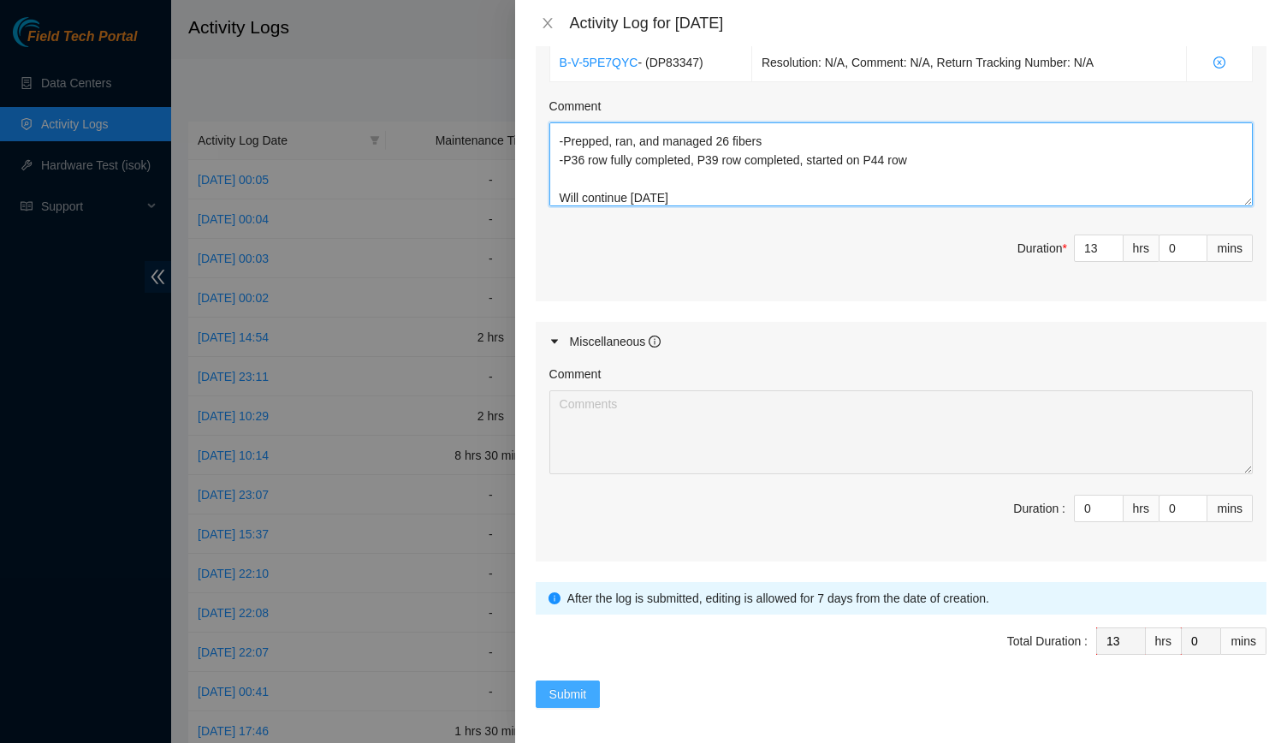
type textarea "EOD Report -Prepped, ran, and managed 26 fibers -P36 row fully completed, P39 r…"
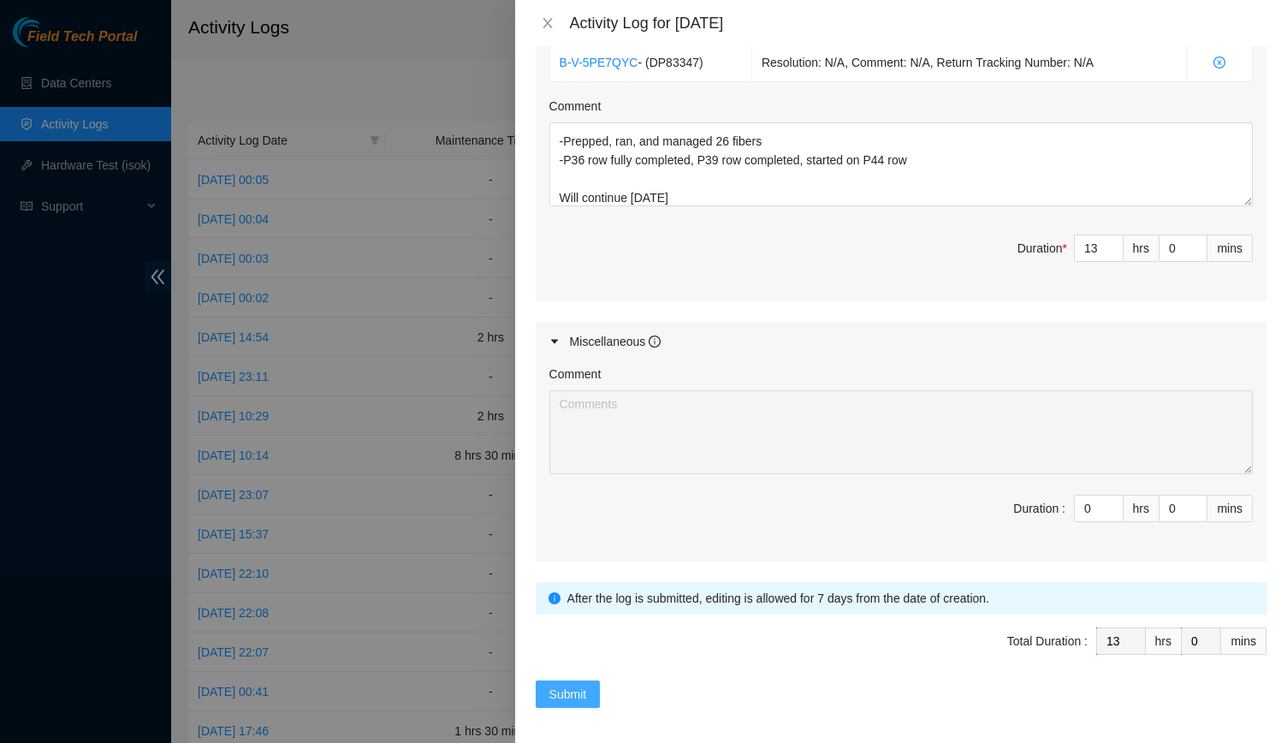
click at [591, 686] on button "Submit" at bounding box center [568, 693] width 65 height 27
